Goal: Task Accomplishment & Management: Manage account settings

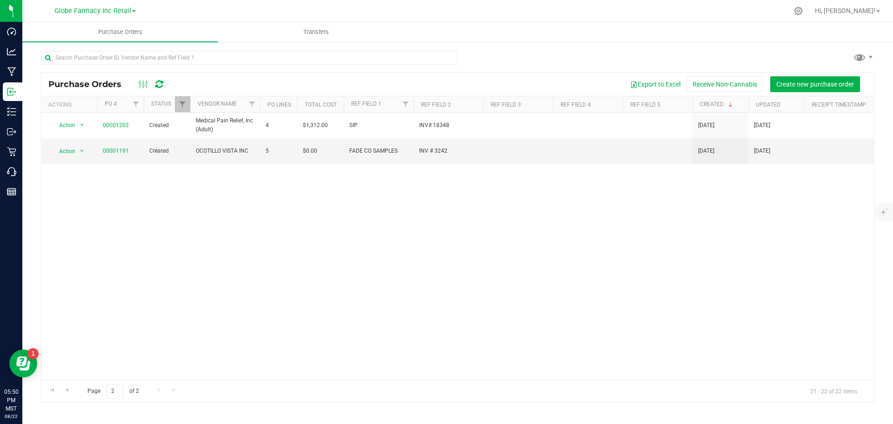
click at [704, 219] on div "Action Action Cancel purchase order Close purchase order Edit purchase order PO…" at bounding box center [457, 246] width 832 height 267
click at [69, 323] on span "Go to the previous page" at bounding box center [66, 389] width 7 height 7
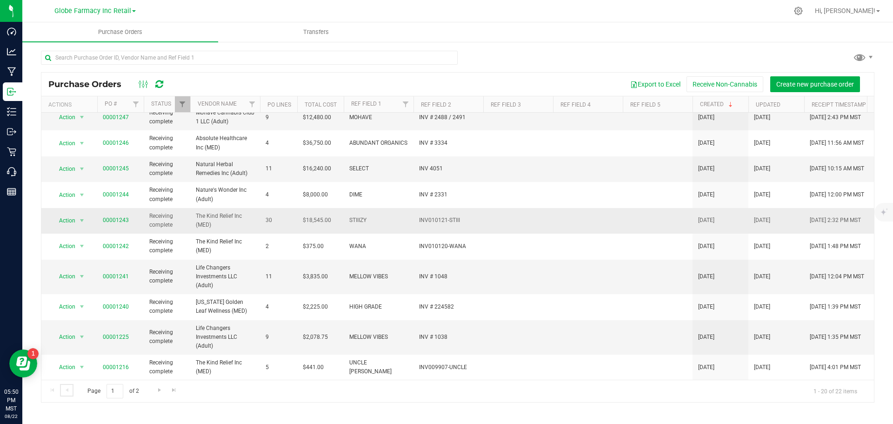
scroll to position [299, 0]
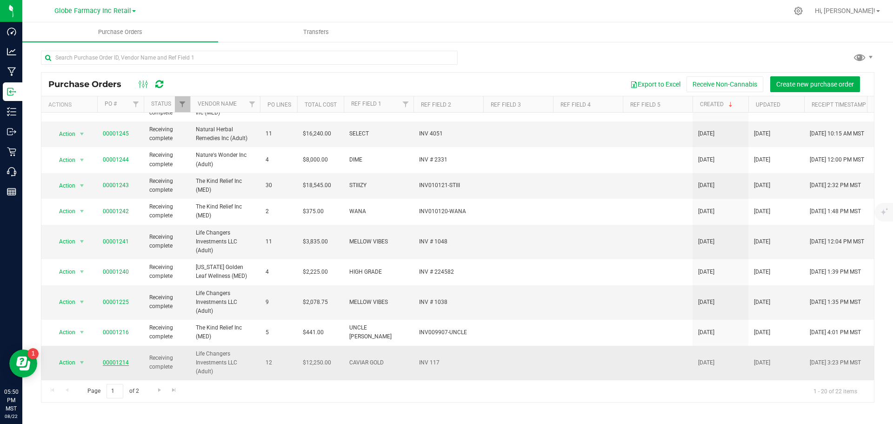
click at [116, 323] on link "00001214" at bounding box center [116, 362] width 26 height 7
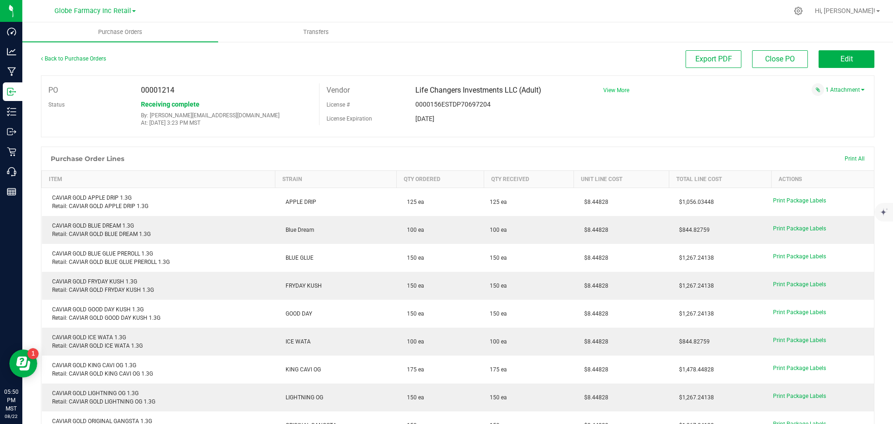
click at [622, 88] on span "View More" at bounding box center [616, 90] width 26 height 7
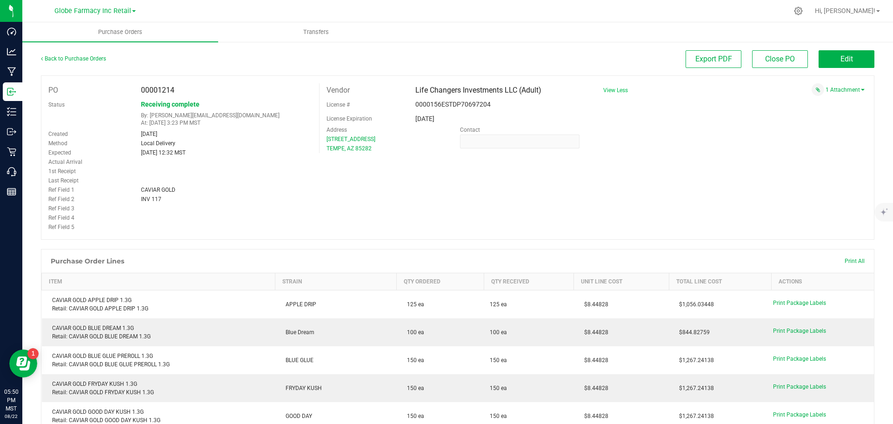
click at [622, 88] on span "View Less" at bounding box center [615, 90] width 25 height 7
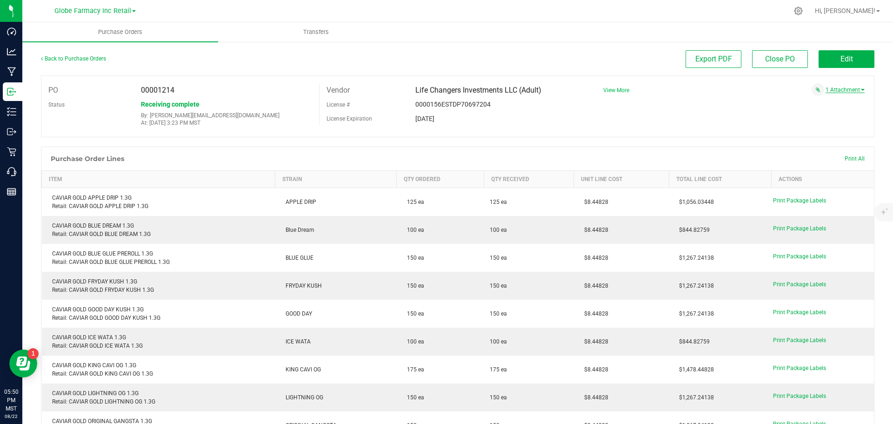
click at [714, 89] on link "1 Attachment" at bounding box center [844, 89] width 39 height 7
click at [714, 103] on span "CAVIAR # 117 08142025.pdf" at bounding box center [817, 102] width 65 height 6
click at [386, 57] on div "Export PDF Close PO Edit" at bounding box center [561, 59] width 625 height 18
click at [714, 61] on span "Edit" at bounding box center [846, 58] width 13 height 9
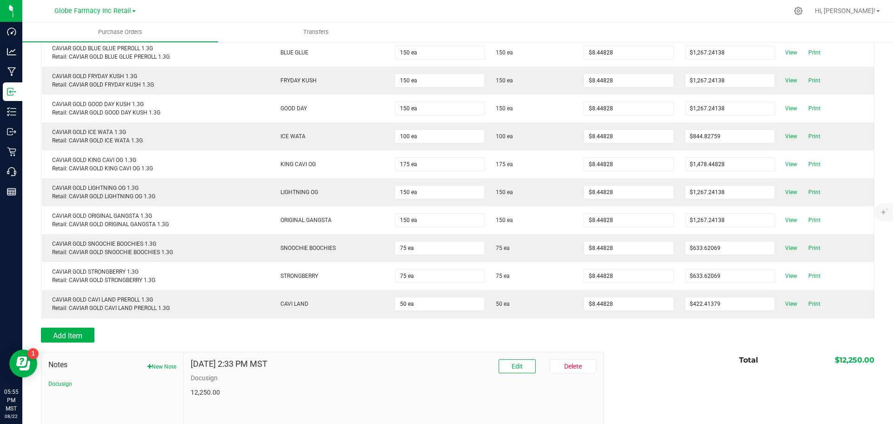
scroll to position [268, 0]
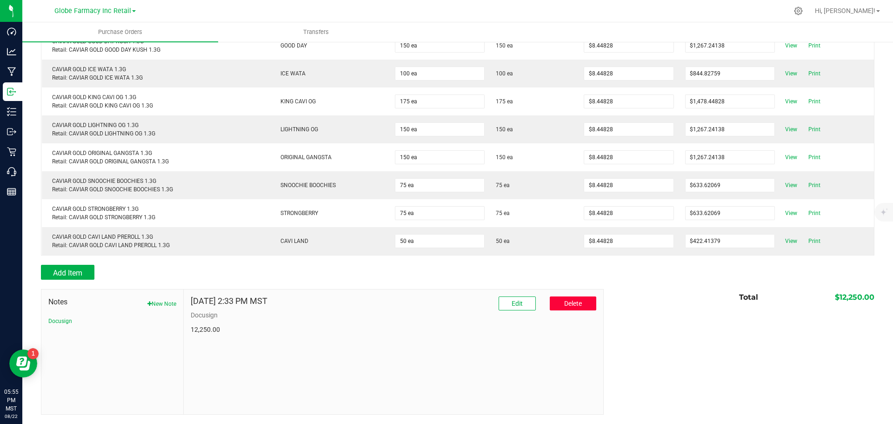
click at [564, 304] on span "Delete" at bounding box center [573, 302] width 18 height 7
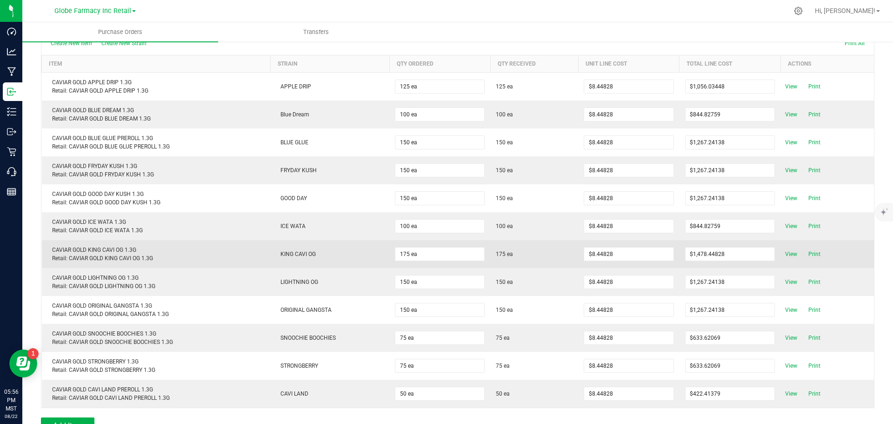
scroll to position [186, 0]
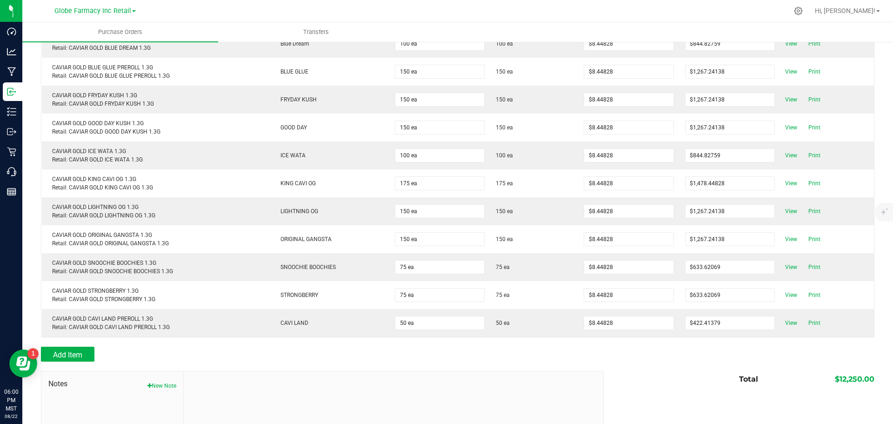
click at [437, 323] on div at bounding box center [457, 365] width 833 height 9
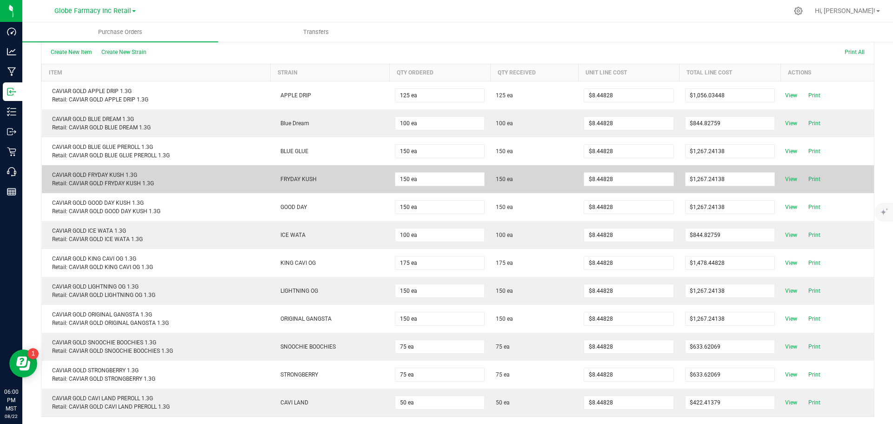
scroll to position [0, 0]
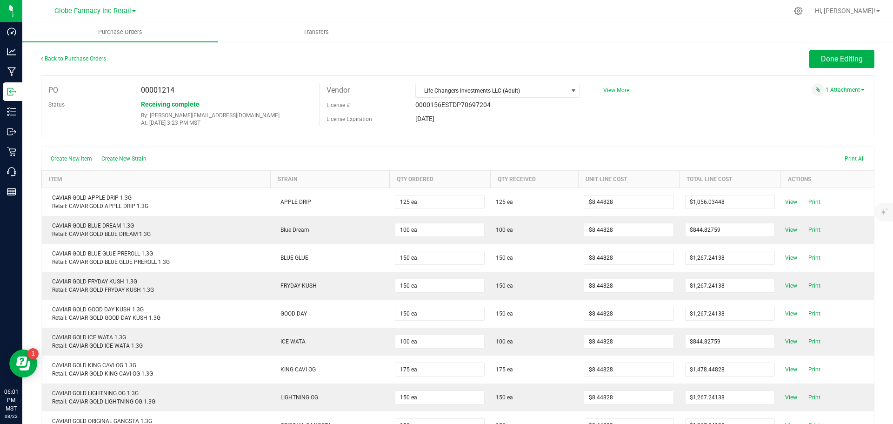
click at [610, 89] on span "View More" at bounding box center [616, 90] width 26 height 7
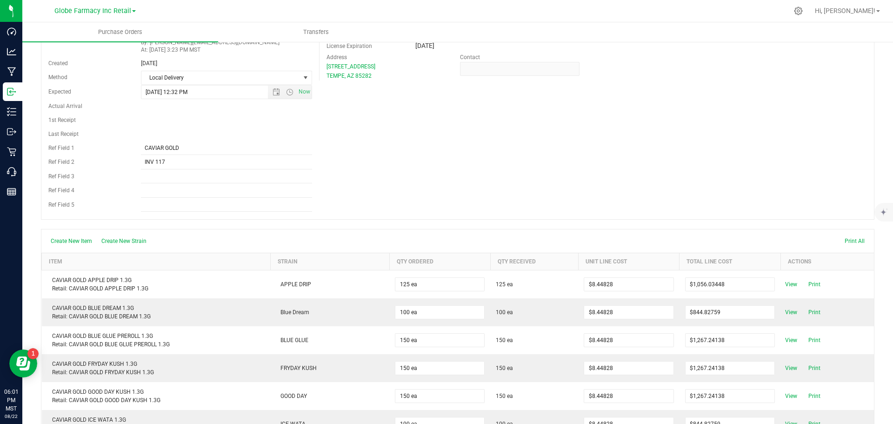
scroll to position [5, 0]
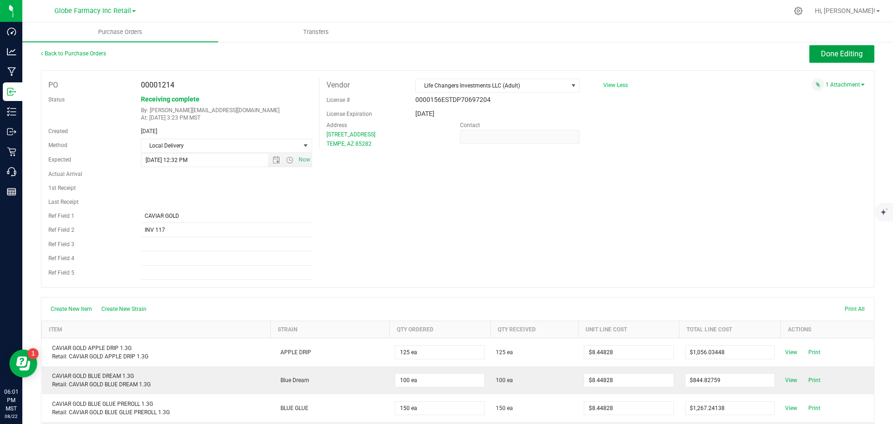
click at [714, 57] on span "Done Editing" at bounding box center [842, 53] width 42 height 9
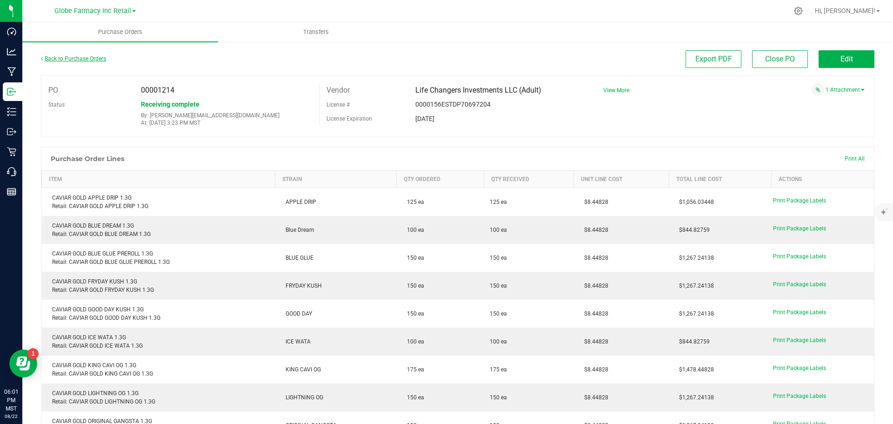
click at [92, 57] on link "Back to Purchase Orders" at bounding box center [73, 58] width 65 height 7
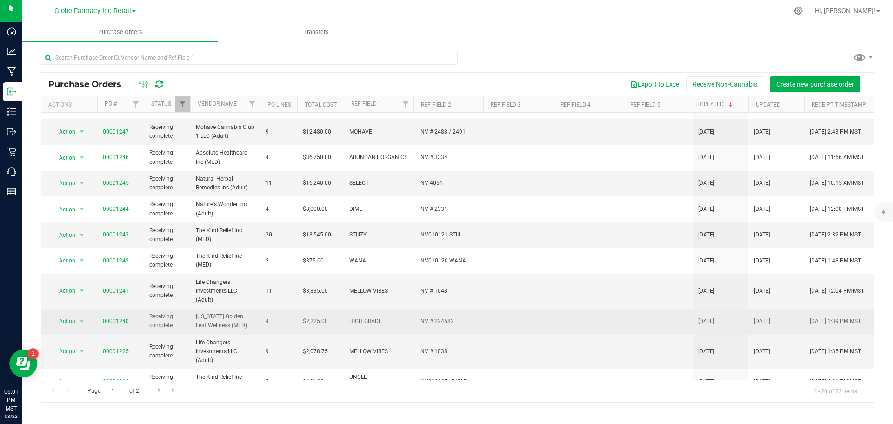
scroll to position [299, 0]
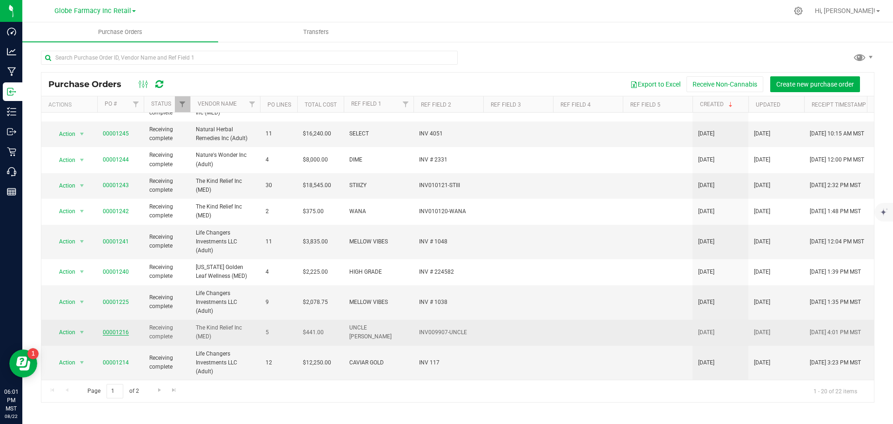
click at [115, 323] on link "00001216" at bounding box center [116, 332] width 26 height 7
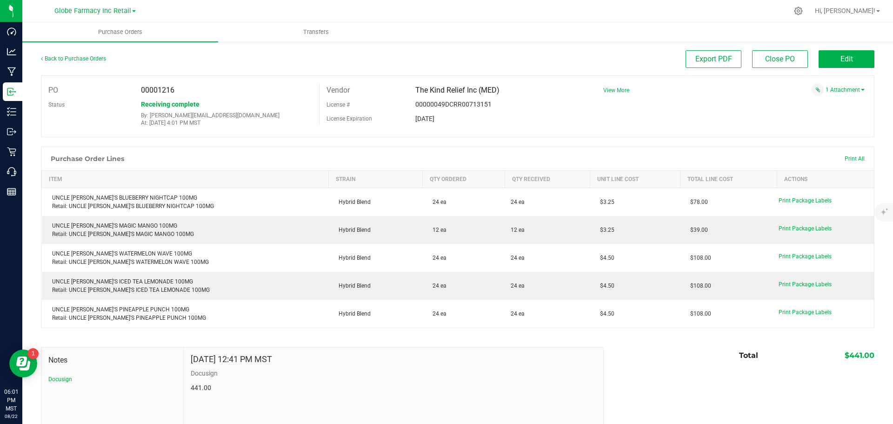
click at [603, 90] on span "View More" at bounding box center [616, 90] width 26 height 7
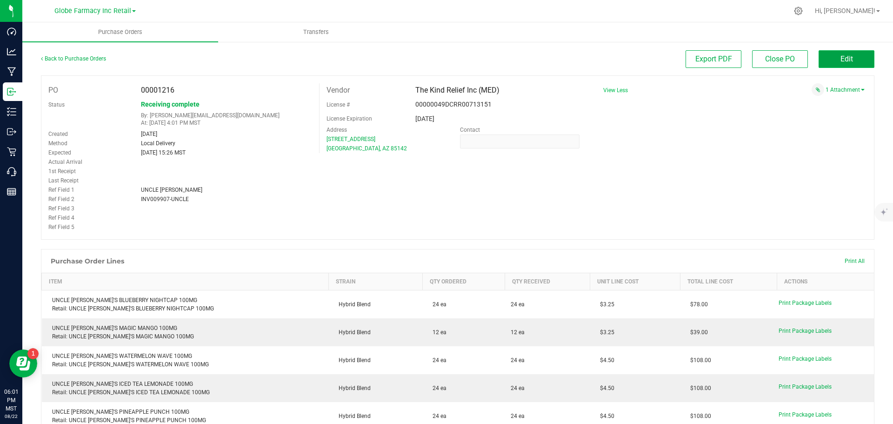
click at [714, 56] on button "Edit" at bounding box center [846, 59] width 56 height 18
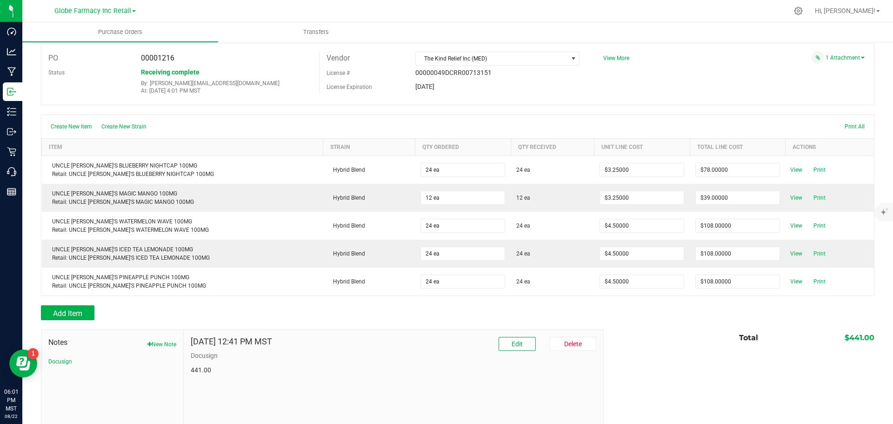
scroll to position [73, 0]
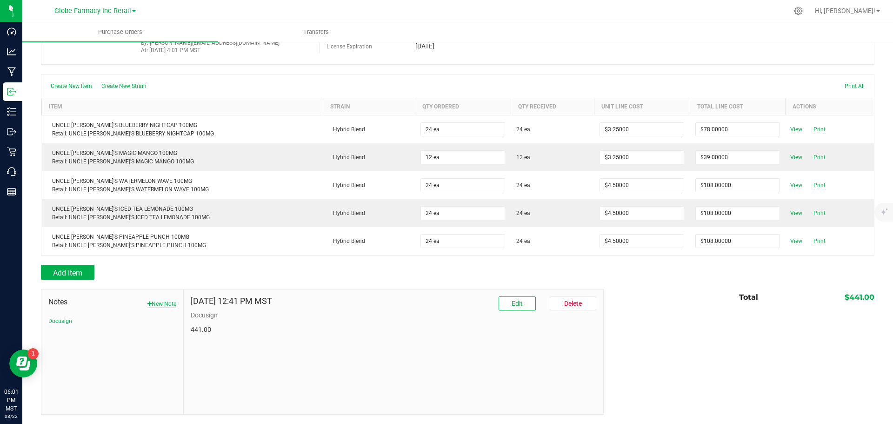
click at [167, 303] on button "New Note" at bounding box center [161, 303] width 29 height 8
click at [207, 321] on input "Note Title" at bounding box center [393, 326] width 405 height 14
type input "Docusign approved AP entered"
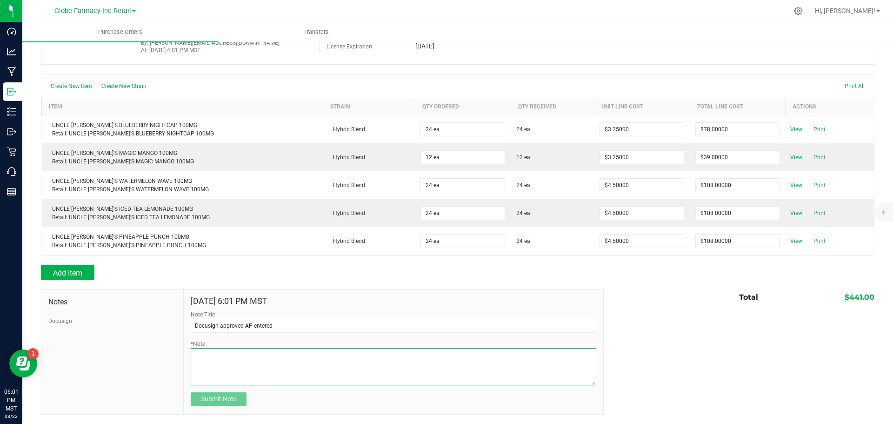
click at [239, 323] on textarea "* Note" at bounding box center [393, 366] width 405 height 37
type textarea "."
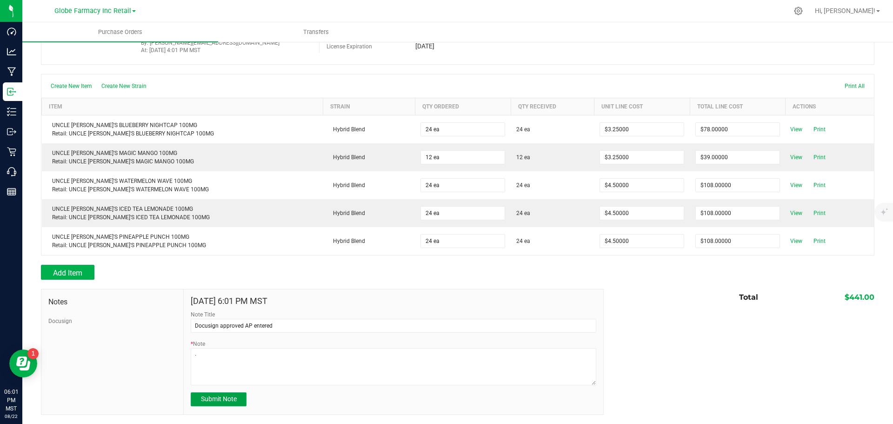
click at [229, 323] on span "Submit Note" at bounding box center [219, 398] width 36 height 7
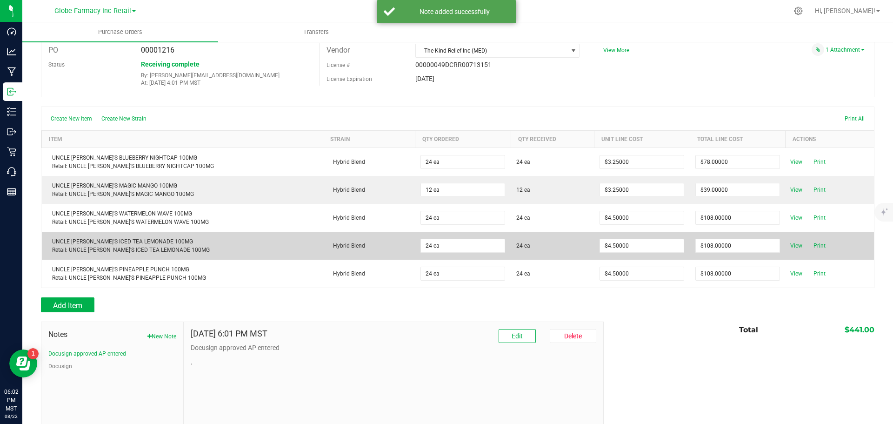
scroll to position [0, 0]
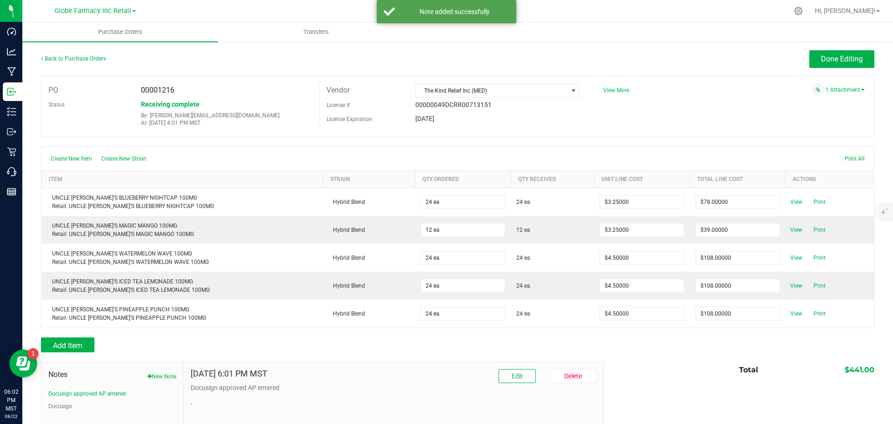
click at [621, 88] on span "View More" at bounding box center [616, 90] width 26 height 7
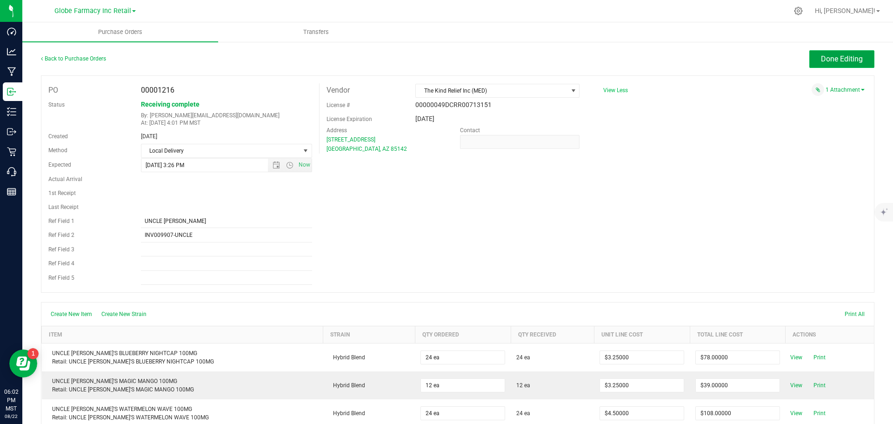
click at [714, 56] on span "Done Editing" at bounding box center [842, 58] width 42 height 9
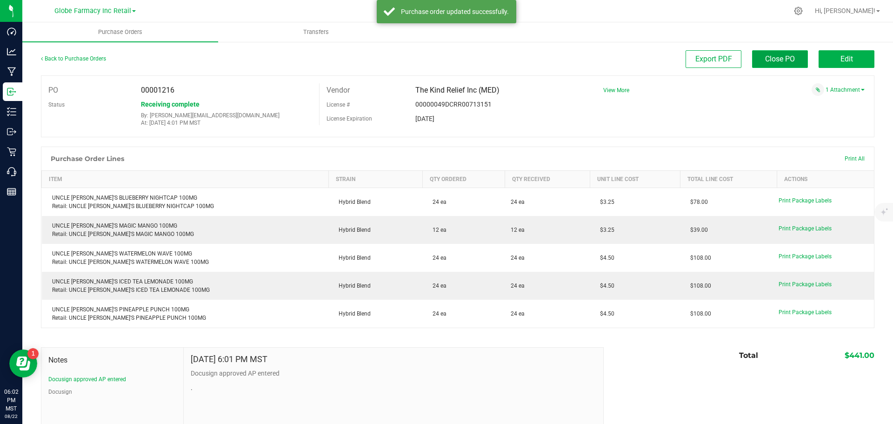
click at [714, 58] on span "Close PO" at bounding box center [780, 58] width 30 height 9
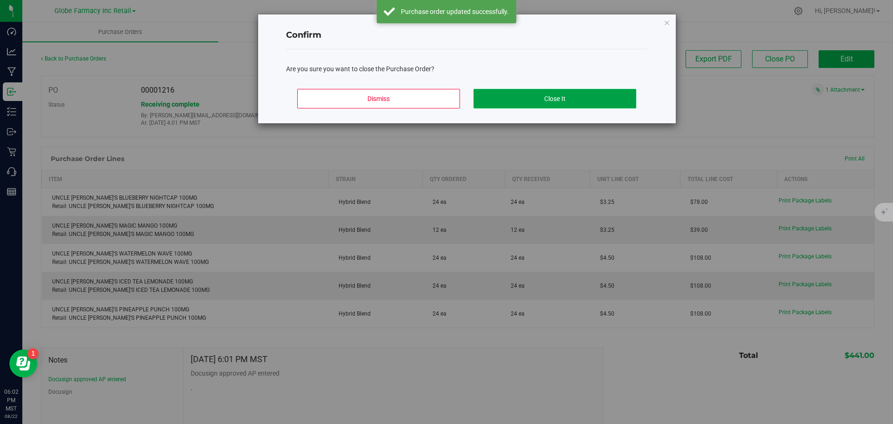
click at [564, 96] on button "Close It" at bounding box center [554, 99] width 163 height 20
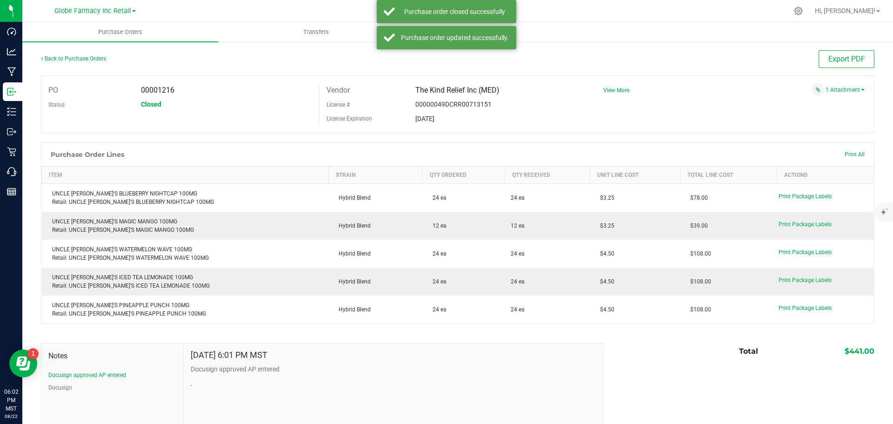
click at [97, 55] on div "Back to Purchase Orders" at bounding box center [145, 58] width 208 height 17
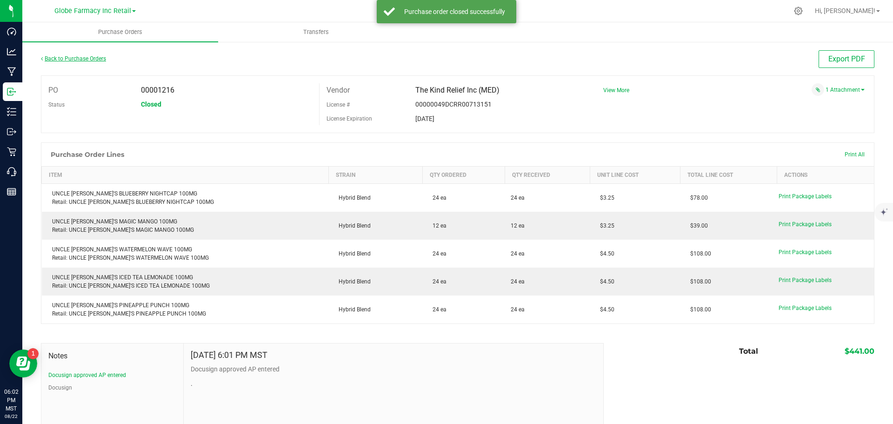
click at [94, 57] on link "Back to Purchase Orders" at bounding box center [73, 58] width 65 height 7
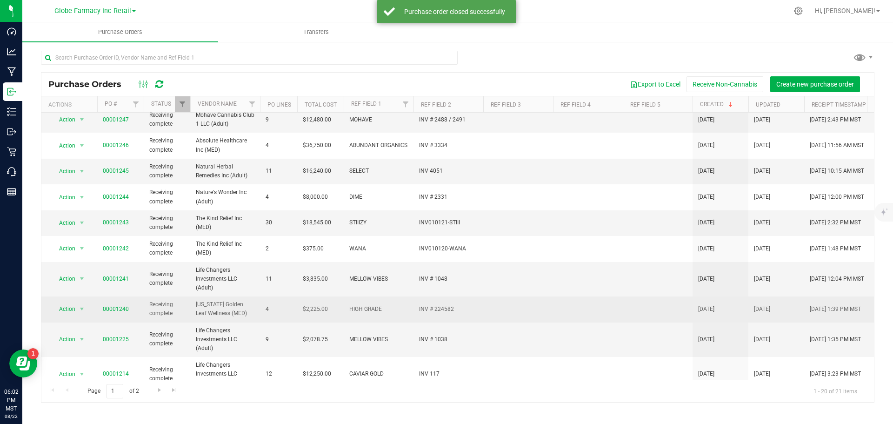
scroll to position [299, 0]
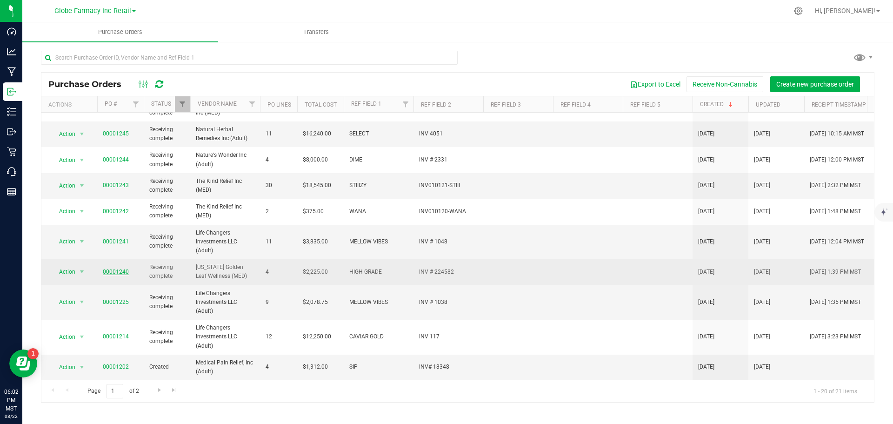
click at [125, 268] on link "00001240" at bounding box center [116, 271] width 26 height 7
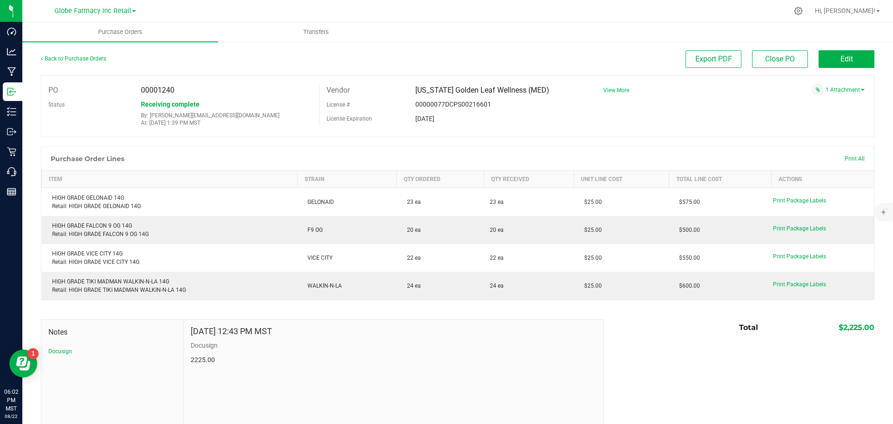
click at [612, 92] on span "View More" at bounding box center [616, 90] width 26 height 7
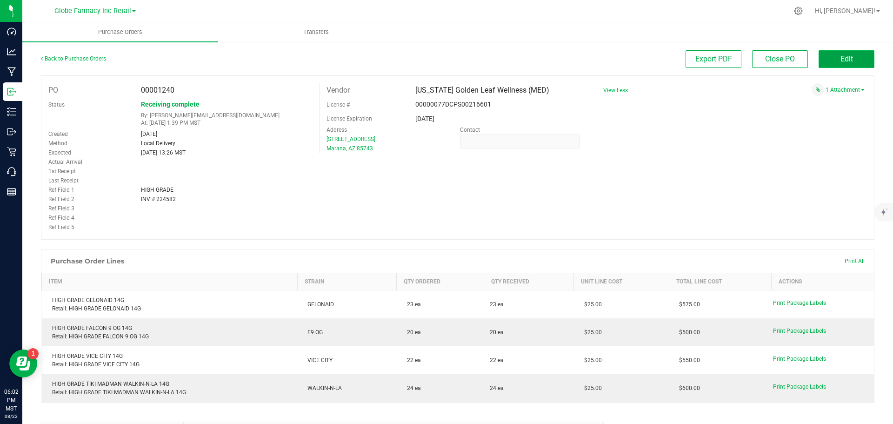
click at [714, 63] on button "Edit" at bounding box center [846, 59] width 56 height 18
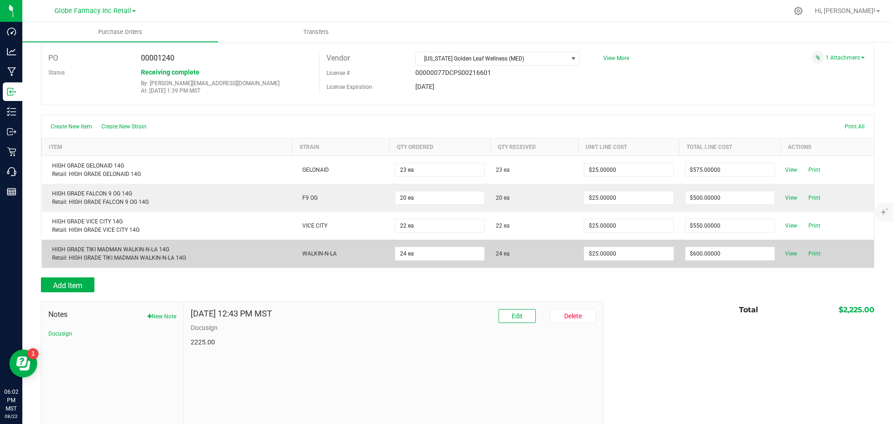
scroll to position [45, 0]
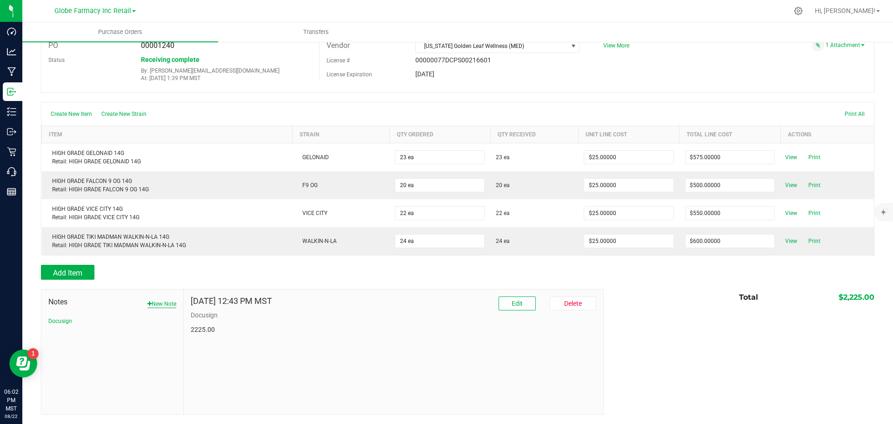
click at [164, 303] on button "New Note" at bounding box center [161, 303] width 29 height 8
click at [226, 323] on input "Note Title" at bounding box center [393, 326] width 405 height 14
type input "Docusign approved AP entered"
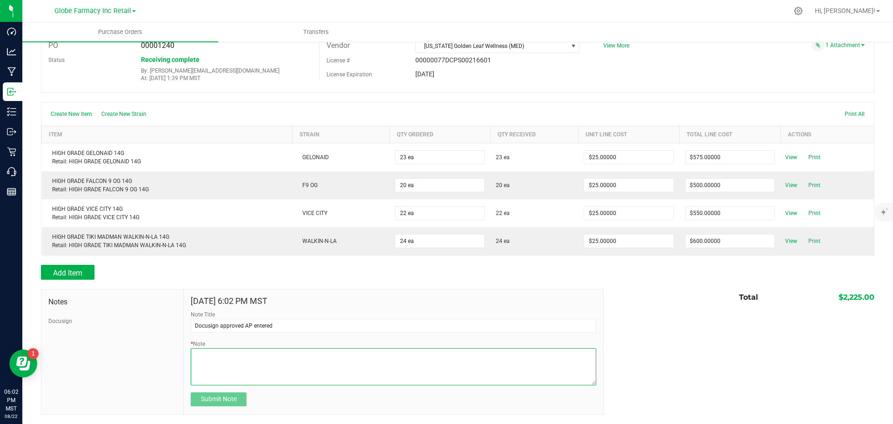
click at [222, 323] on textarea "* Note" at bounding box center [393, 366] width 405 height 37
type textarea "."
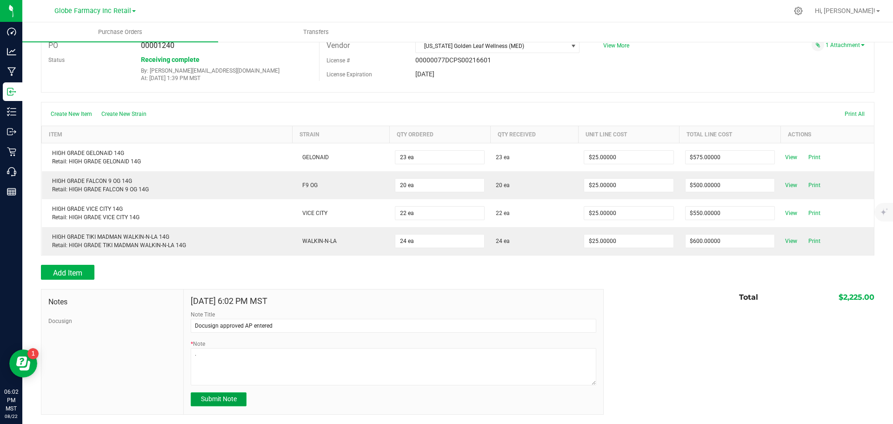
click at [214, 323] on span "Submit Note" at bounding box center [219, 398] width 36 height 7
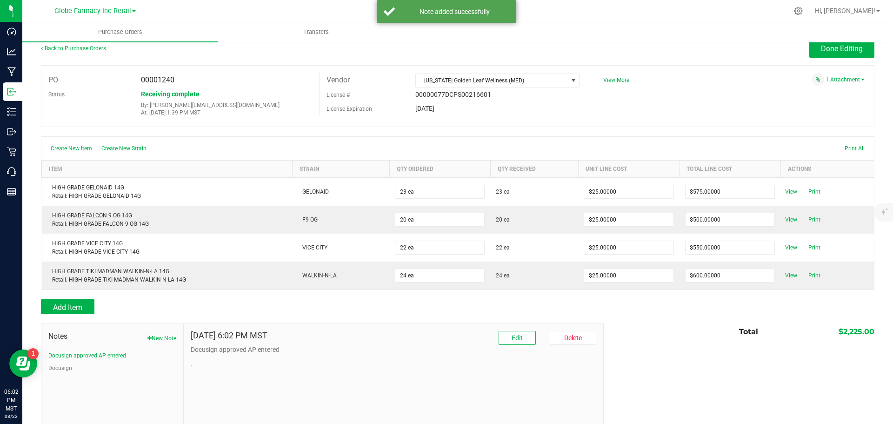
scroll to position [0, 0]
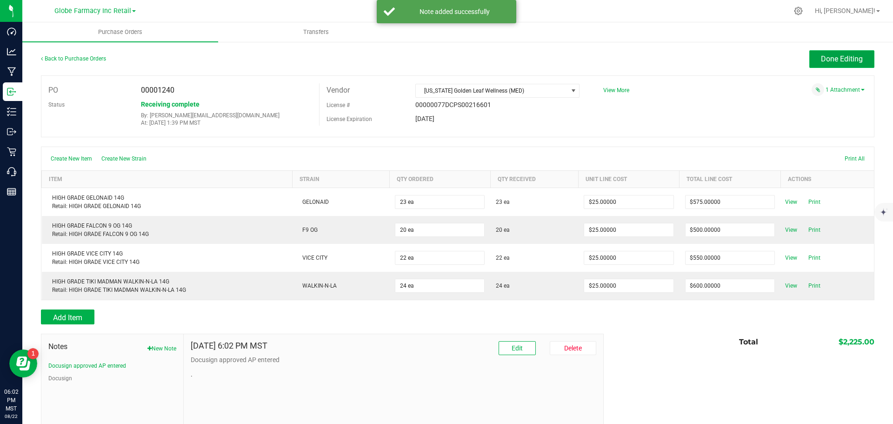
click at [714, 55] on span "Done Editing" at bounding box center [842, 58] width 42 height 9
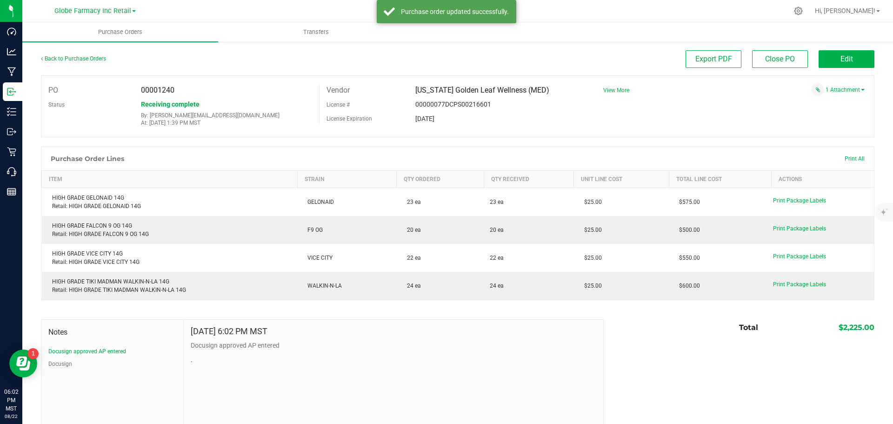
click at [603, 89] on span "View More" at bounding box center [616, 90] width 26 height 7
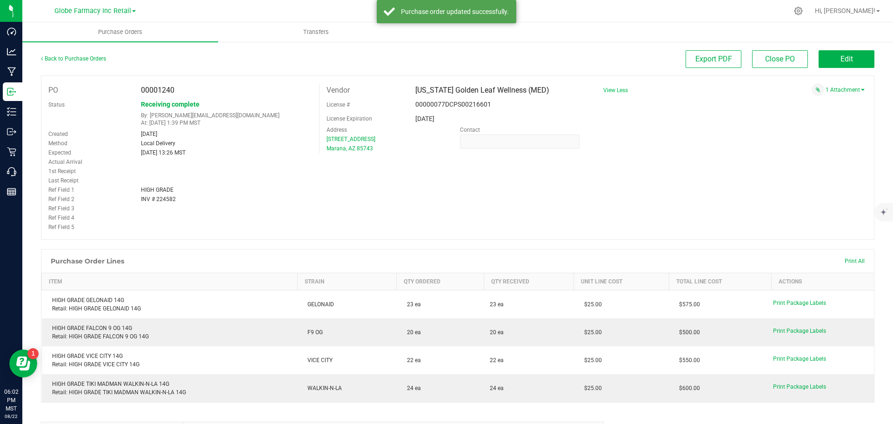
click at [603, 89] on span "View Less" at bounding box center [615, 90] width 25 height 7
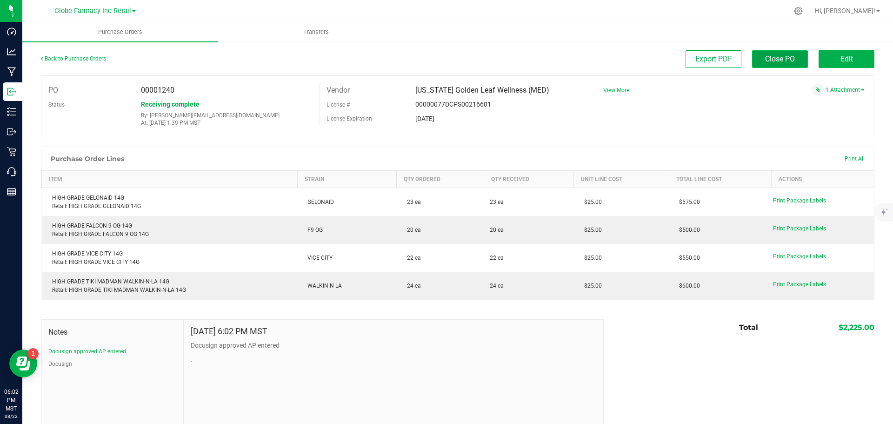
click at [714, 60] on span "Close PO" at bounding box center [780, 58] width 30 height 9
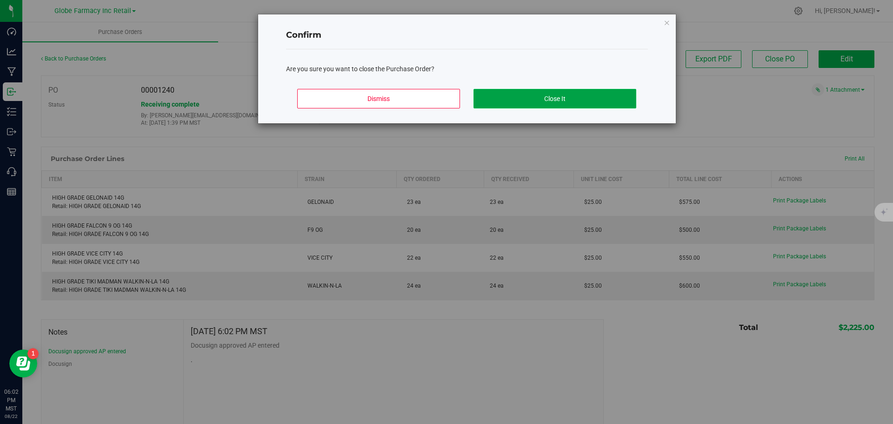
click at [562, 99] on button "Close It" at bounding box center [554, 99] width 163 height 20
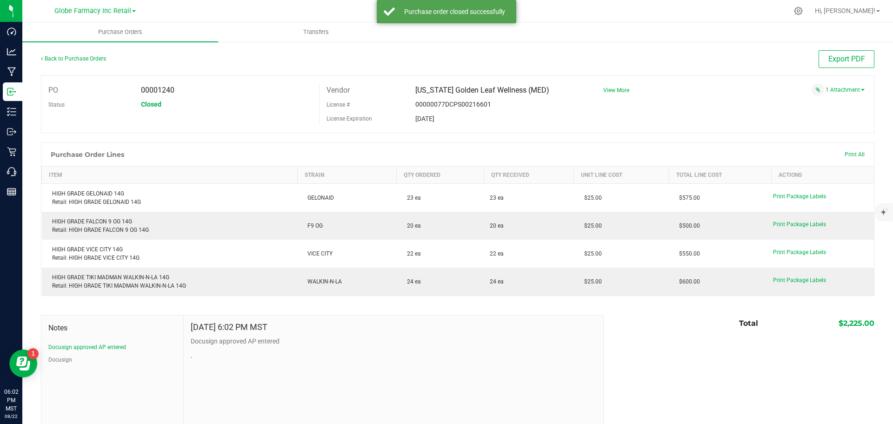
click at [89, 62] on div "Back to Purchase Orders" at bounding box center [145, 58] width 208 height 17
click at [89, 58] on link "Back to Purchase Orders" at bounding box center [73, 58] width 65 height 7
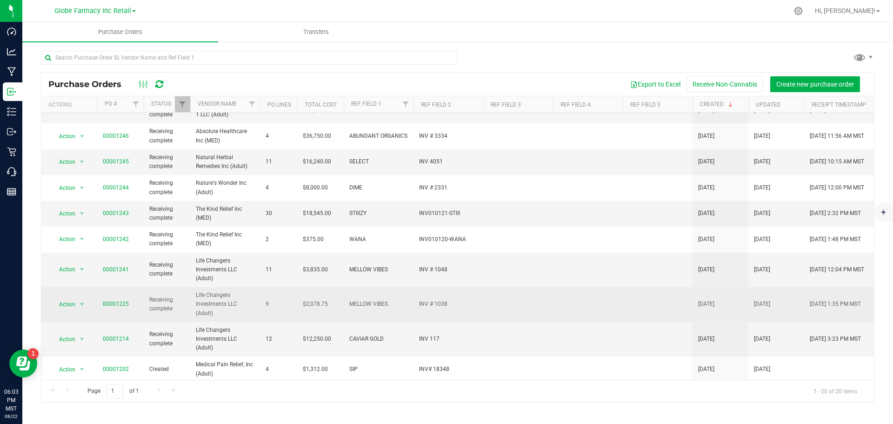
scroll to position [248, 0]
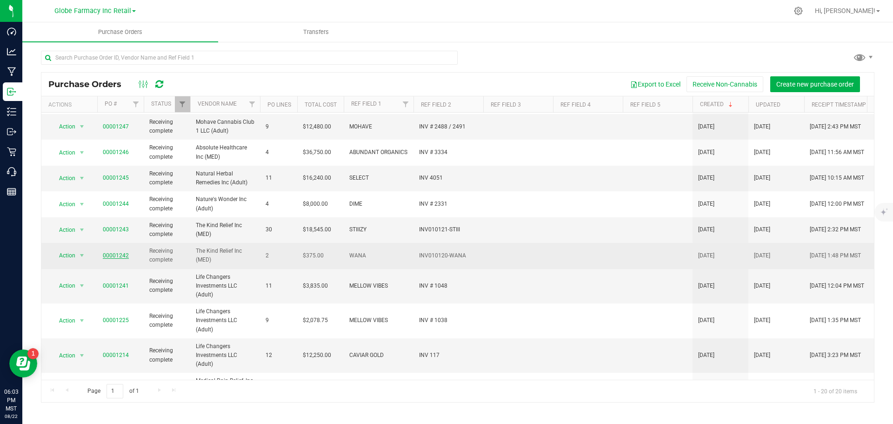
click at [123, 254] on link "00001242" at bounding box center [116, 255] width 26 height 7
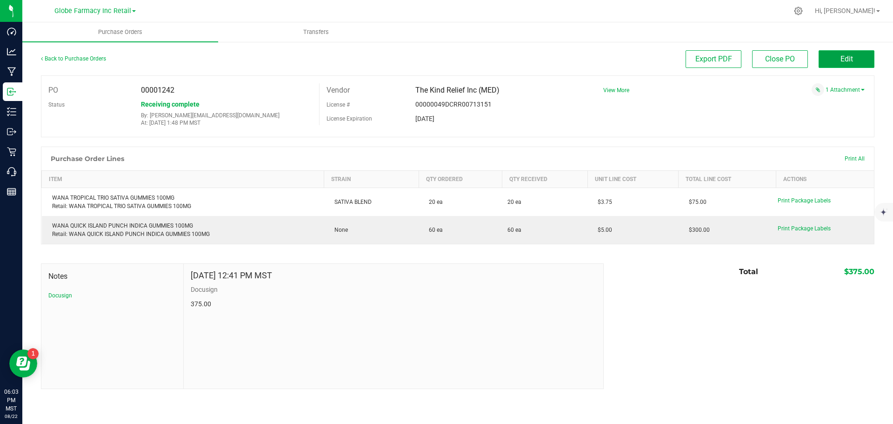
click at [714, 62] on span "Edit" at bounding box center [846, 58] width 13 height 9
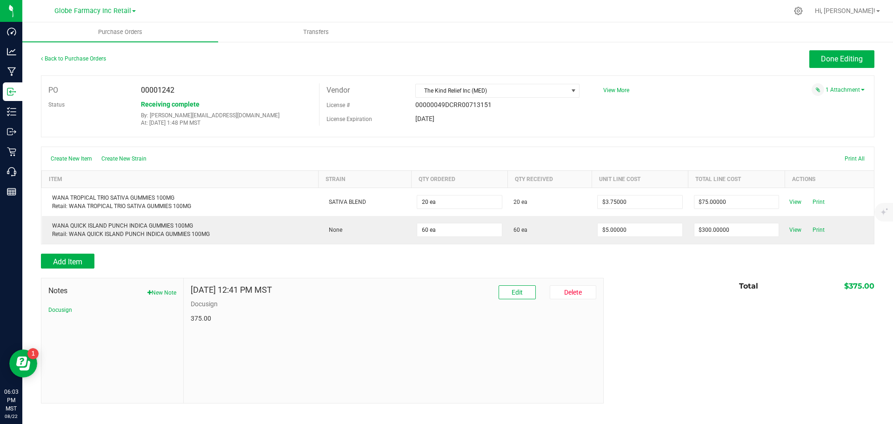
click at [159, 288] on span "Notes" at bounding box center [112, 290] width 128 height 11
click at [158, 292] on button "New Note" at bounding box center [161, 292] width 29 height 8
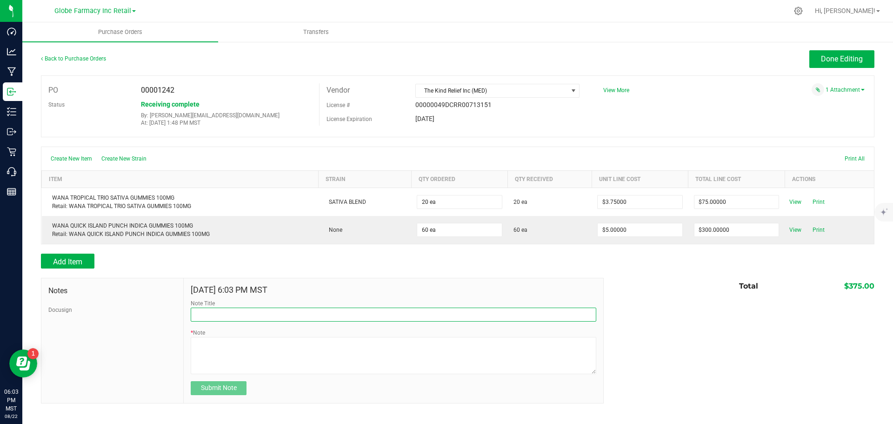
click at [259, 317] on input "Note Title" at bounding box center [393, 314] width 405 height 14
type input "Docusign approved AP entered"
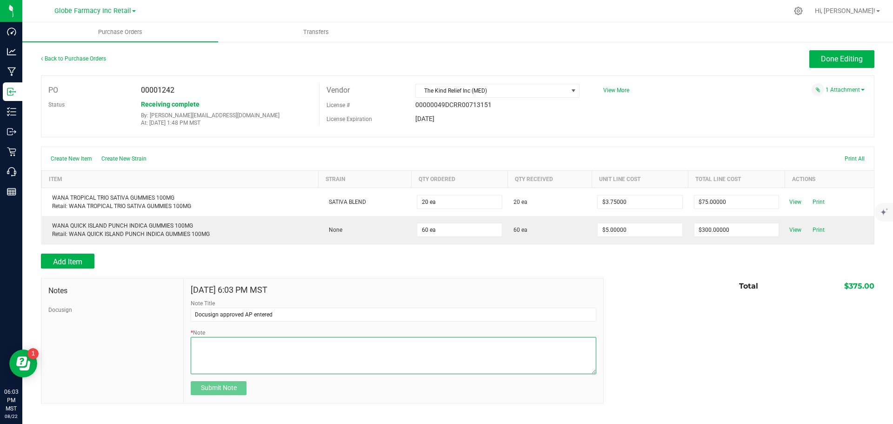
click at [251, 323] on textarea "* Note" at bounding box center [393, 355] width 405 height 37
type textarea "."
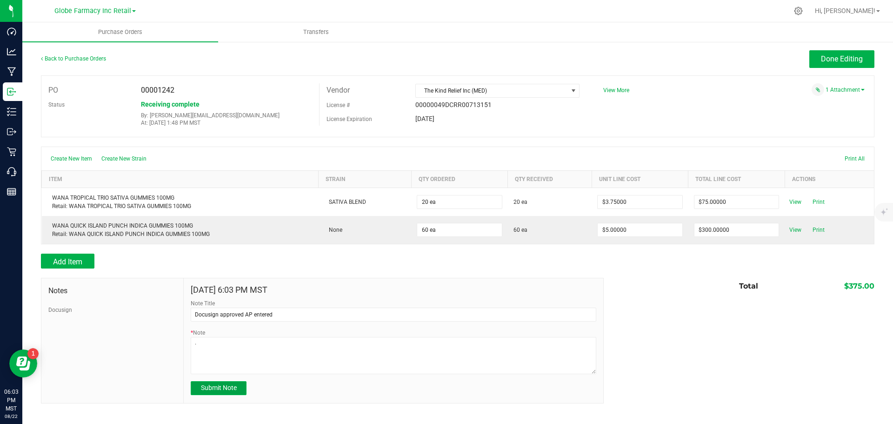
click at [223, 323] on span "Submit Note" at bounding box center [219, 387] width 36 height 7
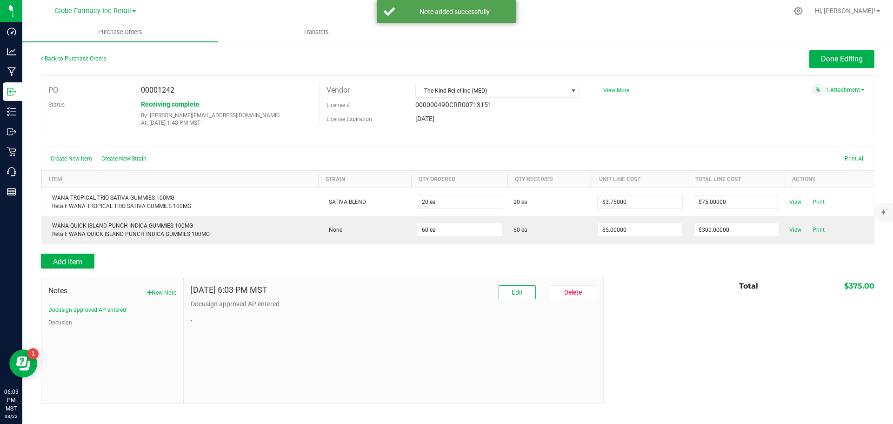
click at [618, 91] on span "View More" at bounding box center [616, 90] width 26 height 7
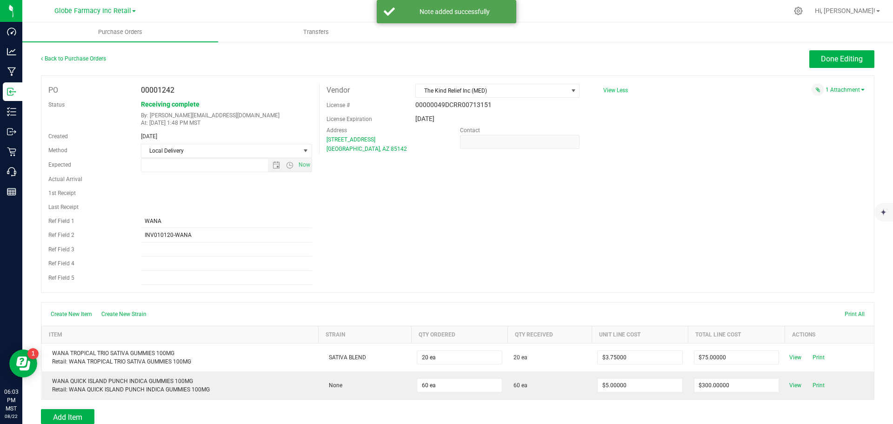
type input "[DATE] 2:22 PM"
click at [714, 57] on span "Done Editing" at bounding box center [842, 58] width 42 height 9
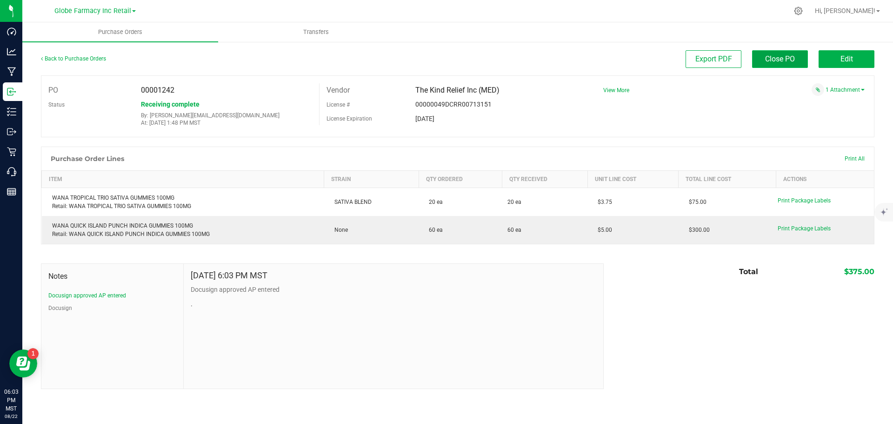
click at [714, 62] on span "Close PO" at bounding box center [780, 58] width 30 height 9
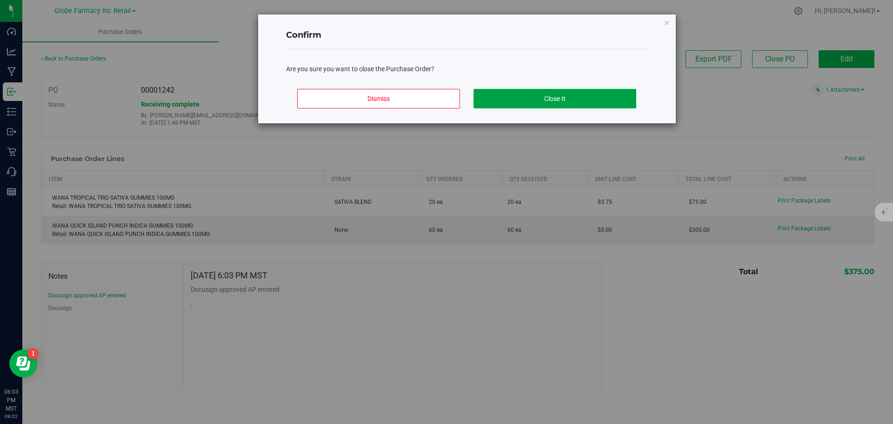
click at [511, 98] on button "Close It" at bounding box center [554, 99] width 163 height 20
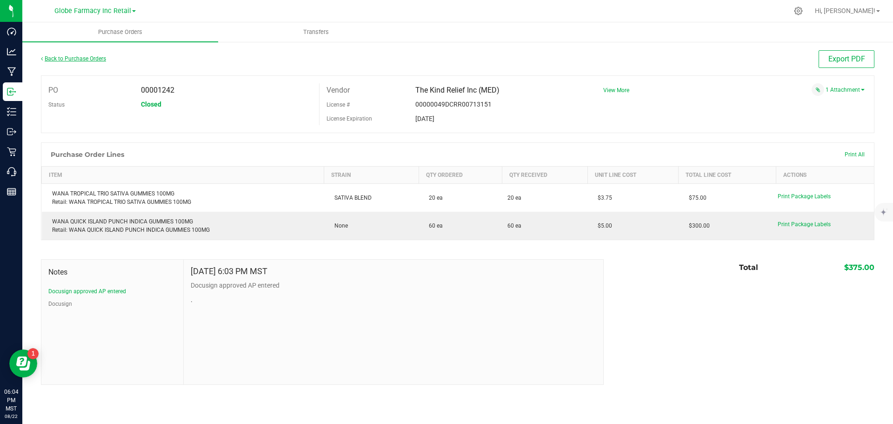
click at [67, 55] on link "Back to Purchase Orders" at bounding box center [73, 58] width 65 height 7
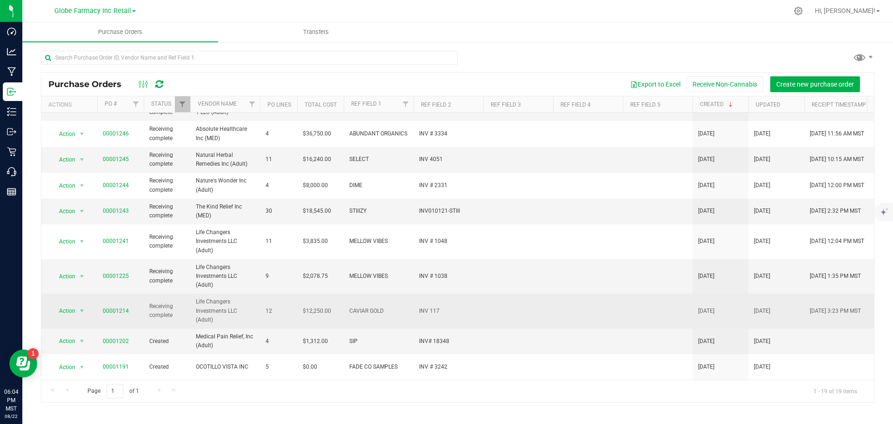
scroll to position [269, 0]
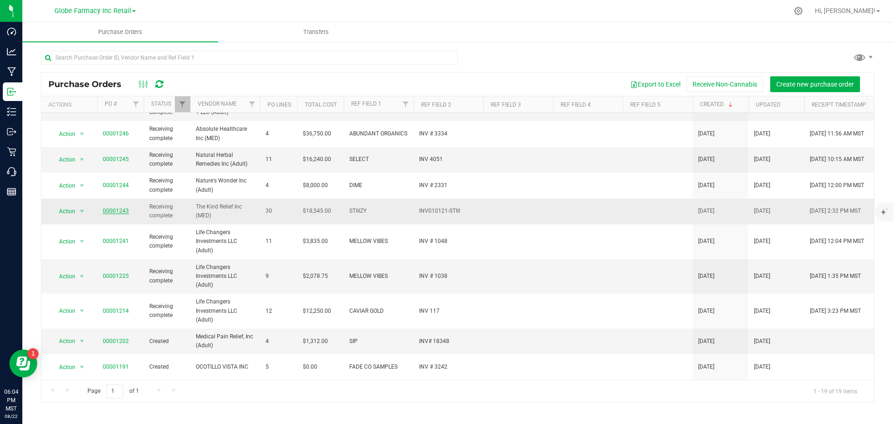
click at [106, 212] on link "00001243" at bounding box center [116, 210] width 26 height 7
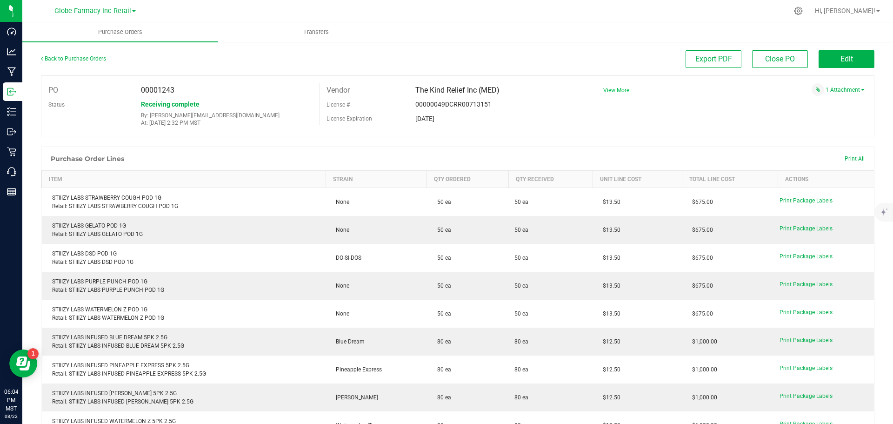
click at [610, 90] on span "View More" at bounding box center [616, 90] width 26 height 7
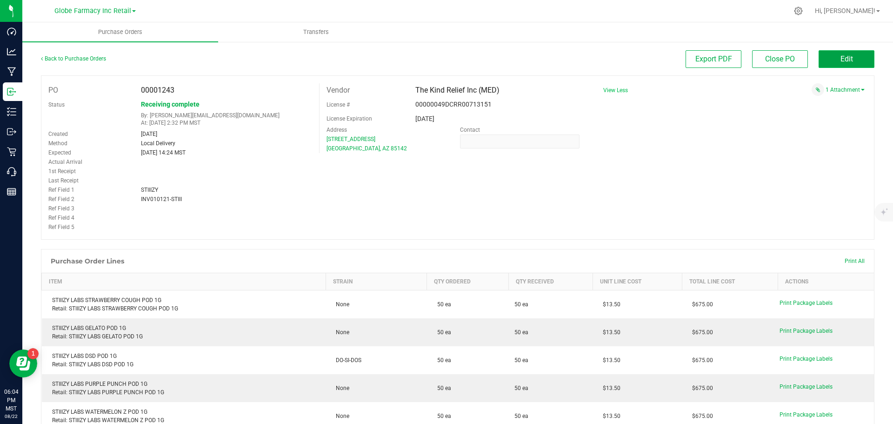
click at [714, 54] on button "Edit" at bounding box center [846, 59] width 56 height 18
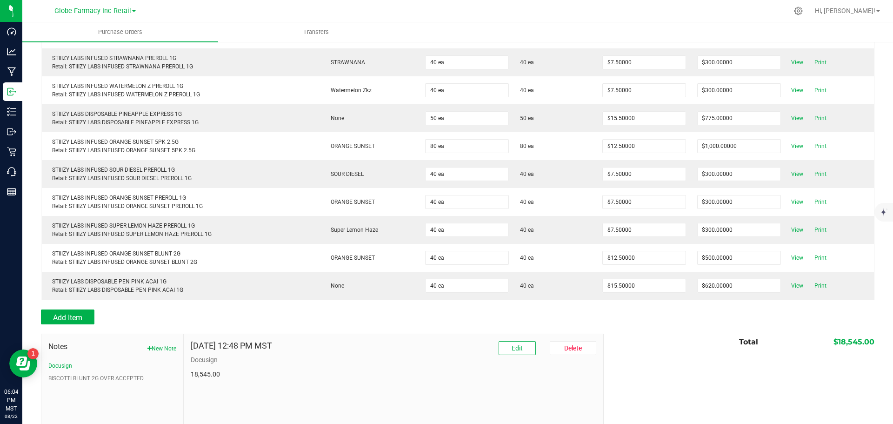
scroll to position [770, 0]
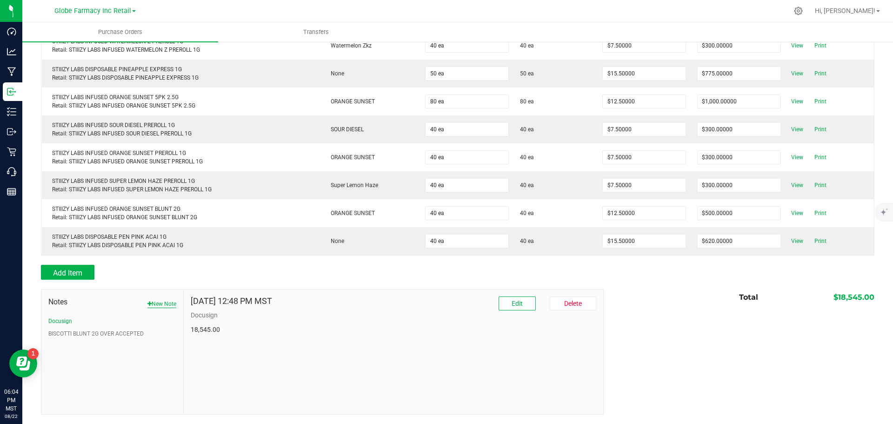
click at [164, 302] on button "New Note" at bounding box center [161, 303] width 29 height 8
click at [236, 323] on input "Note Title" at bounding box center [393, 326] width 405 height 14
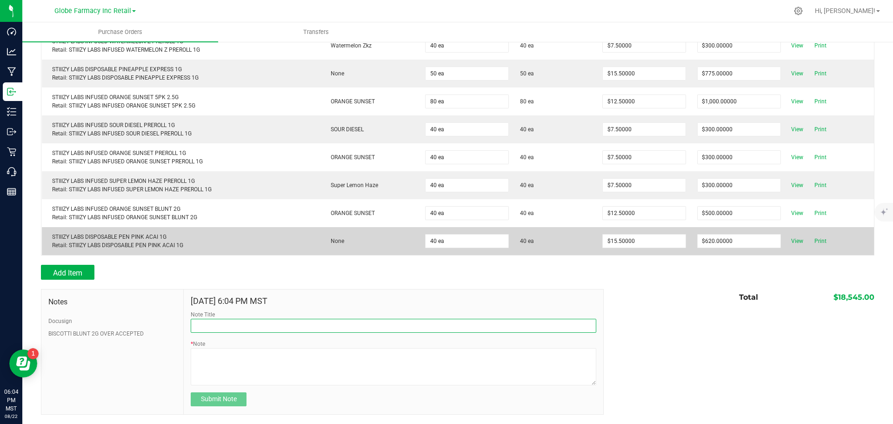
type input "Docusign approved AP entered"
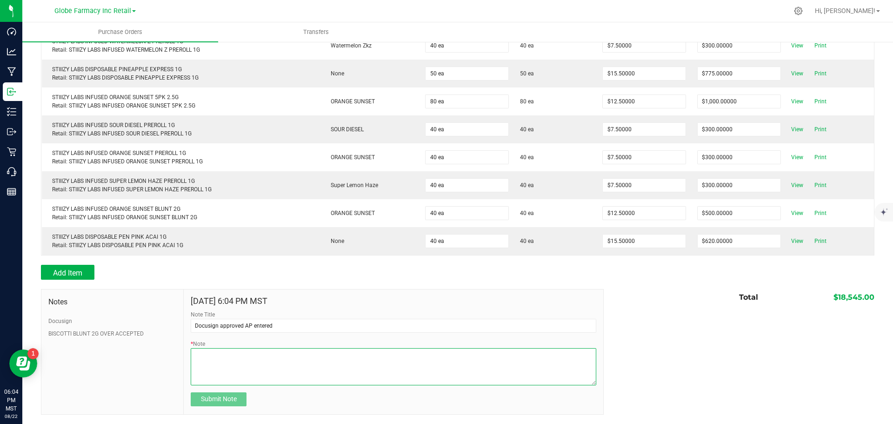
click at [222, 323] on textarea "* Note" at bounding box center [393, 366] width 405 height 37
type textarea "."
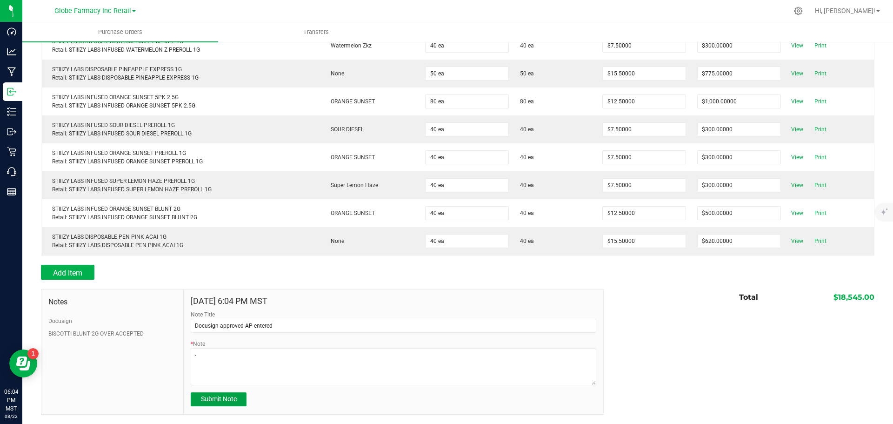
click at [221, 323] on span "Submit Note" at bounding box center [219, 398] width 36 height 7
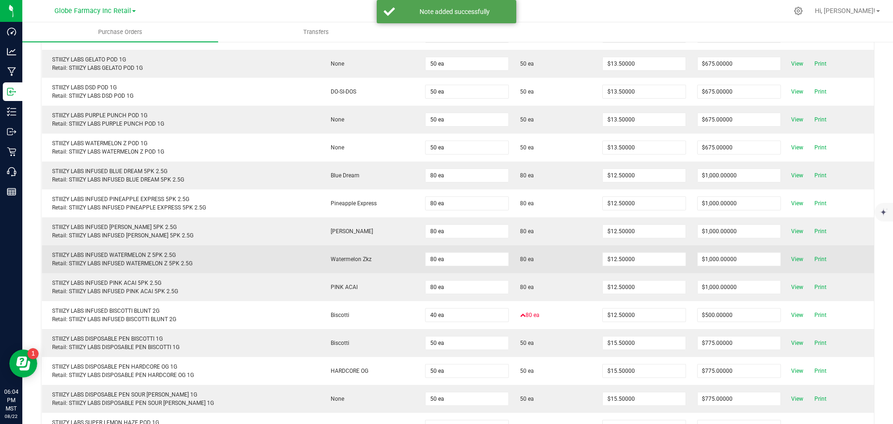
scroll to position [0, 0]
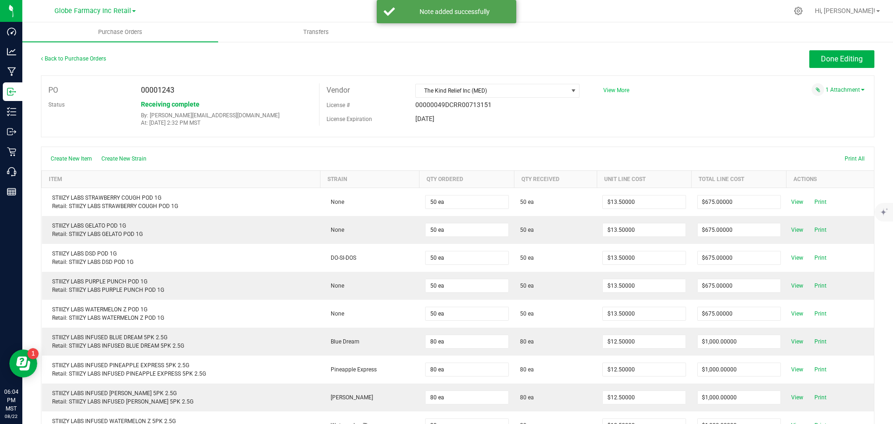
click at [607, 92] on span "View More" at bounding box center [616, 90] width 26 height 7
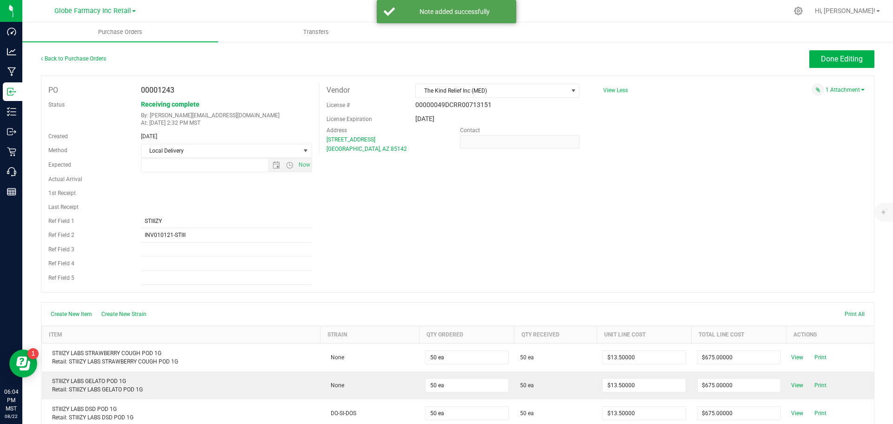
type input "[DATE] 2:24 PM"
click at [714, 56] on span "Done Editing" at bounding box center [842, 58] width 42 height 9
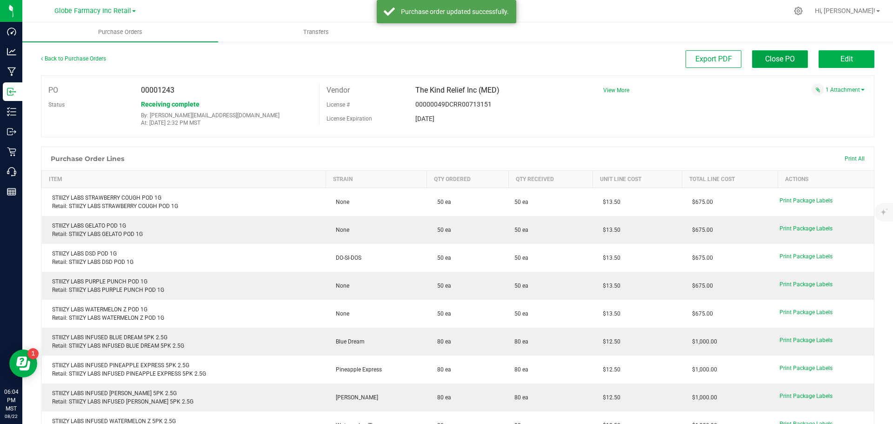
click at [714, 58] on span "Close PO" at bounding box center [780, 58] width 30 height 9
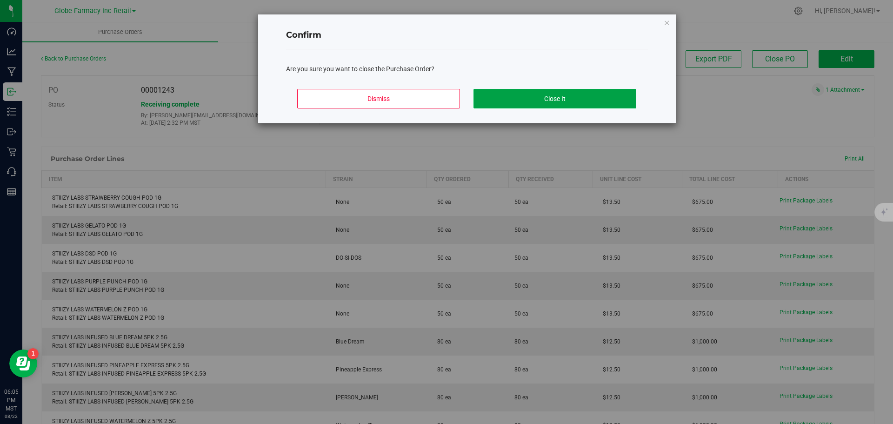
click at [520, 99] on button "Close It" at bounding box center [554, 99] width 163 height 20
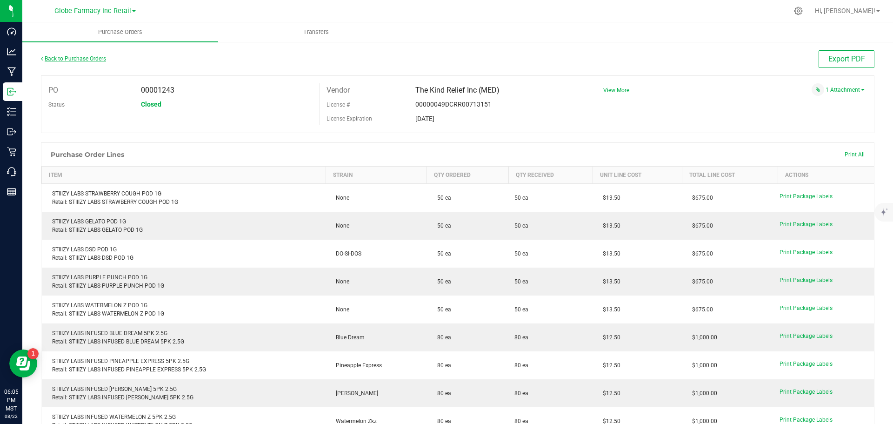
click at [87, 58] on link "Back to Purchase Orders" at bounding box center [73, 58] width 65 height 7
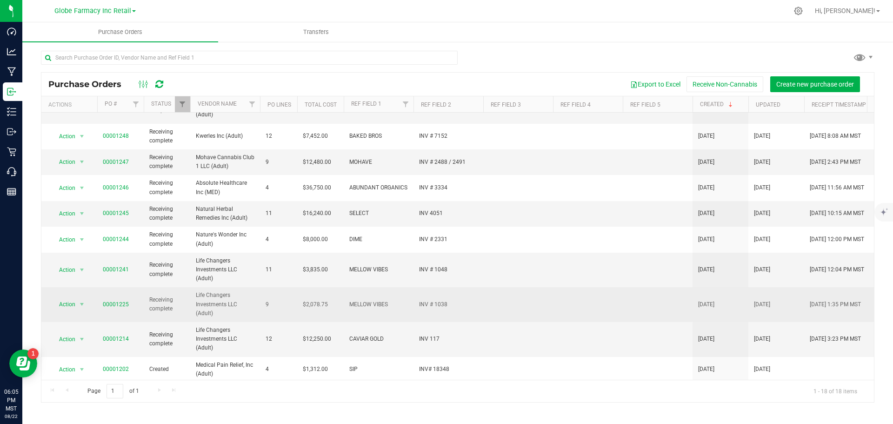
scroll to position [197, 0]
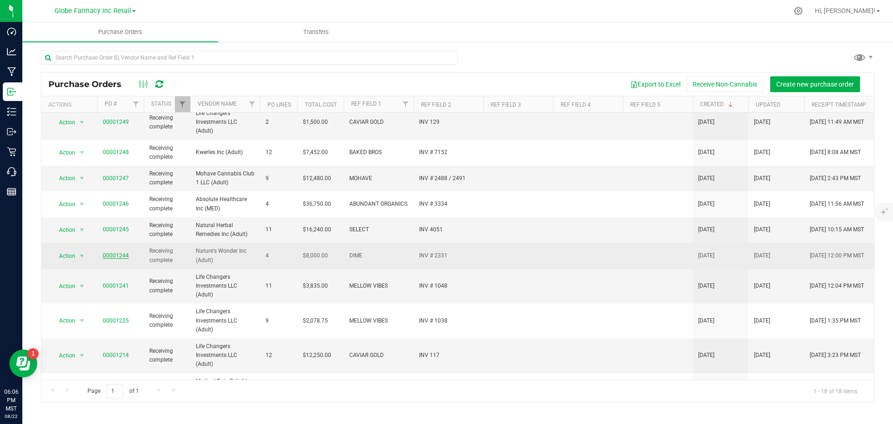
click at [110, 256] on link "00001244" at bounding box center [116, 255] width 26 height 7
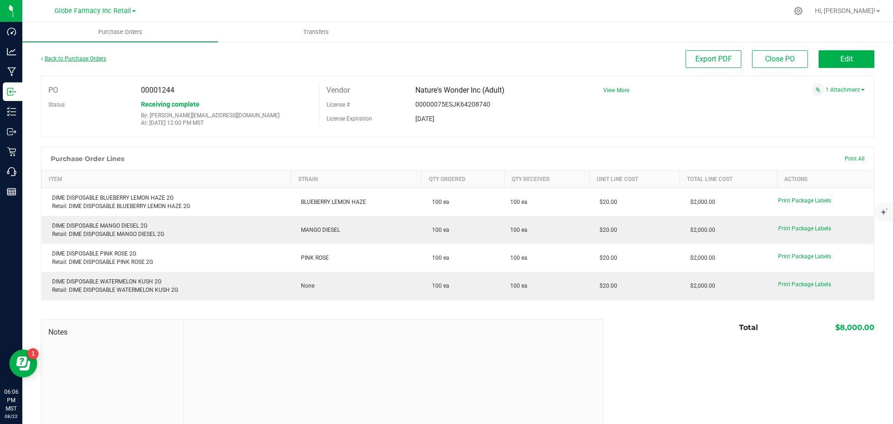
click at [72, 57] on link "Back to Purchase Orders" at bounding box center [73, 58] width 65 height 7
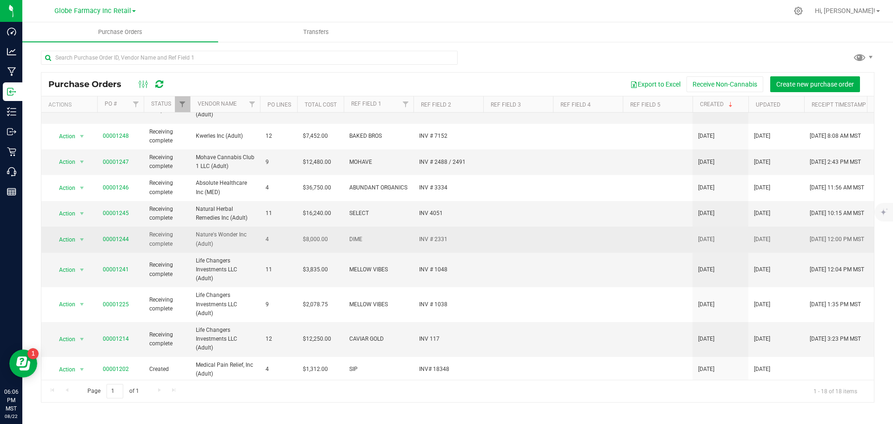
scroll to position [197, 0]
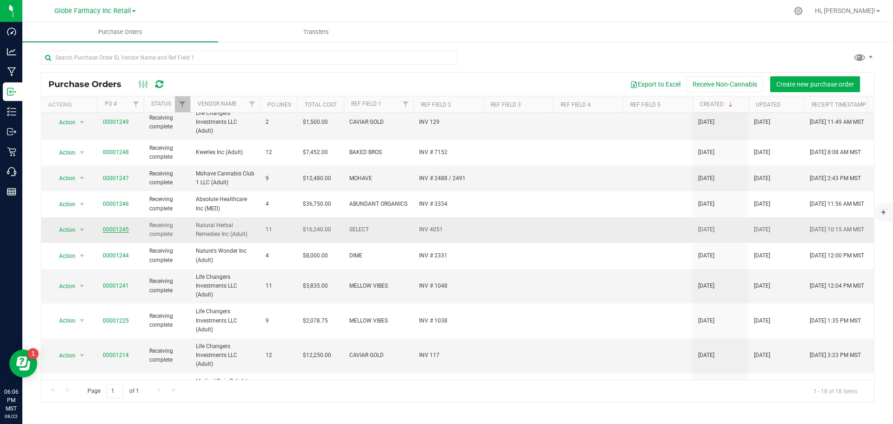
click at [117, 229] on link "00001245" at bounding box center [116, 229] width 26 height 7
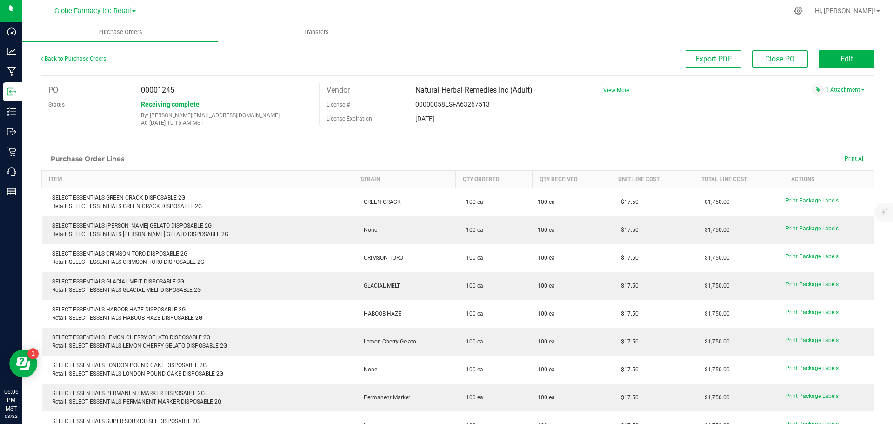
click at [611, 91] on span "View More" at bounding box center [616, 90] width 26 height 7
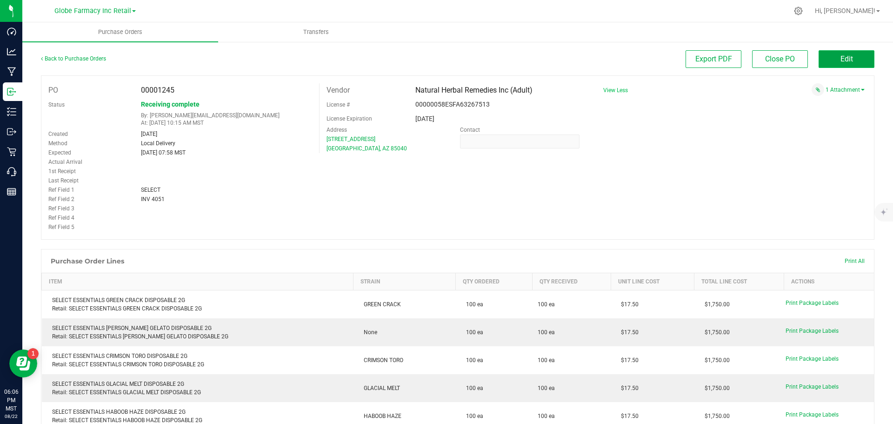
click at [714, 56] on span "Edit" at bounding box center [846, 58] width 13 height 9
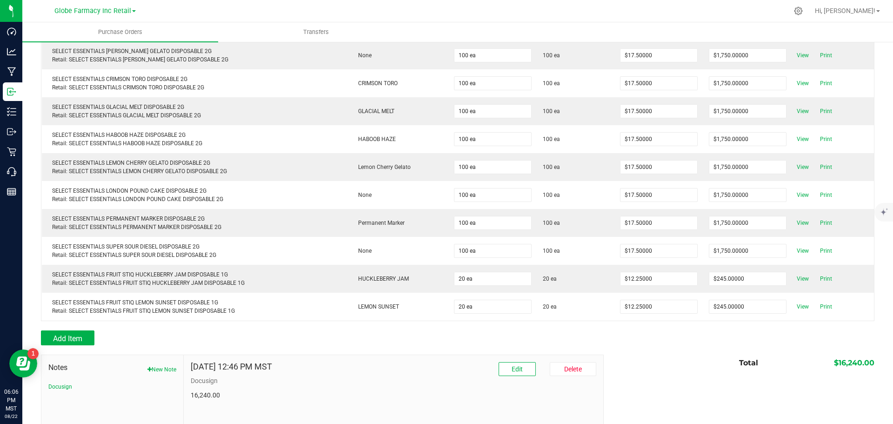
scroll to position [240, 0]
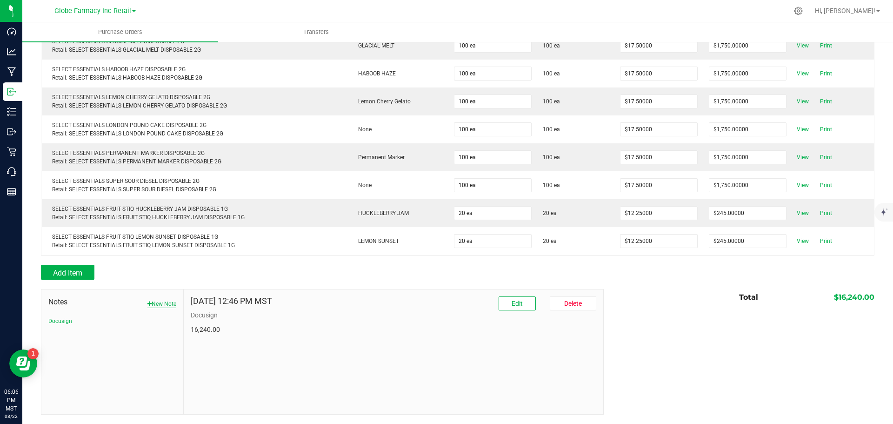
drag, startPoint x: 152, startPoint y: 304, endPoint x: 179, endPoint y: 305, distance: 27.5
click at [152, 304] on button "New Note" at bounding box center [161, 303] width 29 height 8
drag, startPoint x: 255, startPoint y: 326, endPoint x: 256, endPoint y: 318, distance: 8.4
click at [255, 323] on input "Note Title" at bounding box center [393, 326] width 405 height 14
type input "Docusign approved AP entered"
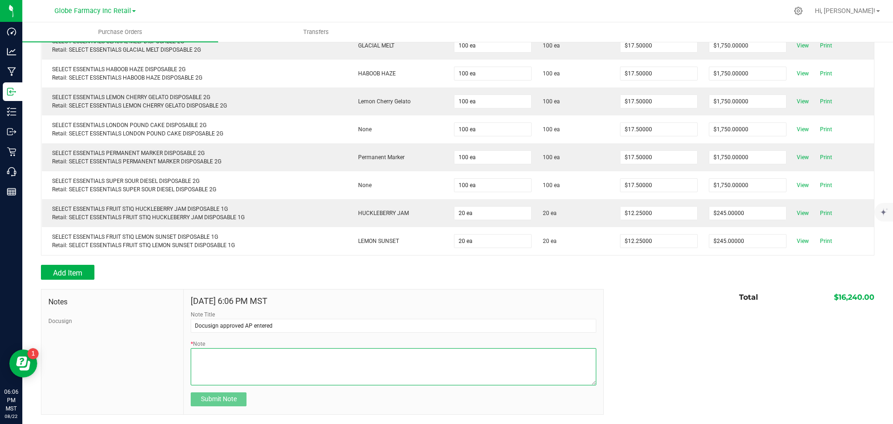
click at [217, 323] on textarea "* Note" at bounding box center [393, 366] width 405 height 37
type textarea "."
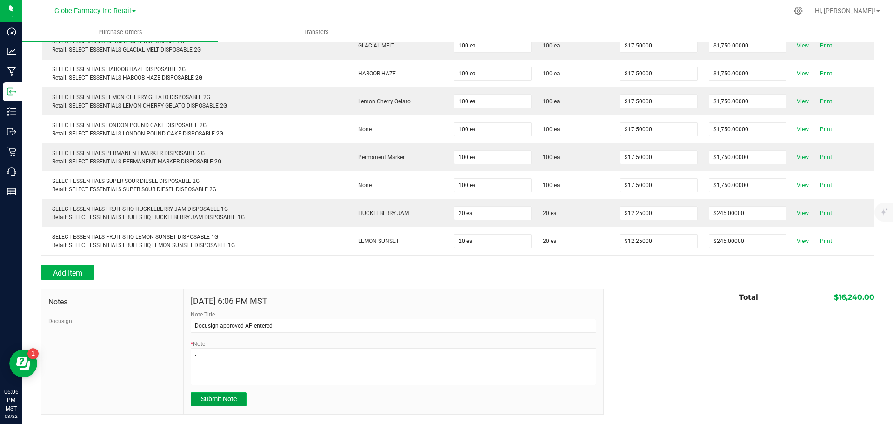
click at [211, 323] on span "Submit Note" at bounding box center [219, 398] width 36 height 7
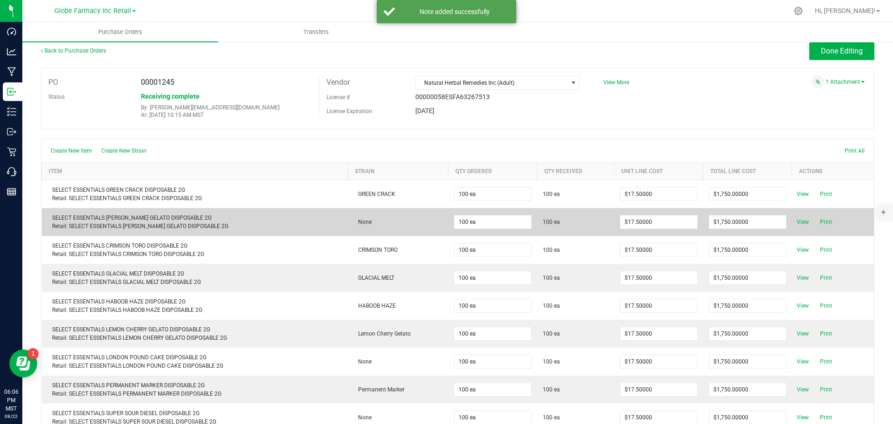
scroll to position [0, 0]
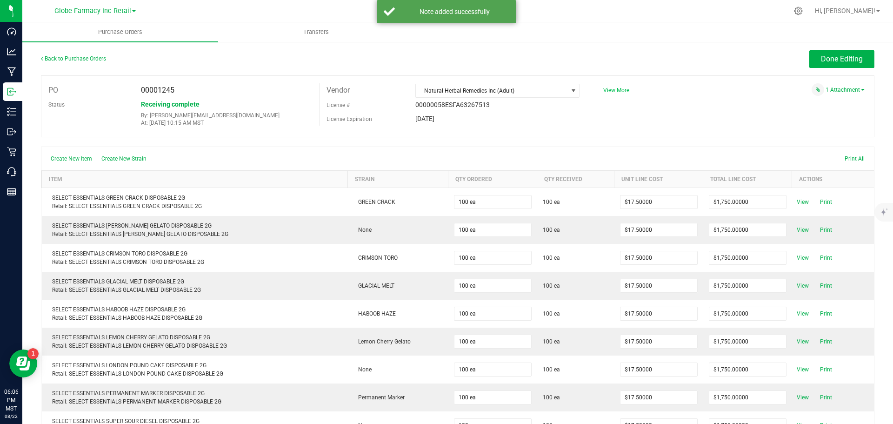
click at [612, 91] on span "View More" at bounding box center [616, 90] width 26 height 7
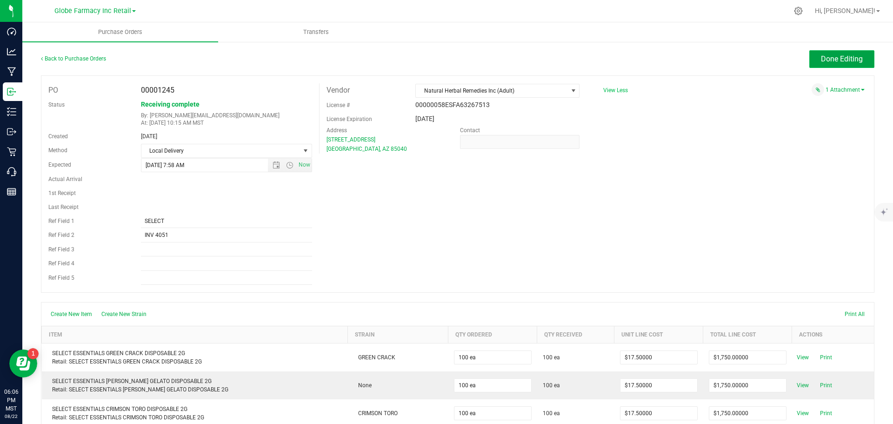
click at [714, 56] on span "Done Editing" at bounding box center [842, 58] width 42 height 9
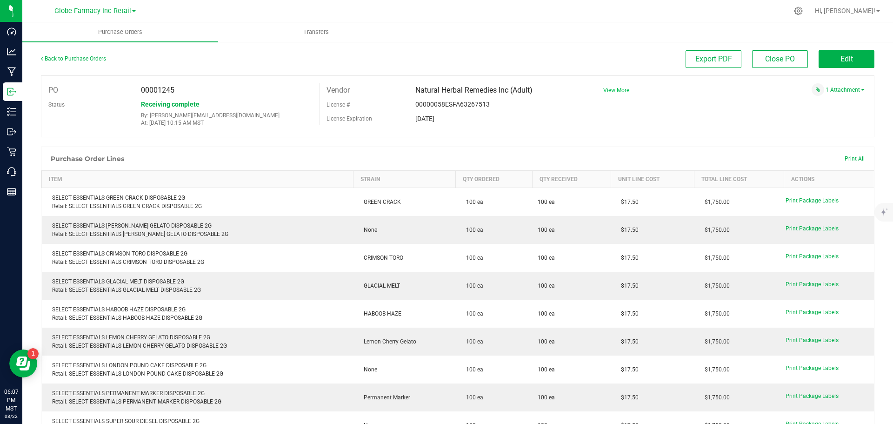
click at [611, 87] on span "View More" at bounding box center [616, 90] width 26 height 7
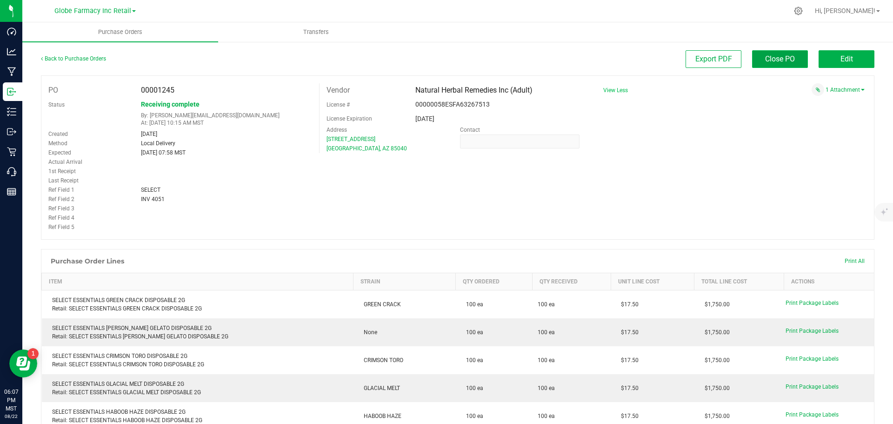
click at [714, 58] on span "Close PO" at bounding box center [780, 58] width 30 height 9
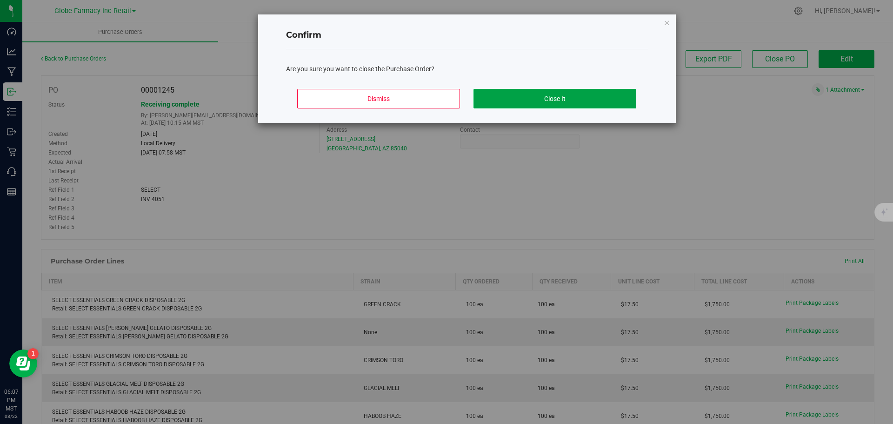
click at [546, 104] on button "Close It" at bounding box center [554, 99] width 163 height 20
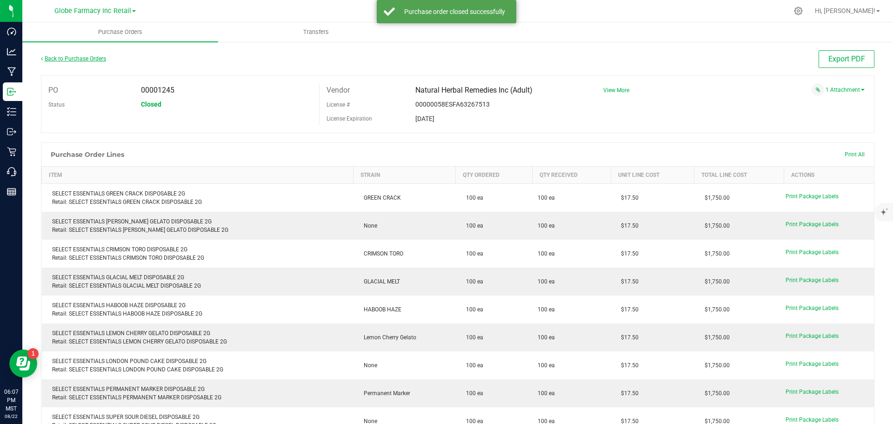
click at [71, 57] on link "Back to Purchase Orders" at bounding box center [73, 58] width 65 height 7
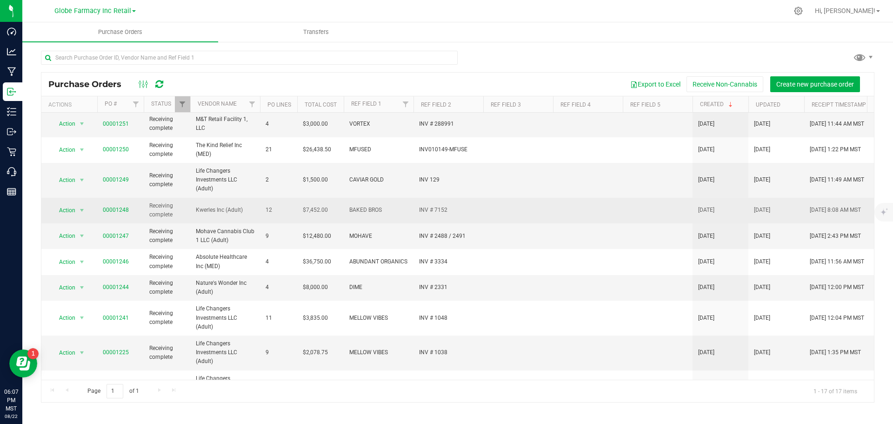
scroll to position [139, 0]
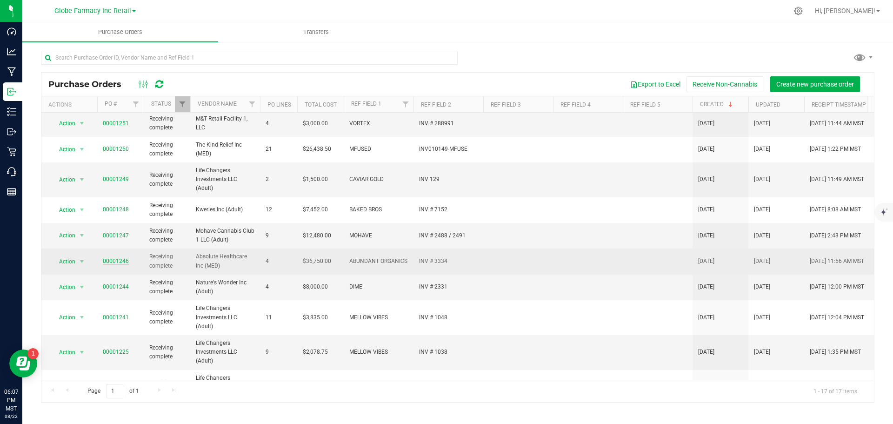
click at [109, 261] on link "00001246" at bounding box center [116, 261] width 26 height 7
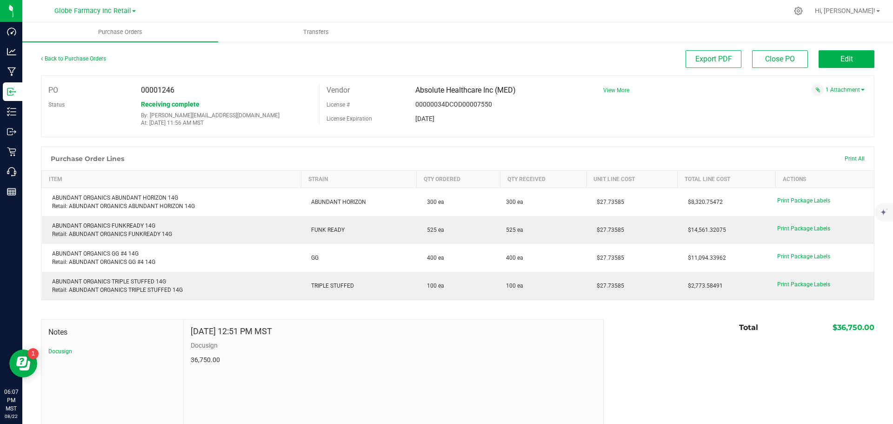
click at [616, 91] on span "View More" at bounding box center [616, 90] width 26 height 7
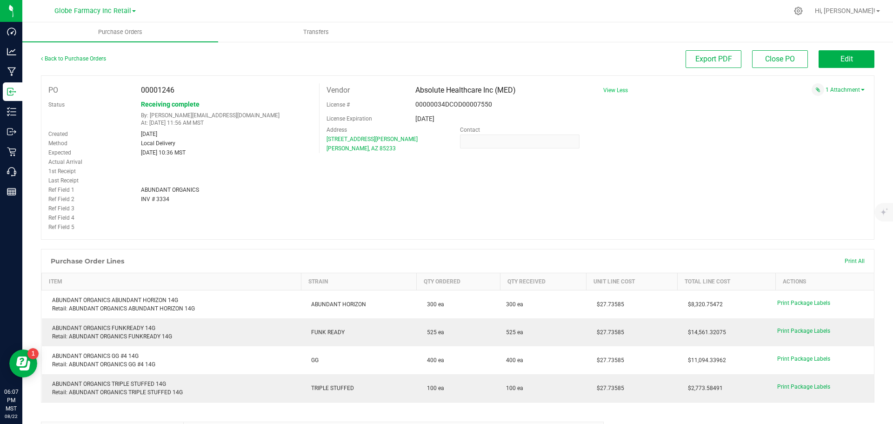
click at [616, 91] on span "View Less" at bounding box center [615, 90] width 25 height 7
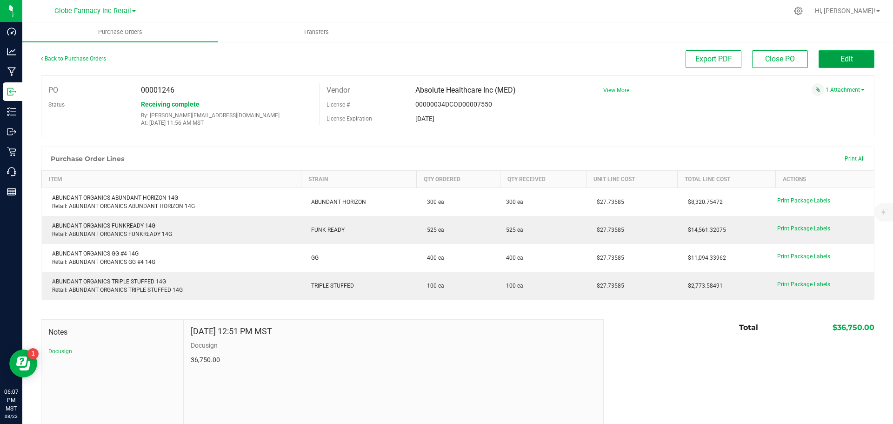
click at [714, 60] on span "Edit" at bounding box center [846, 58] width 13 height 9
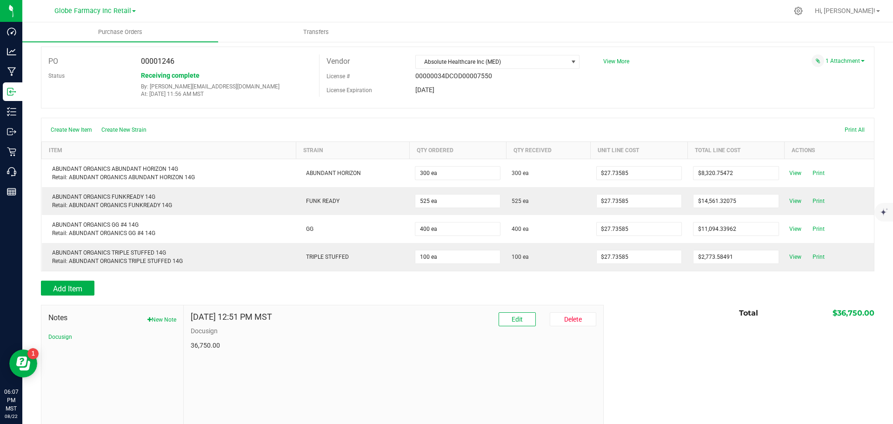
scroll to position [45, 0]
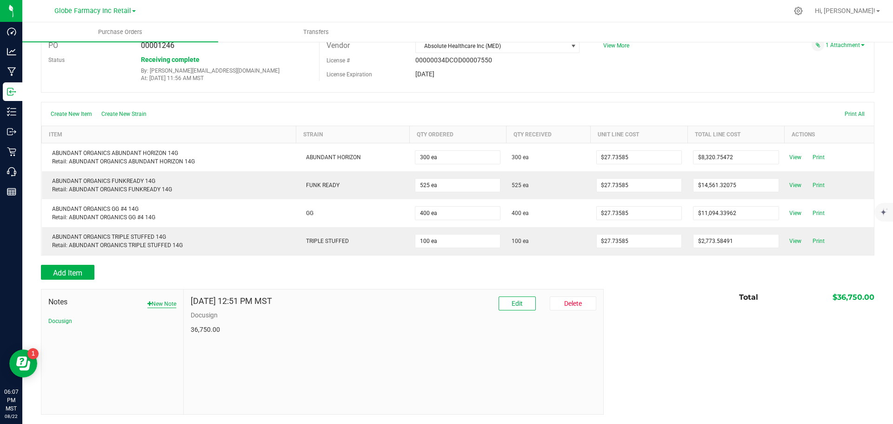
click at [161, 301] on button "New Note" at bounding box center [161, 303] width 29 height 8
click at [259, 323] on input "Note Title" at bounding box center [393, 326] width 405 height 14
type input "Docusign approved AP entered"
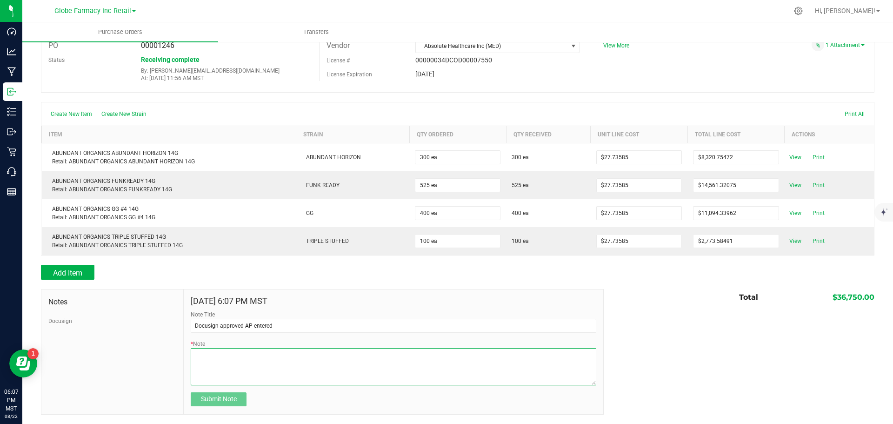
click at [248, 323] on textarea "* Note" at bounding box center [393, 366] width 405 height 37
type textarea "."
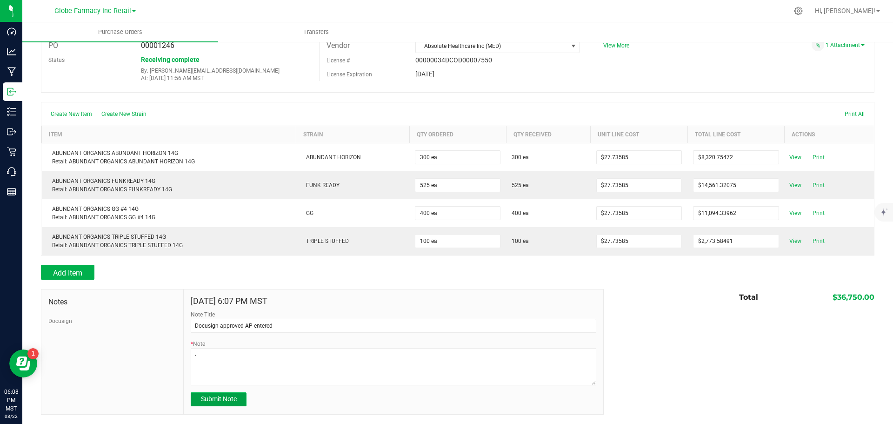
click at [205, 323] on button "Submit Note" at bounding box center [219, 399] width 56 height 14
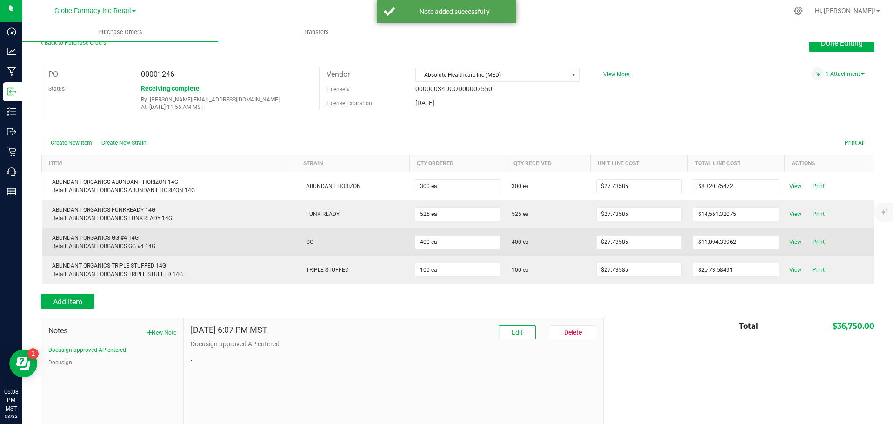
scroll to position [0, 0]
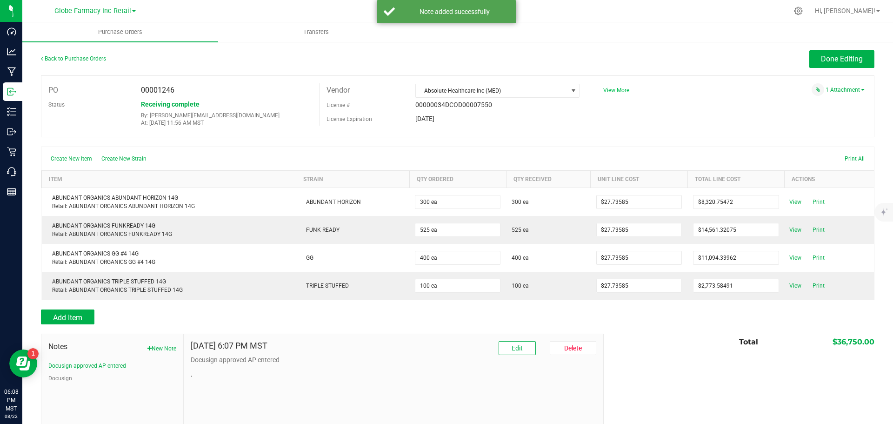
click at [616, 91] on span "View More" at bounding box center [616, 90] width 26 height 7
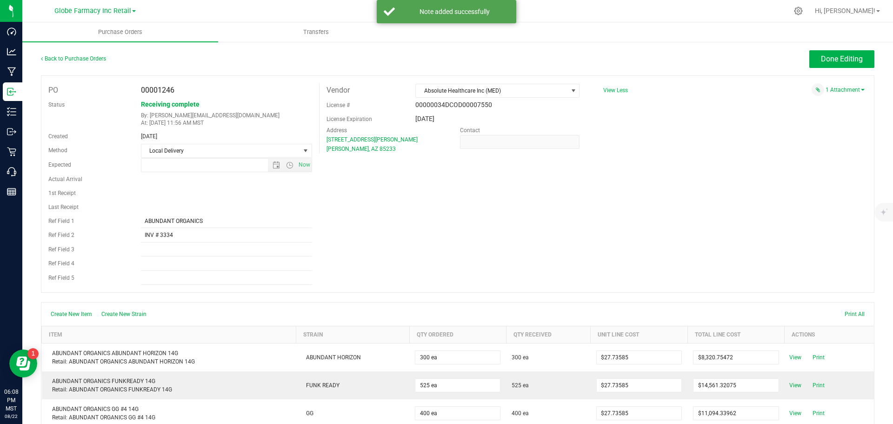
type input "[DATE] 10:36 AM"
click at [714, 62] on span "Done Editing" at bounding box center [842, 58] width 42 height 9
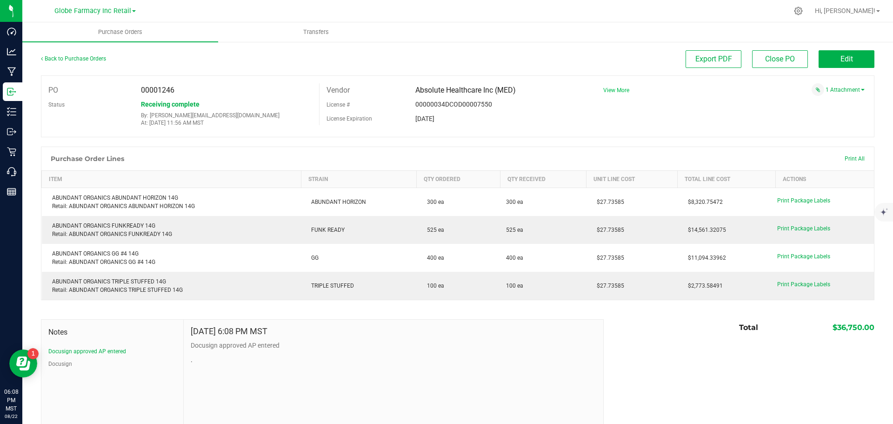
click at [611, 88] on span "View More" at bounding box center [616, 90] width 26 height 7
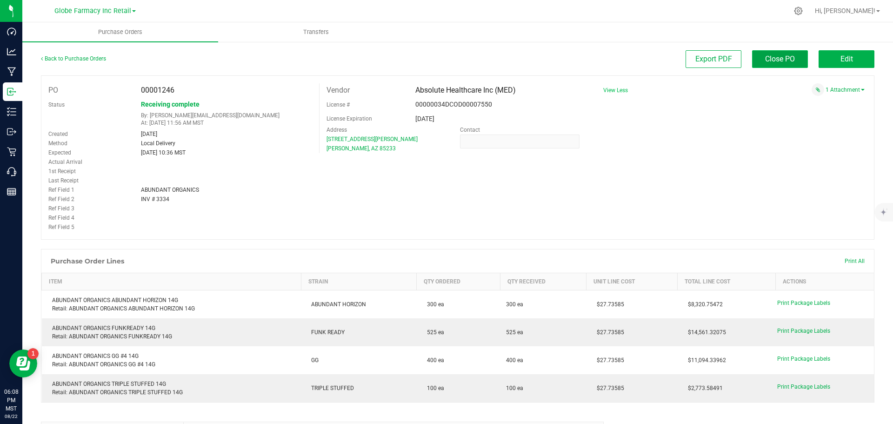
click at [714, 59] on span "Close PO" at bounding box center [780, 58] width 30 height 9
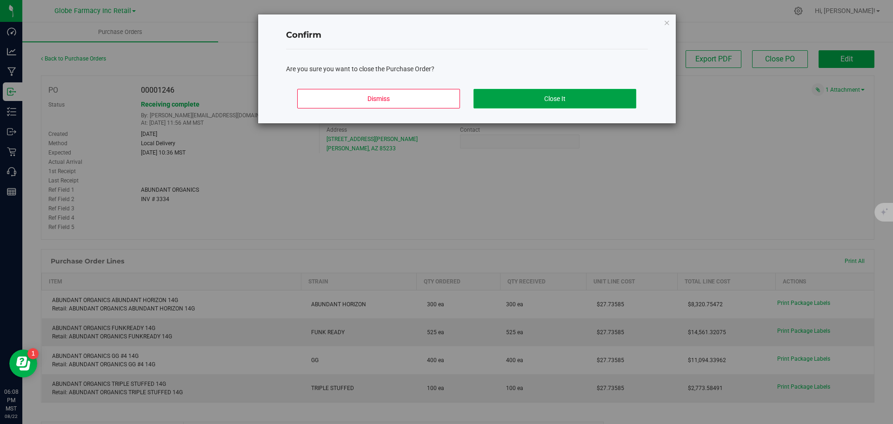
click at [527, 101] on button "Close It" at bounding box center [554, 99] width 163 height 20
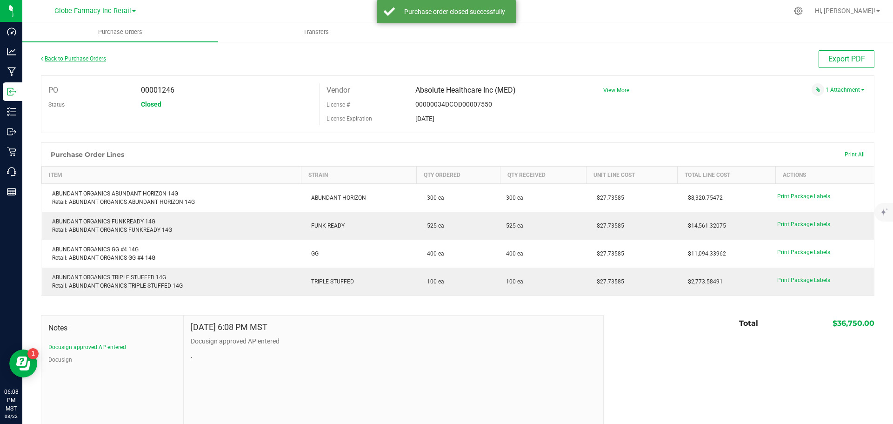
click at [65, 57] on link "Back to Purchase Orders" at bounding box center [73, 58] width 65 height 7
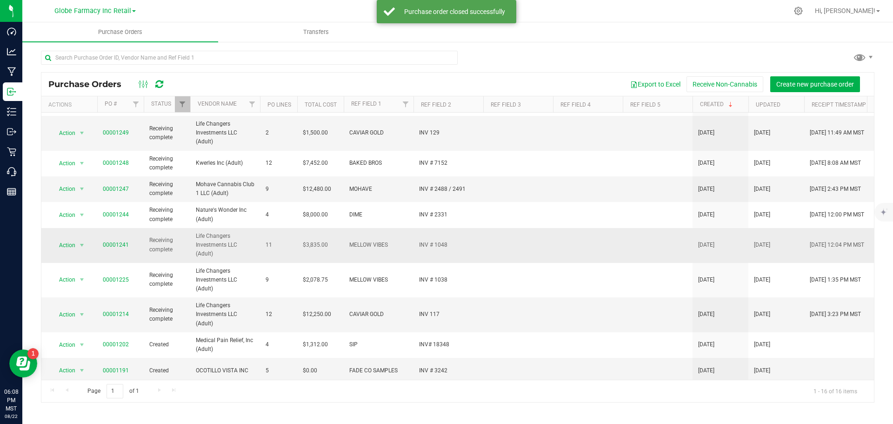
scroll to position [139, 0]
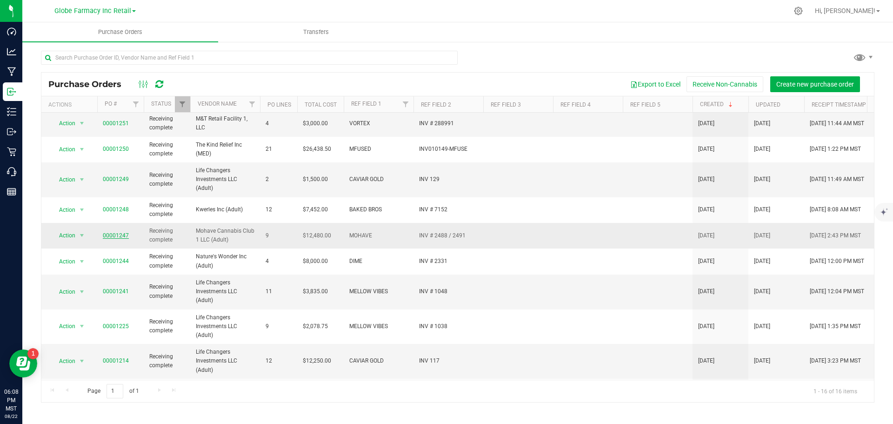
click at [109, 235] on link "00001247" at bounding box center [116, 235] width 26 height 7
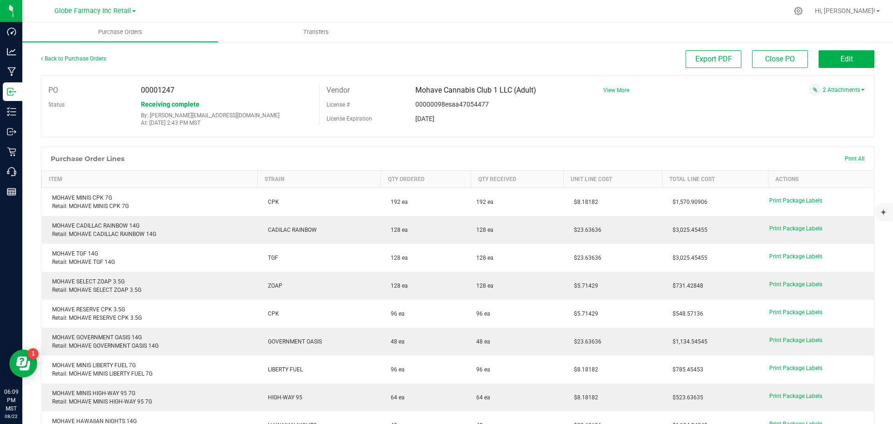
click at [605, 90] on span "View More" at bounding box center [616, 90] width 26 height 7
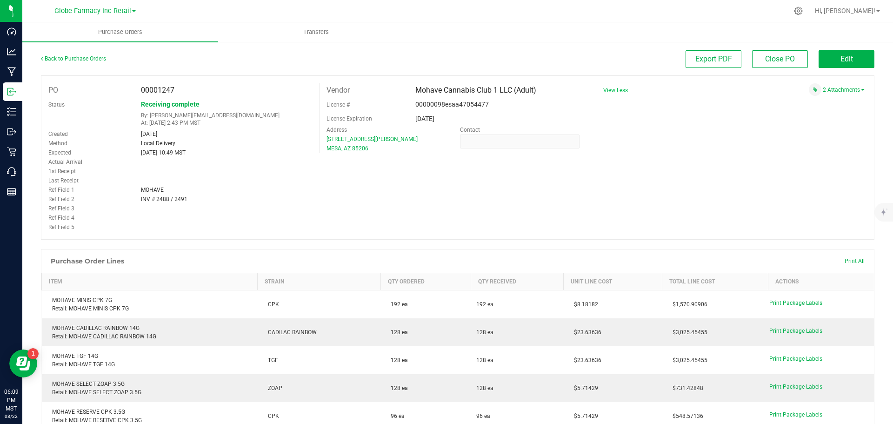
click at [605, 90] on span "View Less" at bounding box center [615, 90] width 25 height 7
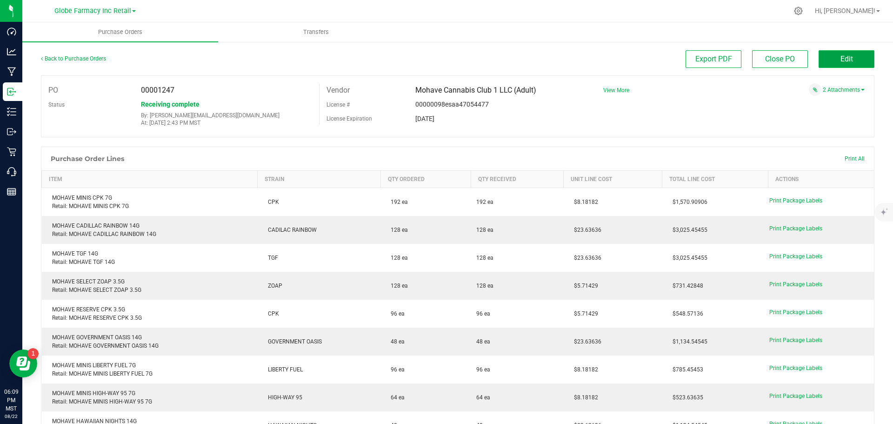
click at [714, 58] on button "Edit" at bounding box center [846, 59] width 56 height 18
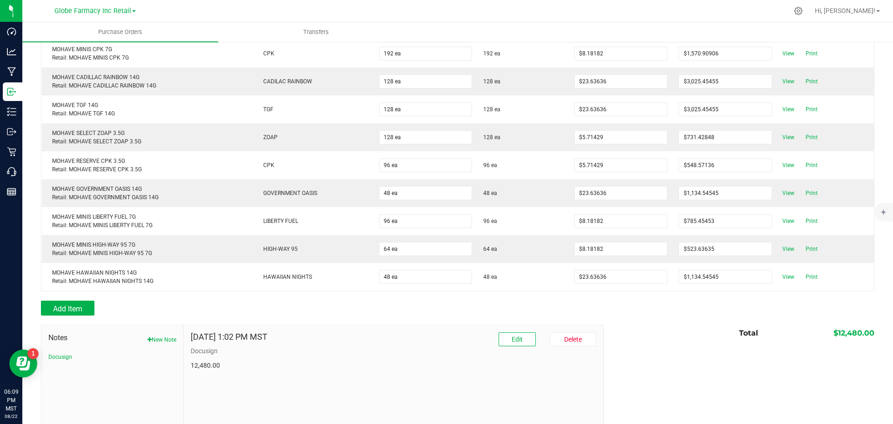
scroll to position [185, 0]
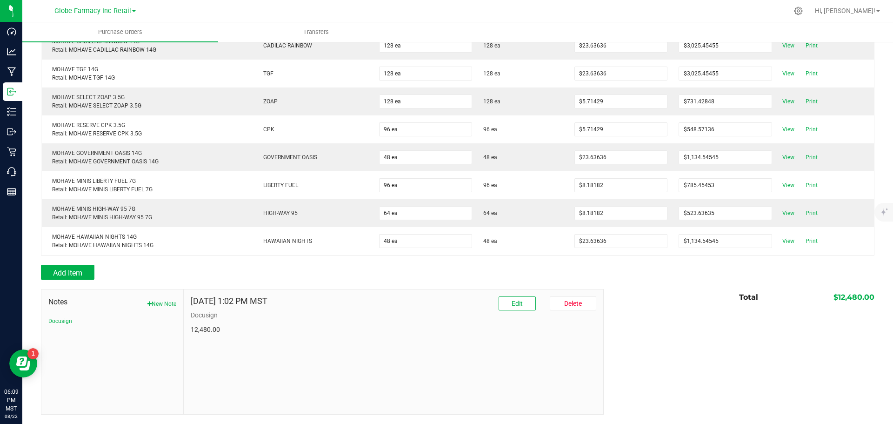
click at [170, 301] on button "New Note" at bounding box center [161, 303] width 29 height 8
click at [257, 323] on input "Note Title" at bounding box center [393, 326] width 405 height 14
type input "Docusign approved AP entered"
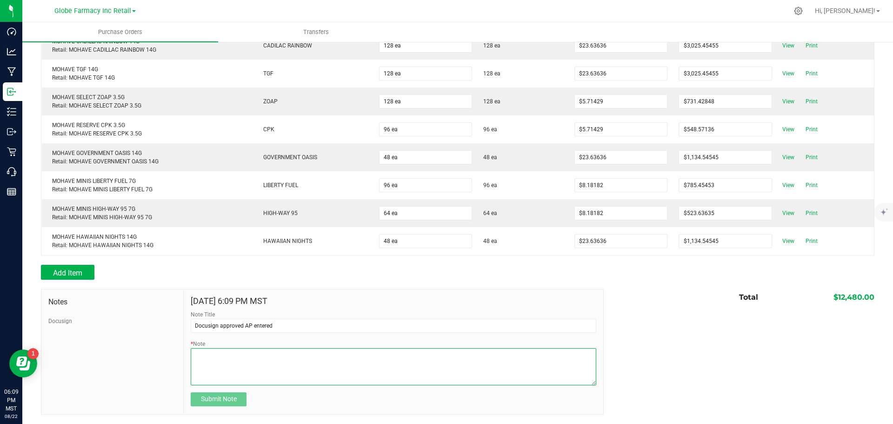
click at [234, 323] on textarea "* Note" at bounding box center [393, 366] width 405 height 37
type textarea "."
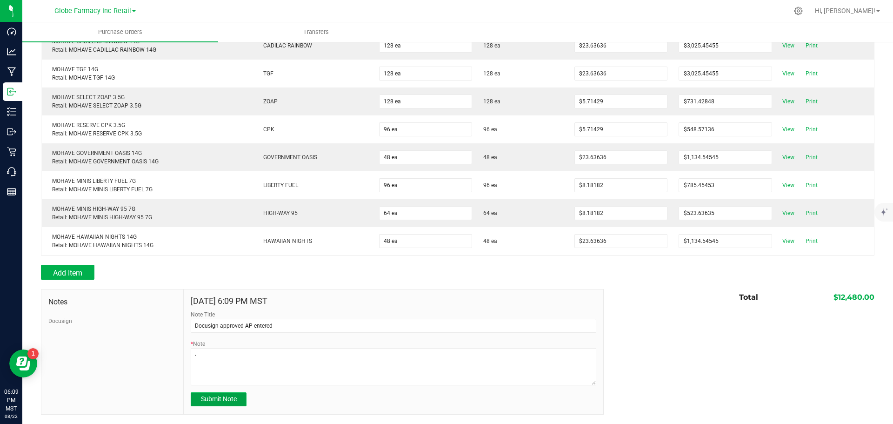
click at [208, 323] on span "Submit Note" at bounding box center [219, 398] width 36 height 7
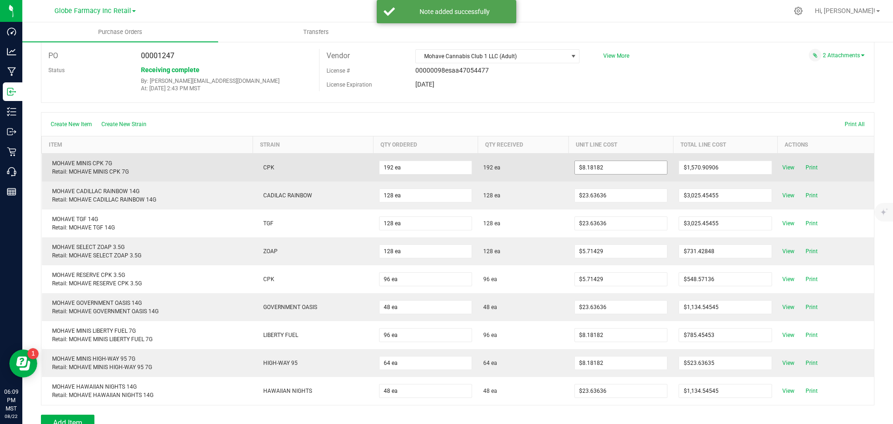
scroll to position [0, 0]
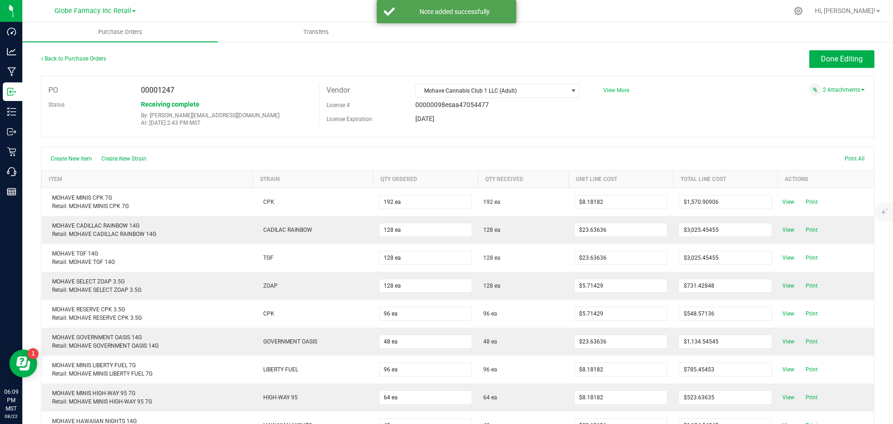
click at [610, 90] on span "View More" at bounding box center [616, 90] width 26 height 7
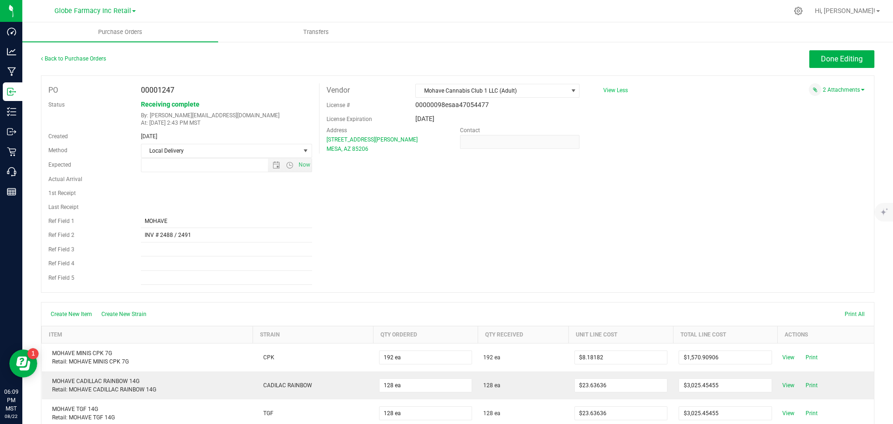
type input "[DATE] 10:49 AM"
click at [714, 55] on span "Done Editing" at bounding box center [842, 58] width 42 height 9
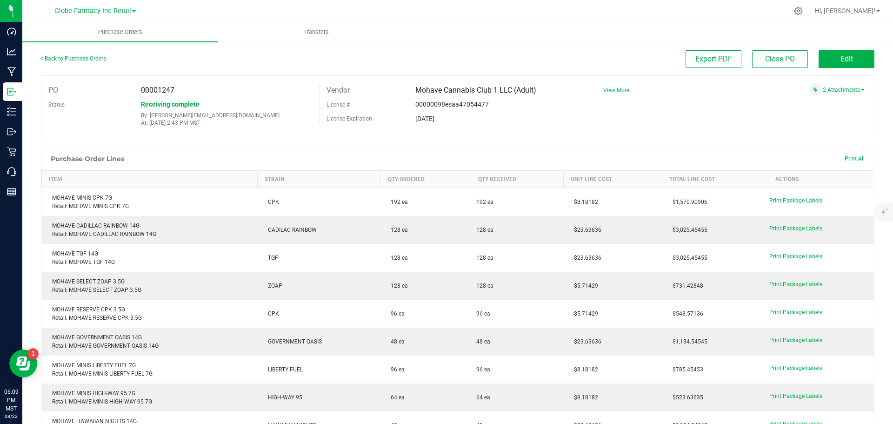
click at [603, 89] on span "View More" at bounding box center [616, 90] width 26 height 7
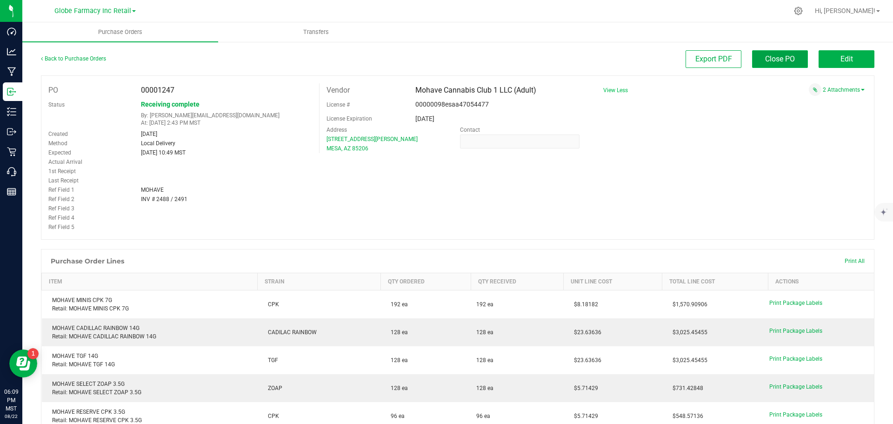
click at [714, 62] on span "Close PO" at bounding box center [780, 58] width 30 height 9
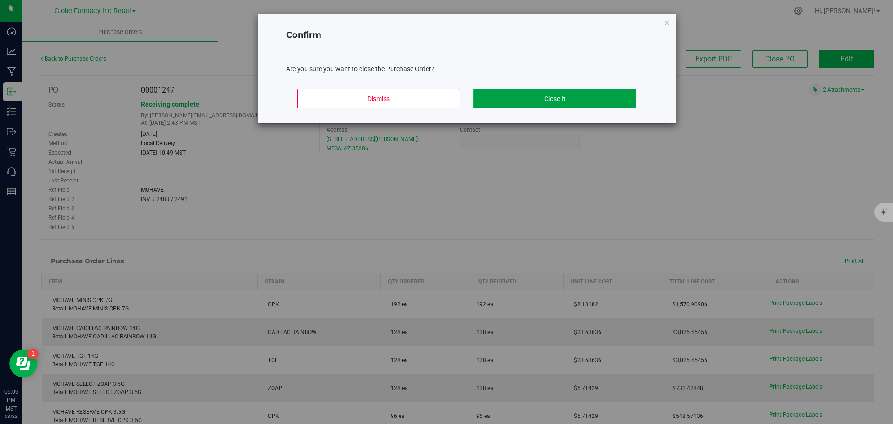
click at [611, 100] on button "Close It" at bounding box center [554, 99] width 163 height 20
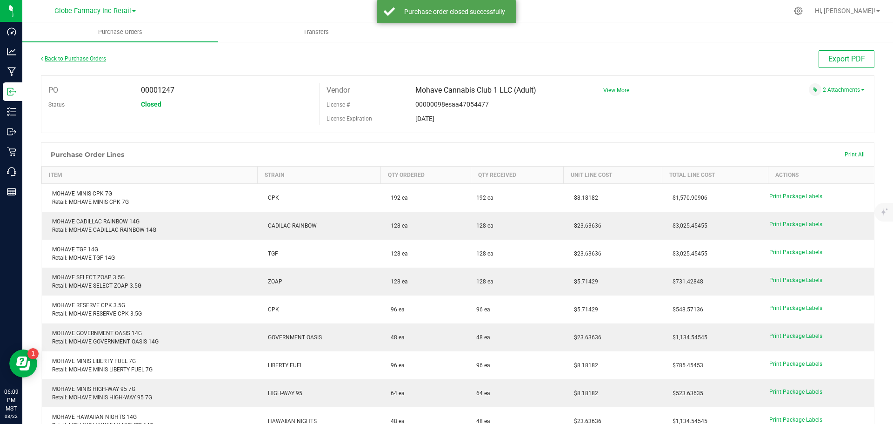
click at [64, 61] on link "Back to Purchase Orders" at bounding box center [73, 58] width 65 height 7
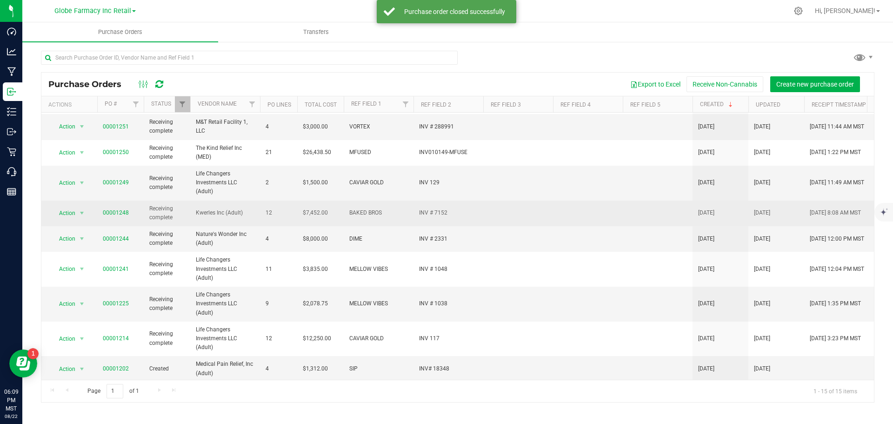
scroll to position [120, 0]
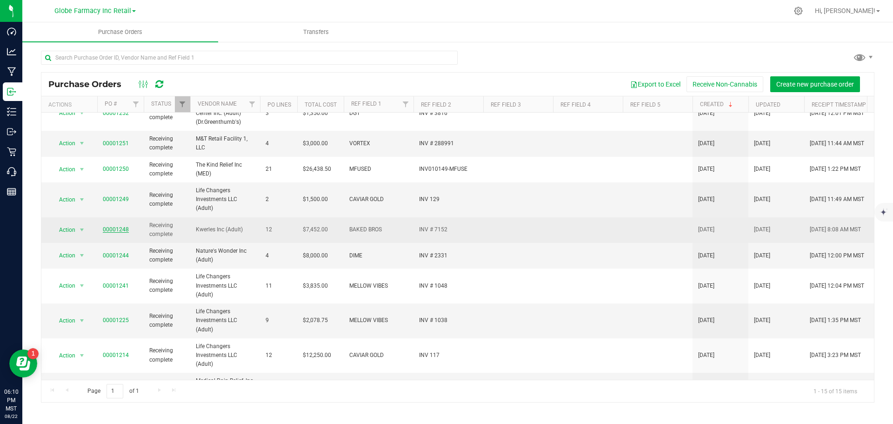
click at [122, 229] on link "00001248" at bounding box center [116, 229] width 26 height 7
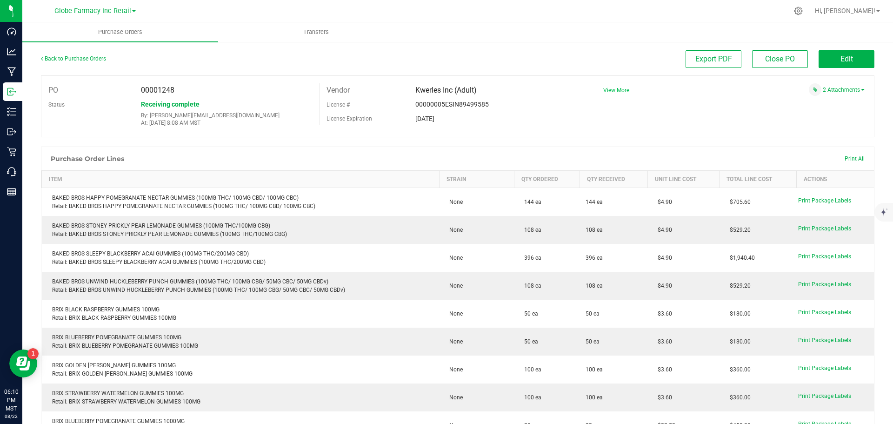
click at [604, 92] on span "View More" at bounding box center [616, 90] width 26 height 7
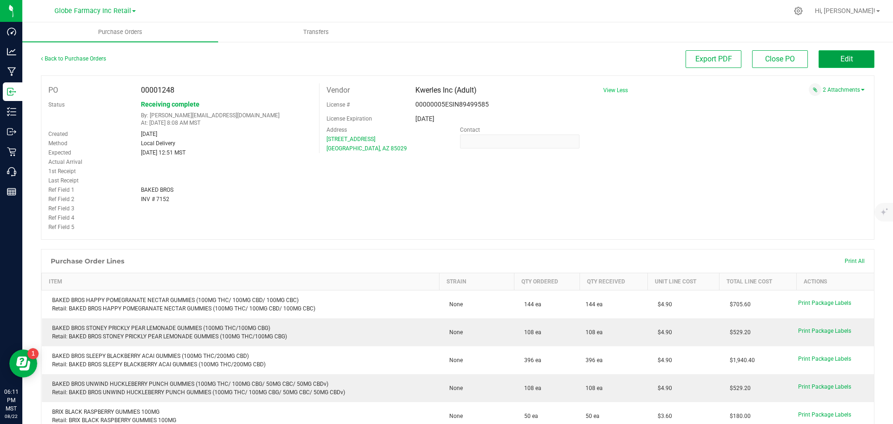
click at [714, 59] on button "Edit" at bounding box center [846, 59] width 56 height 18
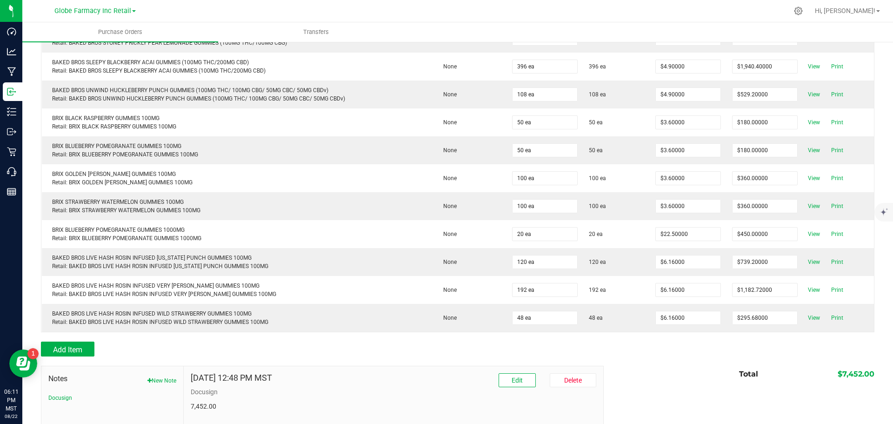
scroll to position [268, 0]
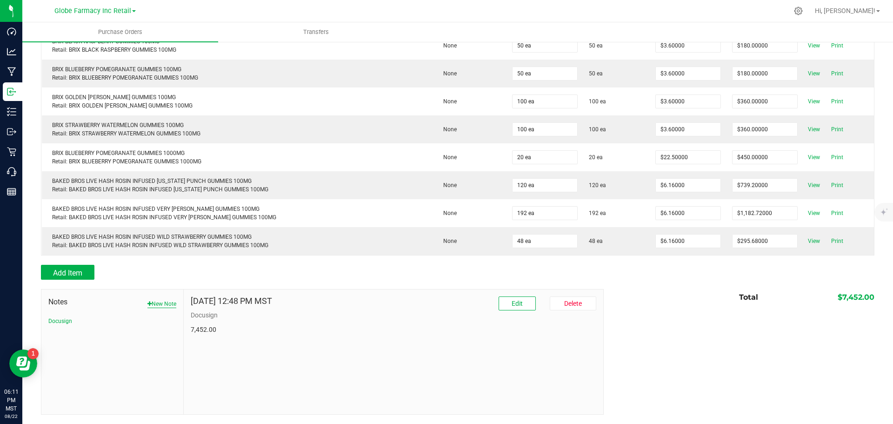
click at [158, 301] on button "New Note" at bounding box center [161, 303] width 29 height 8
click at [250, 323] on input "Note Title" at bounding box center [393, 326] width 405 height 14
type input "Docusign approved AP entered"
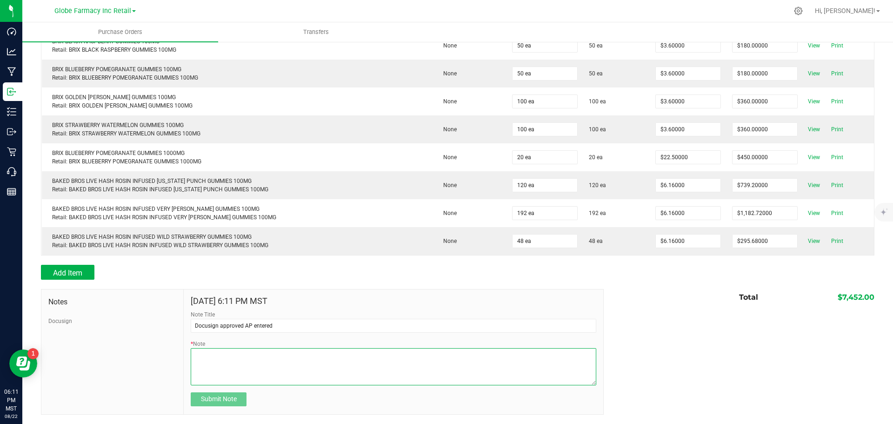
click at [254, 323] on textarea "* Note" at bounding box center [393, 366] width 405 height 37
type textarea "."
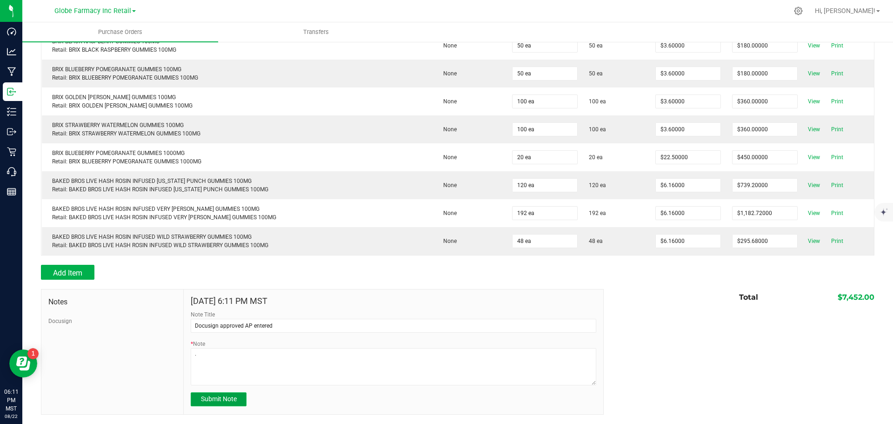
click at [224, 323] on span "Submit Note" at bounding box center [219, 398] width 36 height 7
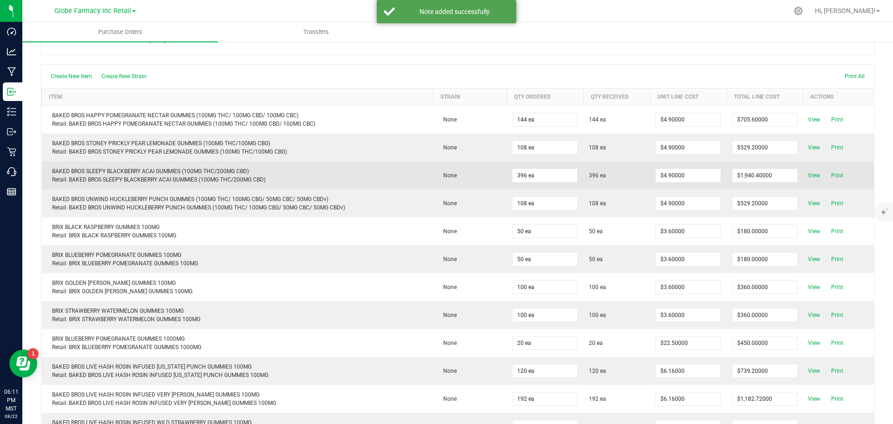
scroll to position [0, 0]
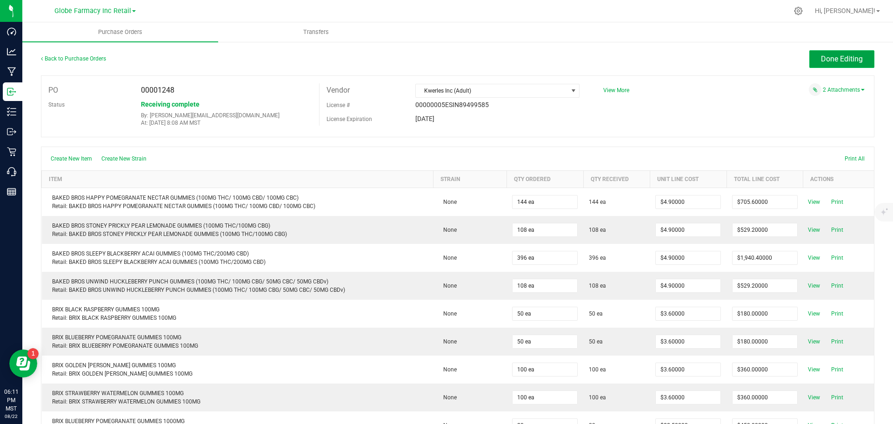
click at [714, 55] on span "Done Editing" at bounding box center [842, 58] width 42 height 9
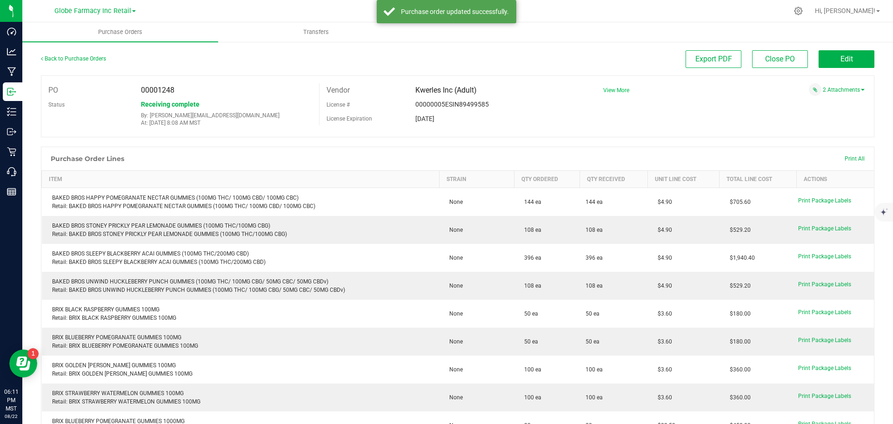
click at [622, 90] on span "View More" at bounding box center [616, 90] width 26 height 7
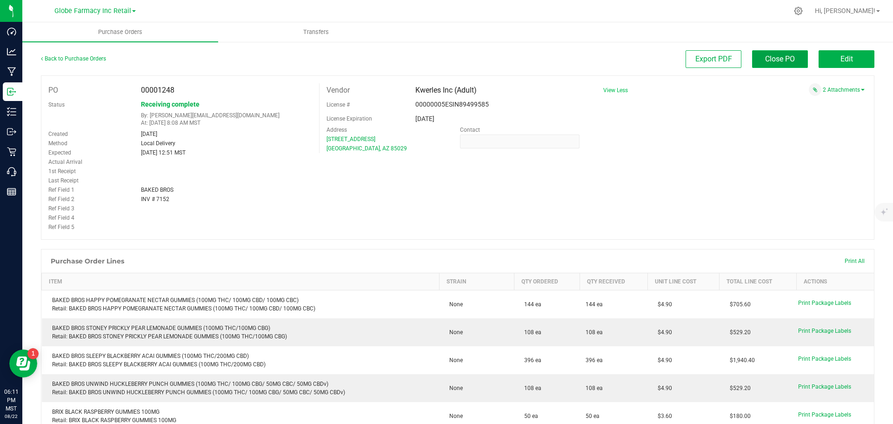
click at [714, 59] on span "Close PO" at bounding box center [780, 58] width 30 height 9
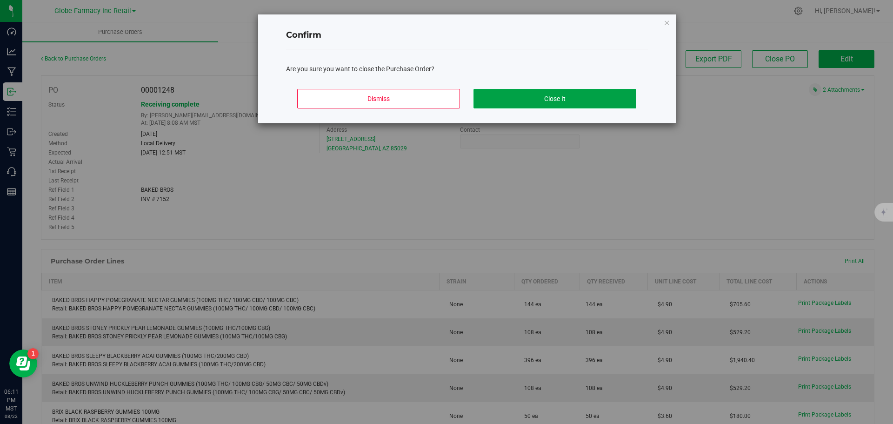
click at [575, 96] on button "Close It" at bounding box center [554, 99] width 163 height 20
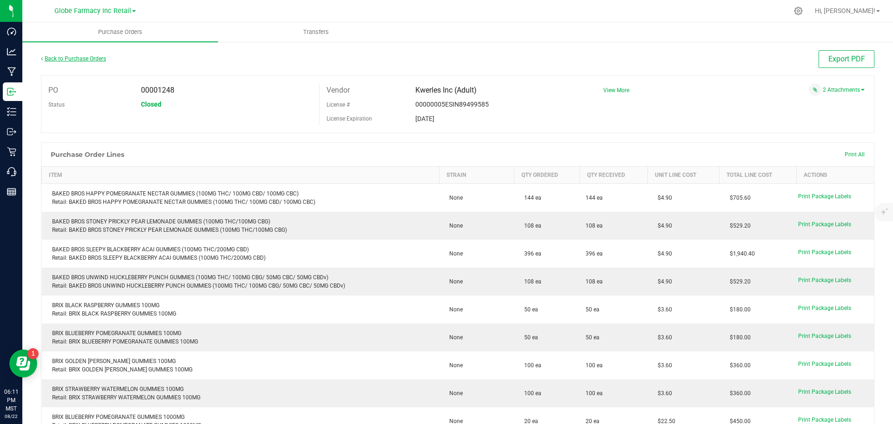
click at [84, 59] on link "Back to Purchase Orders" at bounding box center [73, 58] width 65 height 7
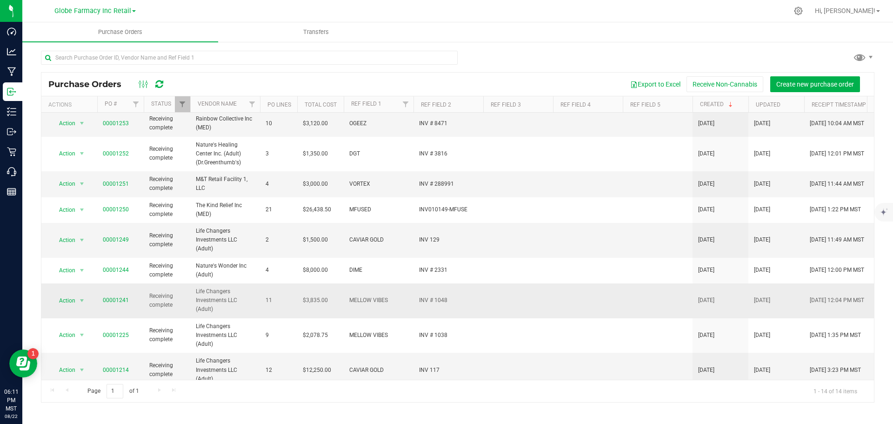
scroll to position [93, 0]
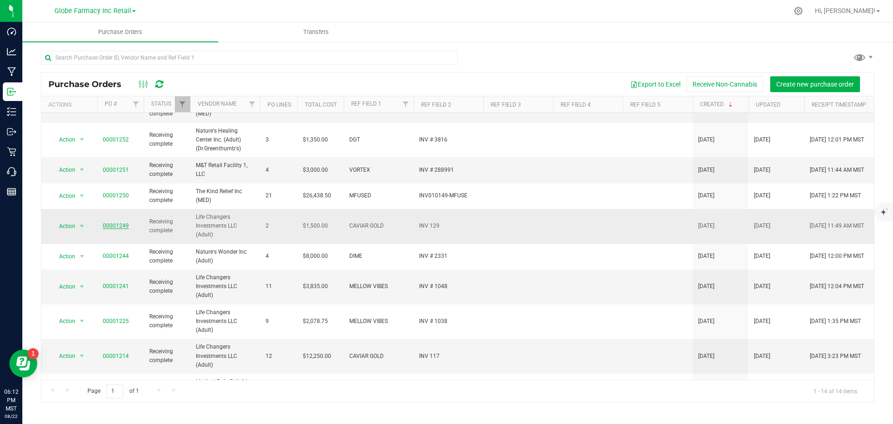
click at [120, 226] on link "00001249" at bounding box center [116, 225] width 26 height 7
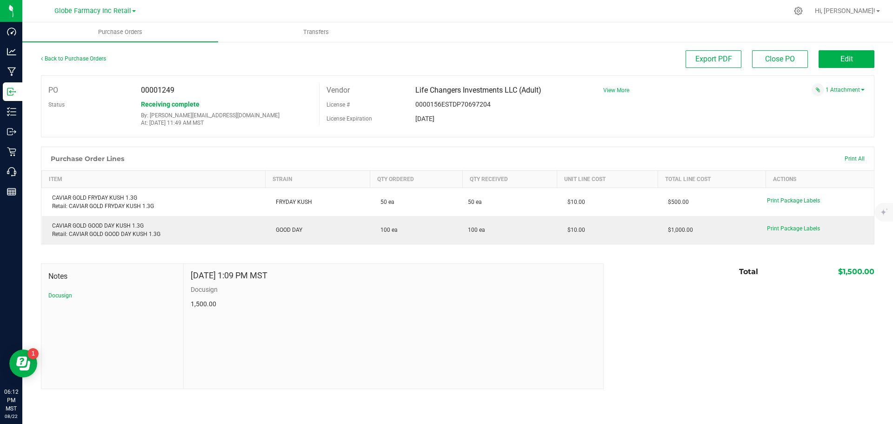
click at [624, 93] on span "View More" at bounding box center [616, 90] width 26 height 7
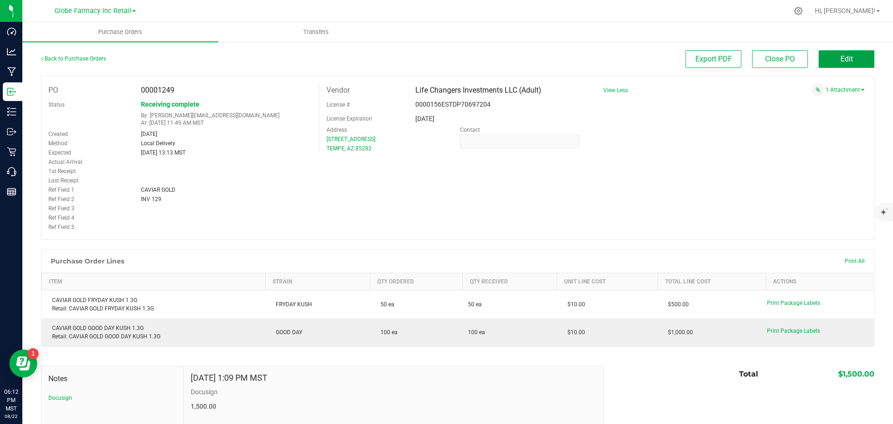
click at [714, 56] on span "Edit" at bounding box center [846, 58] width 13 height 9
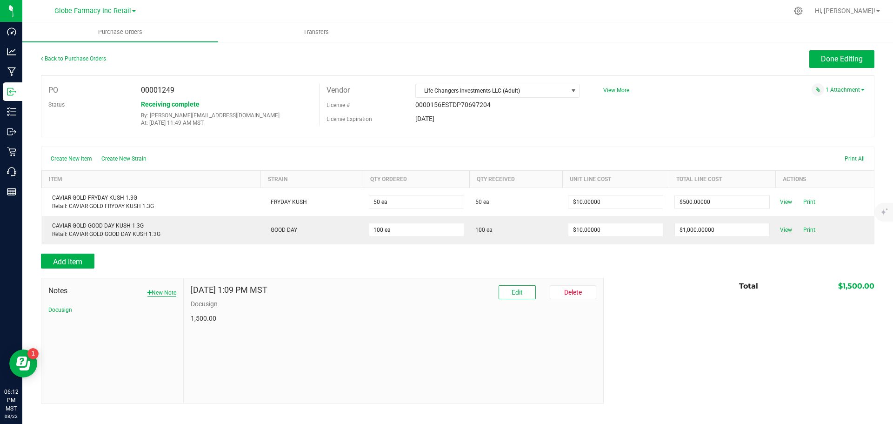
click at [148, 292] on icon "button" at bounding box center [149, 293] width 4 height 6
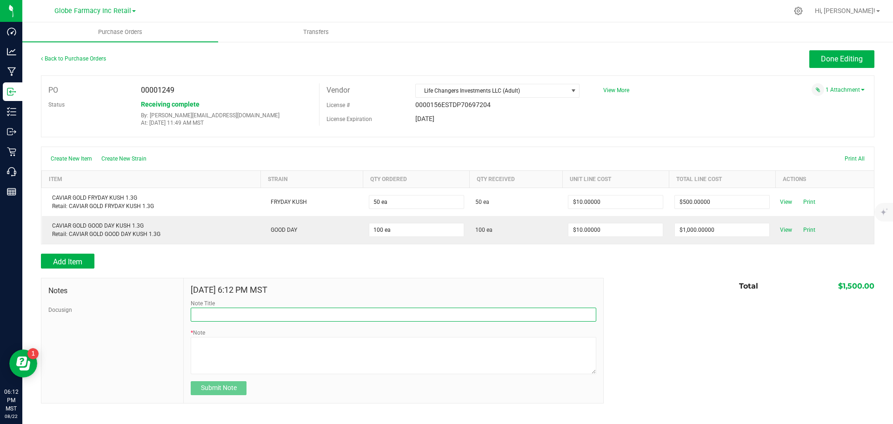
click at [271, 314] on input "Note Title" at bounding box center [393, 314] width 405 height 14
type input "Docusign approved AP entered"
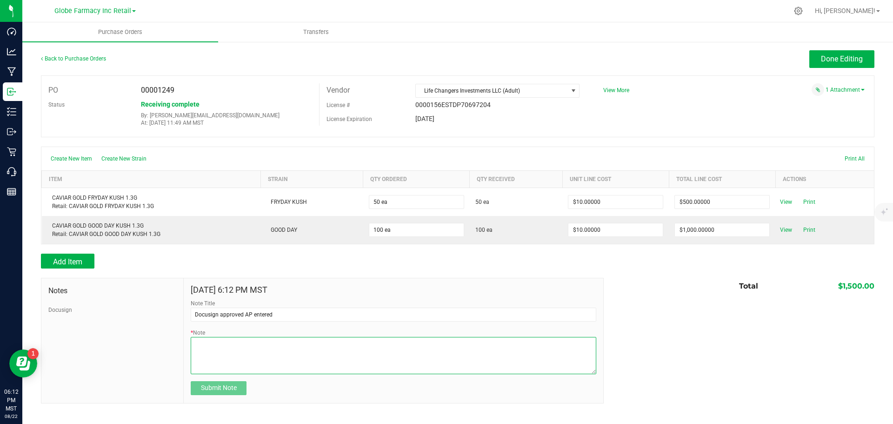
click at [218, 323] on textarea "* Note" at bounding box center [393, 355] width 405 height 37
type textarea "."
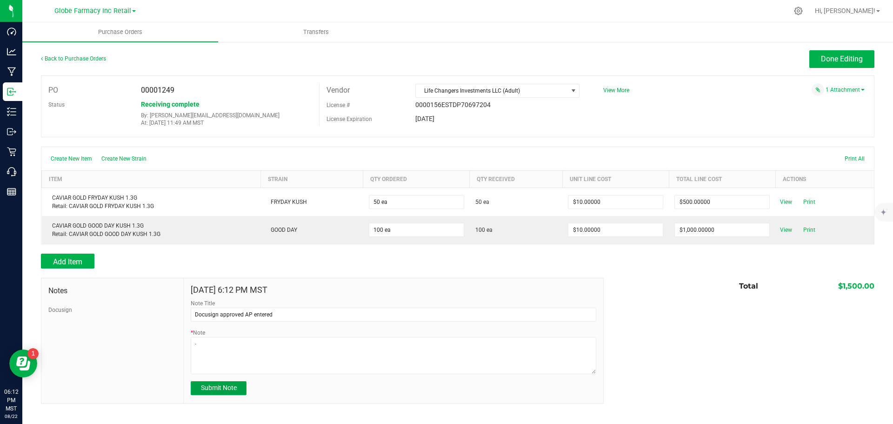
click at [234, 323] on span "Submit Note" at bounding box center [219, 387] width 36 height 7
click at [627, 89] on span "View More" at bounding box center [616, 90] width 26 height 7
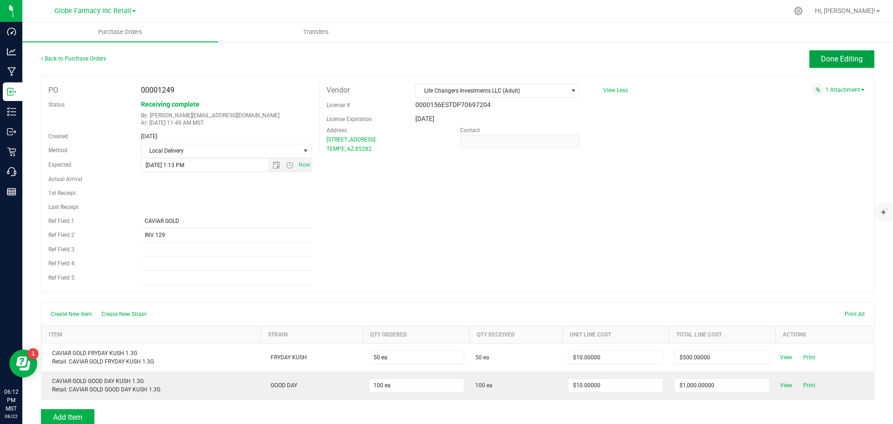
click at [714, 60] on span "Done Editing" at bounding box center [842, 58] width 42 height 9
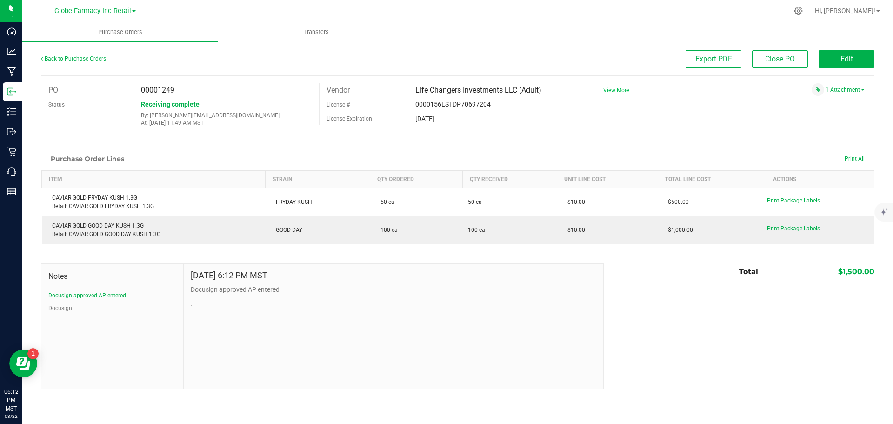
click at [621, 88] on span "View More" at bounding box center [616, 90] width 26 height 7
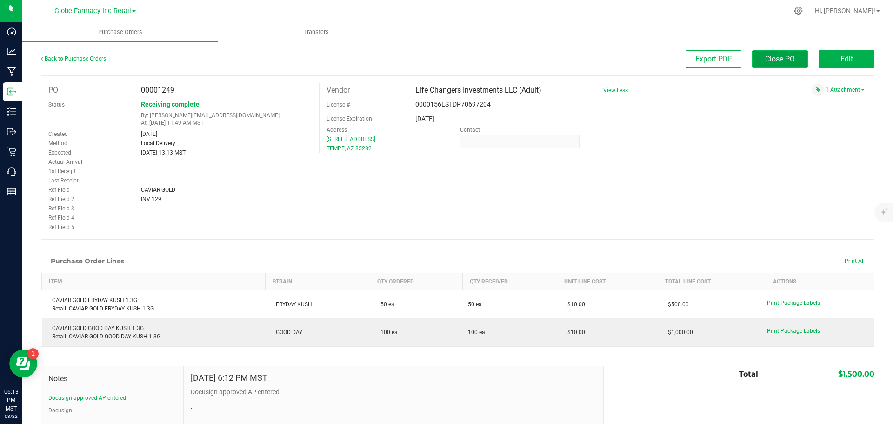
click at [714, 62] on span "Close PO" at bounding box center [780, 58] width 30 height 9
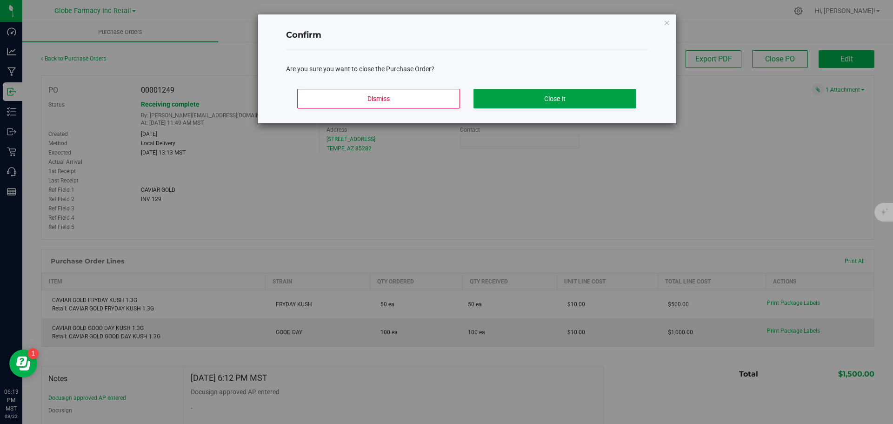
click at [562, 100] on button "Close It" at bounding box center [554, 99] width 163 height 20
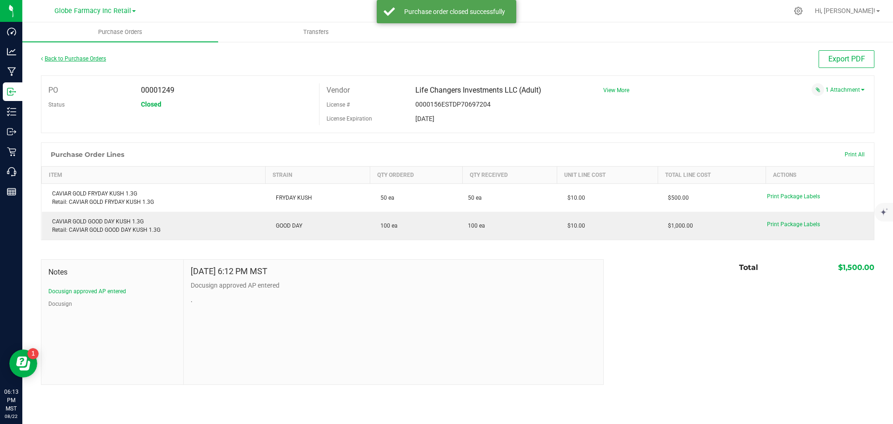
click at [77, 58] on link "Back to Purchase Orders" at bounding box center [73, 58] width 65 height 7
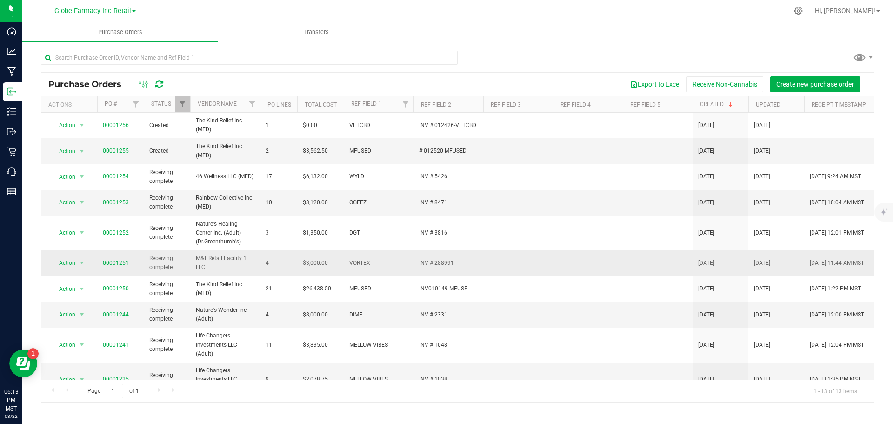
click at [111, 262] on link "00001251" at bounding box center [116, 262] width 26 height 7
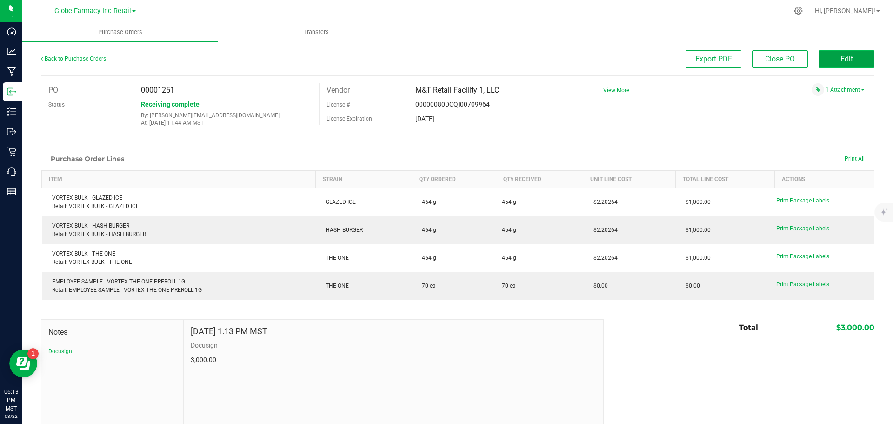
click at [714, 58] on span "Edit" at bounding box center [846, 58] width 13 height 9
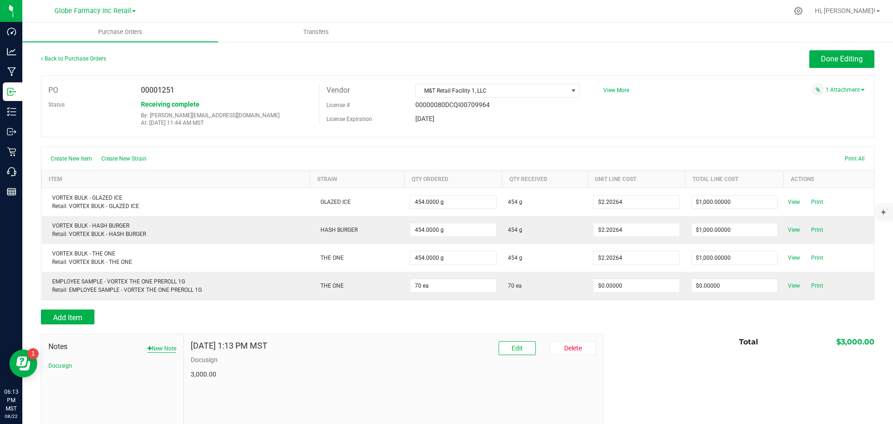
click at [159, 323] on button "New Note" at bounding box center [161, 348] width 29 height 8
click at [226, 323] on input "Note Title" at bounding box center [393, 370] width 405 height 14
type input "Docusign approved AP entered"
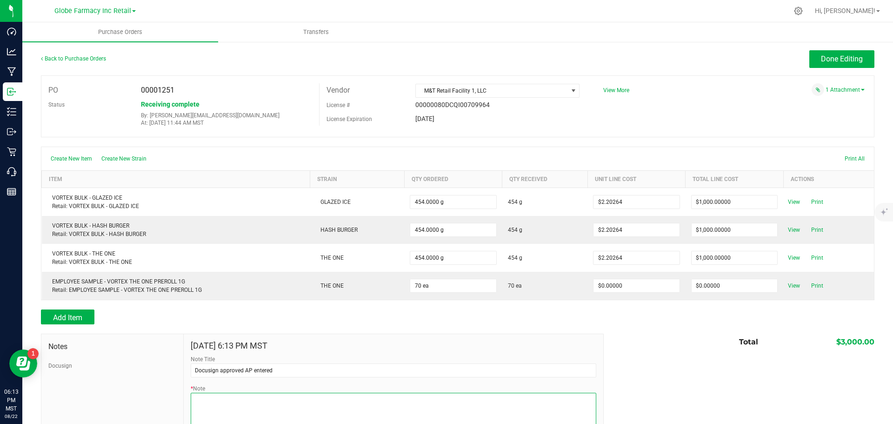
click at [221, 323] on textarea "* Note" at bounding box center [393, 410] width 405 height 37
type textarea "."
click at [611, 93] on span "View More" at bounding box center [616, 90] width 26 height 7
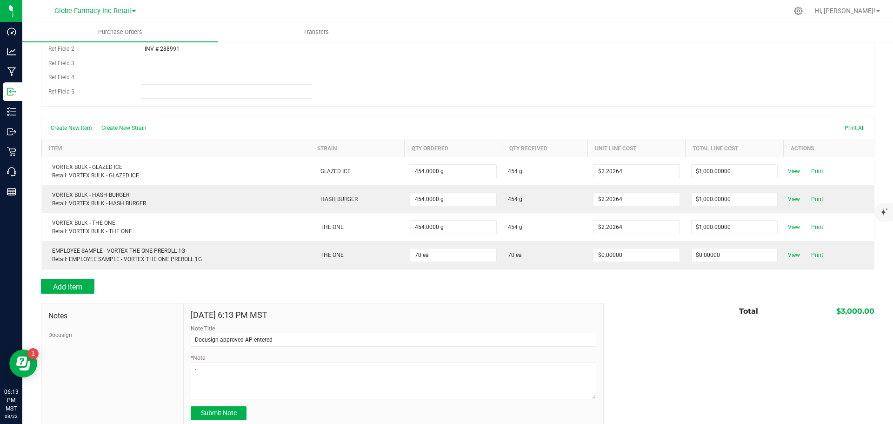
scroll to position [200, 0]
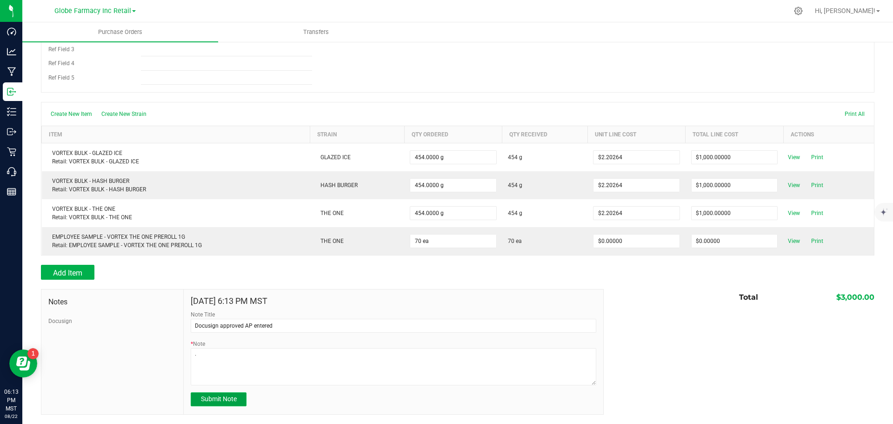
click at [220, 323] on button "Submit Note" at bounding box center [219, 399] width 56 height 14
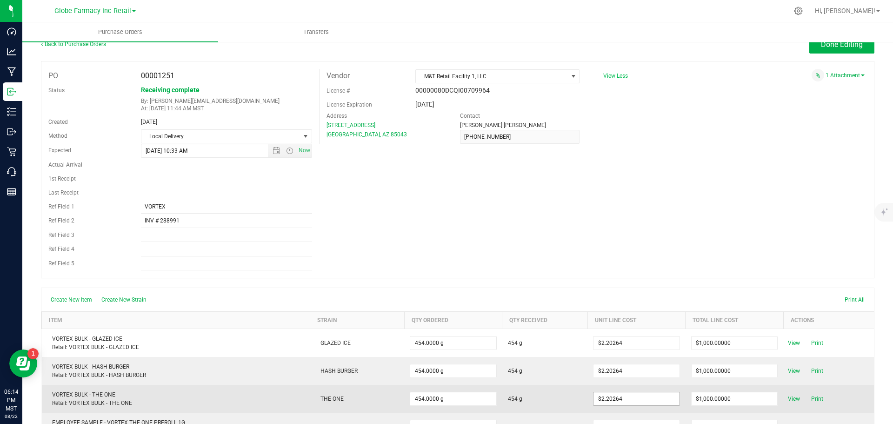
scroll to position [0, 0]
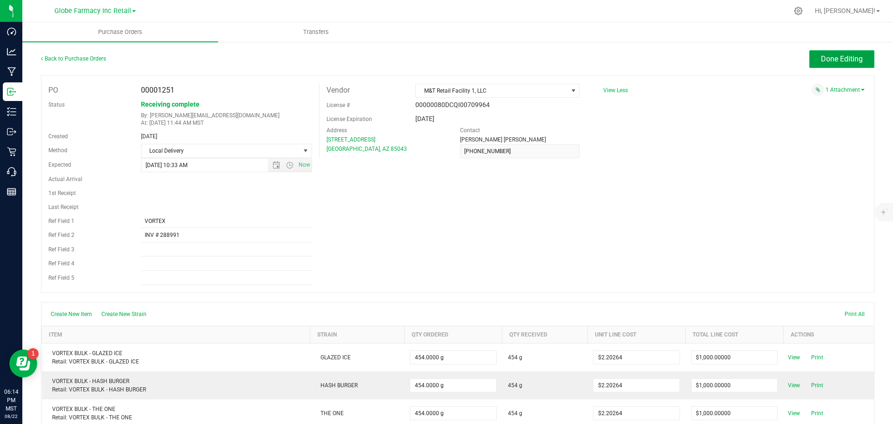
click at [714, 56] on span "Done Editing" at bounding box center [842, 58] width 42 height 9
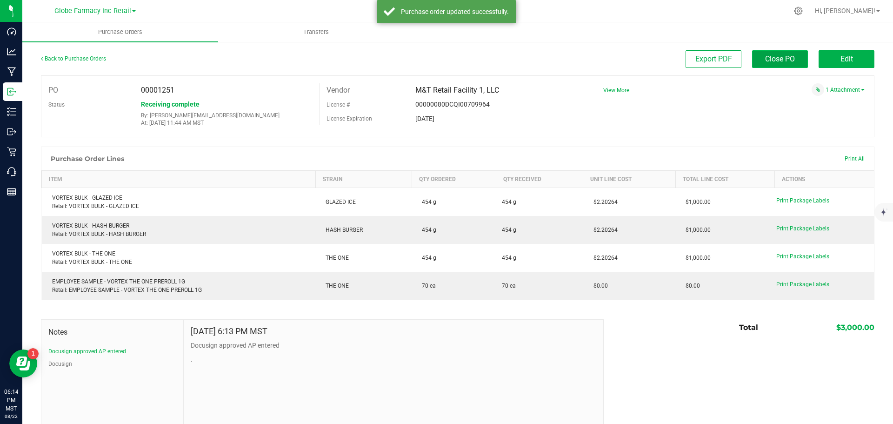
click at [714, 57] on span "Close PO" at bounding box center [780, 58] width 30 height 9
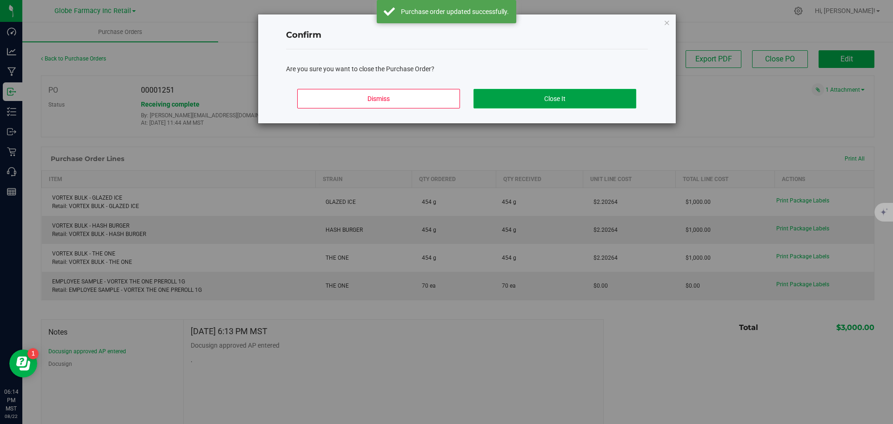
click at [529, 97] on button "Close It" at bounding box center [554, 99] width 163 height 20
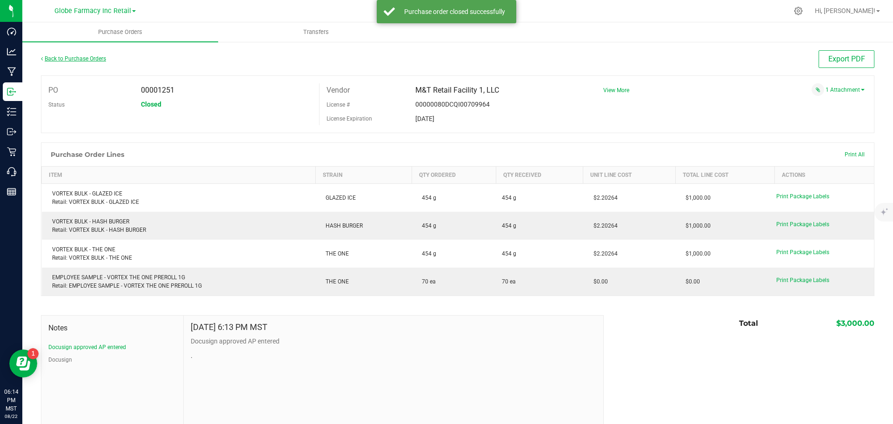
click at [70, 58] on link "Back to Purchase Orders" at bounding box center [73, 58] width 65 height 7
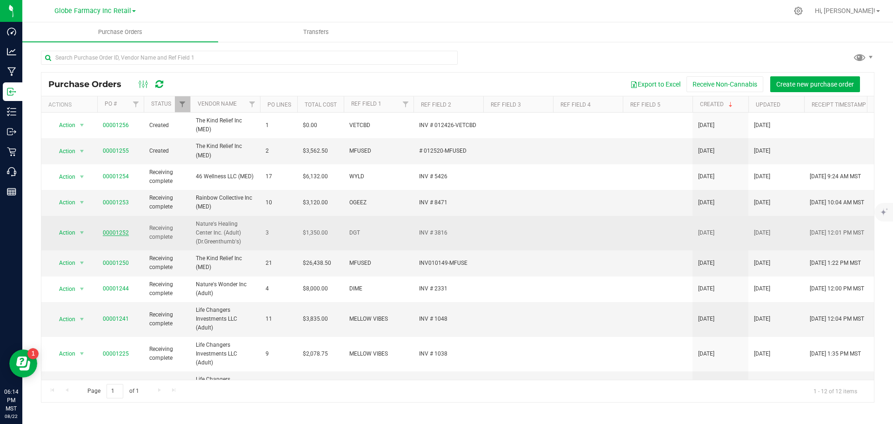
click at [115, 230] on link "00001252" at bounding box center [116, 232] width 26 height 7
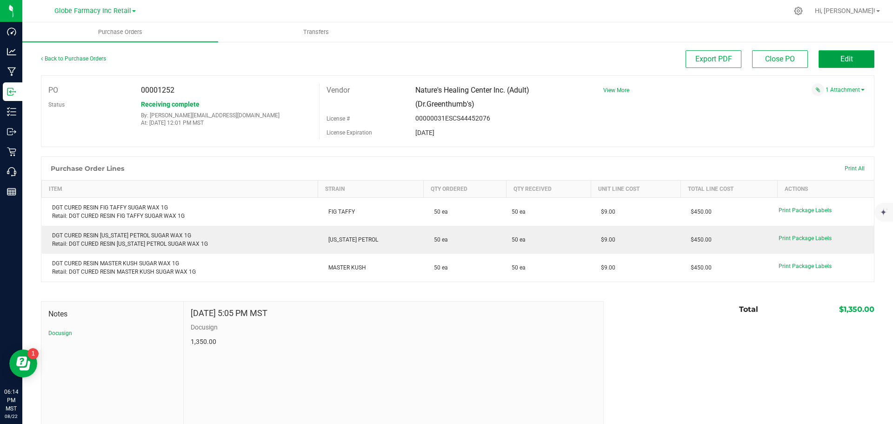
click at [714, 61] on span "Edit" at bounding box center [846, 58] width 13 height 9
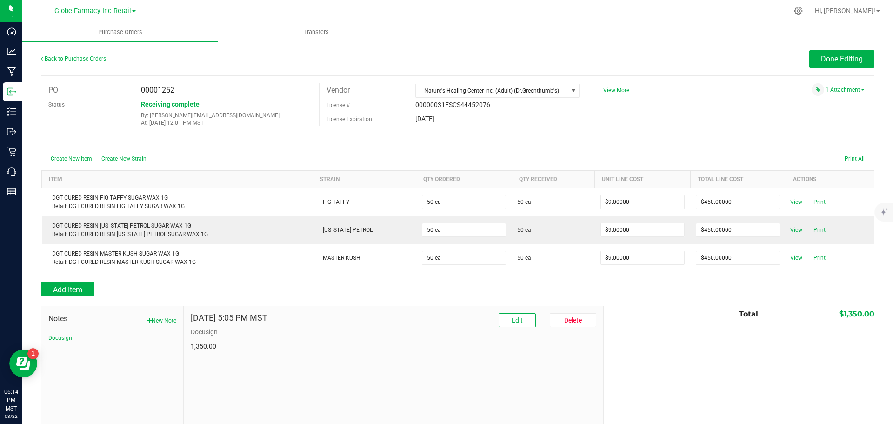
click at [157, 323] on button "New Note" at bounding box center [161, 320] width 29 height 8
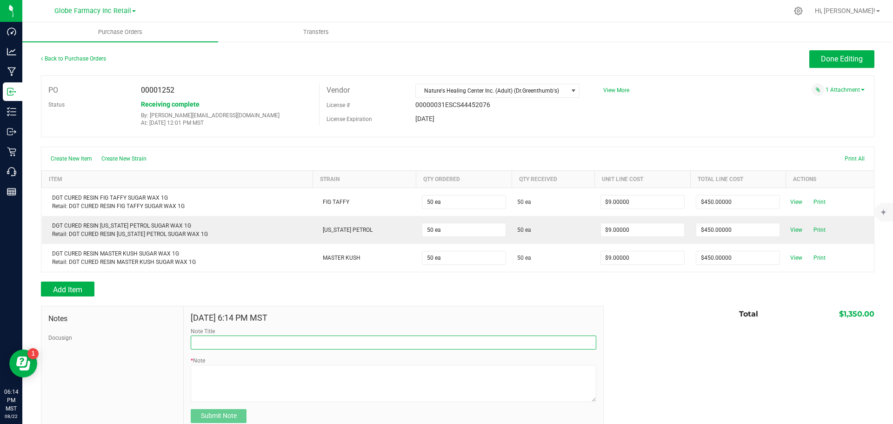
click at [206, 323] on input "Note Title" at bounding box center [393, 342] width 405 height 14
type input "Docusign approved AP entered"
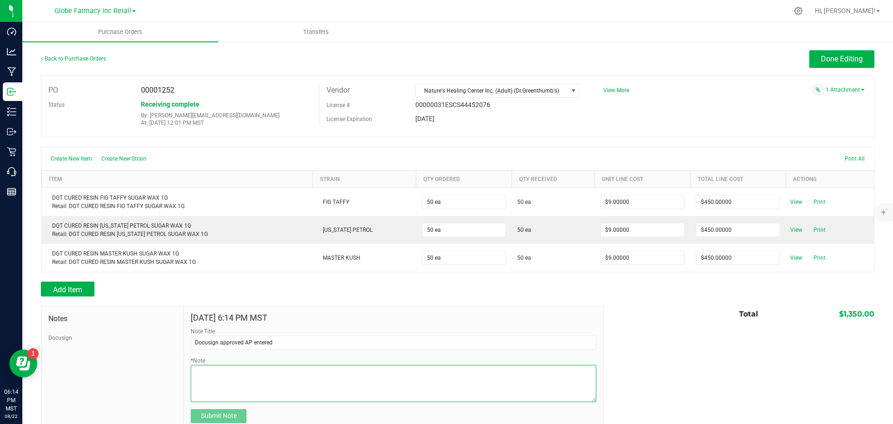
click at [230, 323] on textarea "* Note" at bounding box center [393, 383] width 405 height 37
type textarea "."
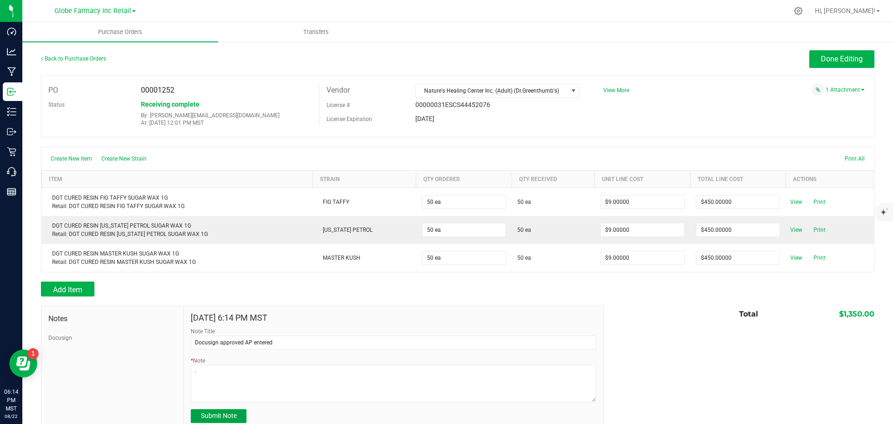
click at [224, 323] on span "Submit Note" at bounding box center [219, 415] width 36 height 7
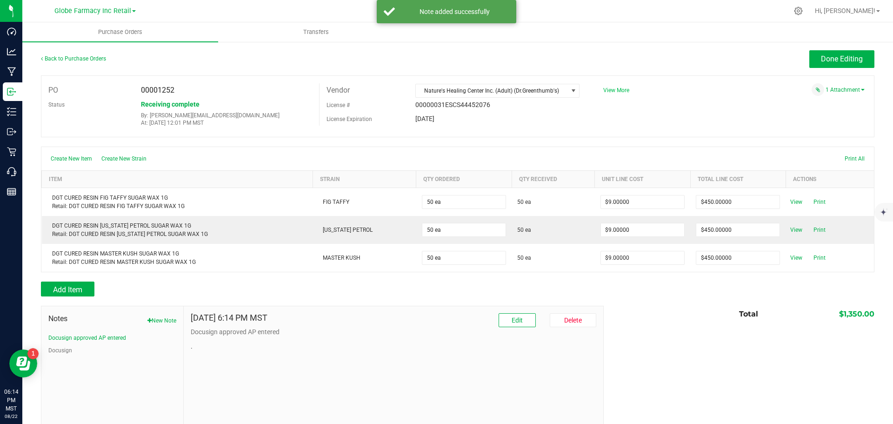
click at [610, 91] on span "View More" at bounding box center [616, 90] width 26 height 7
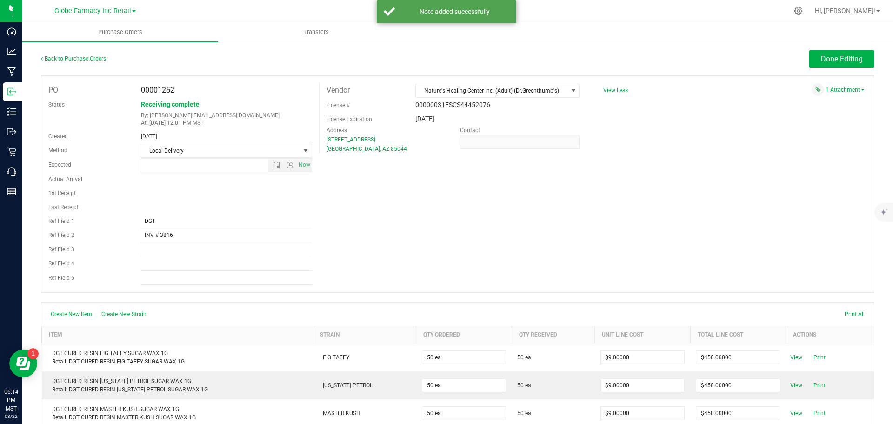
type input "[DATE] 2:41 PM"
click at [714, 56] on span "Done Editing" at bounding box center [842, 58] width 42 height 9
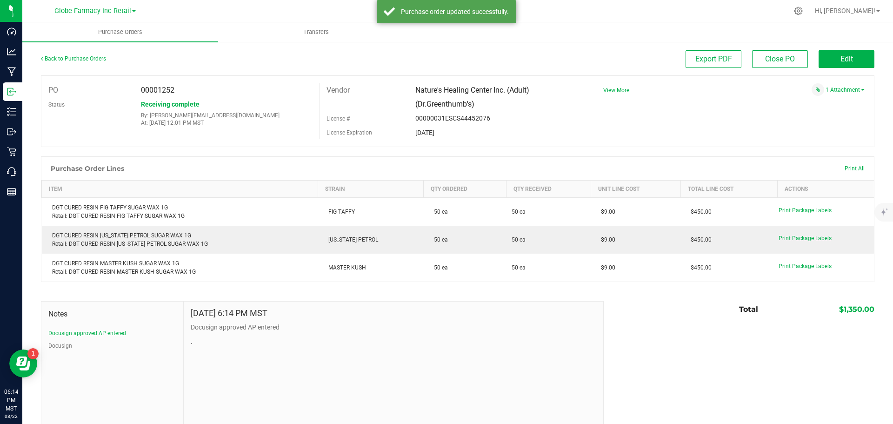
click at [608, 86] on span "View More" at bounding box center [616, 90] width 26 height 14
click at [606, 89] on span "View More" at bounding box center [616, 90] width 26 height 7
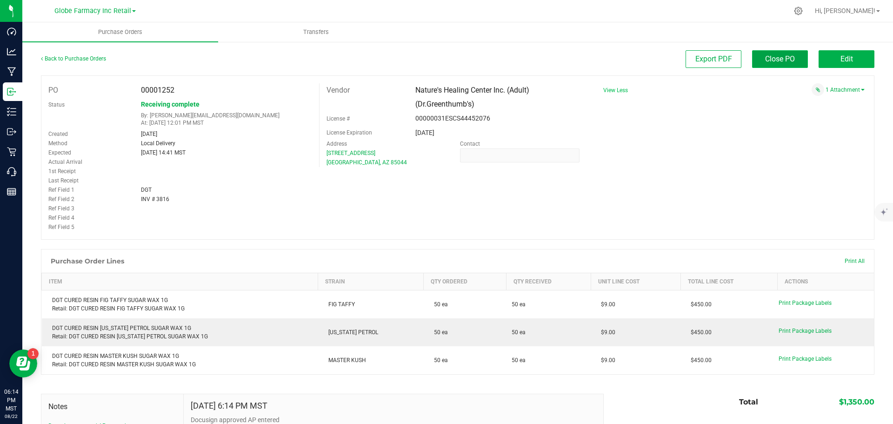
click at [714, 59] on span "Close PO" at bounding box center [780, 58] width 30 height 9
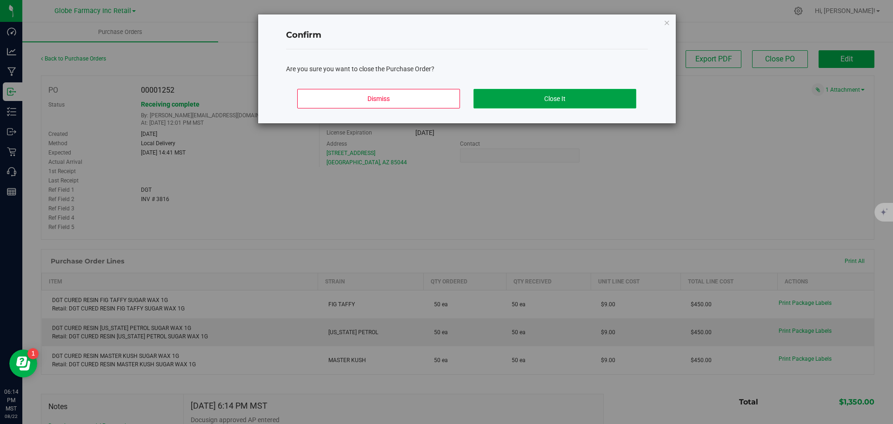
click at [567, 94] on button "Close It" at bounding box center [554, 99] width 163 height 20
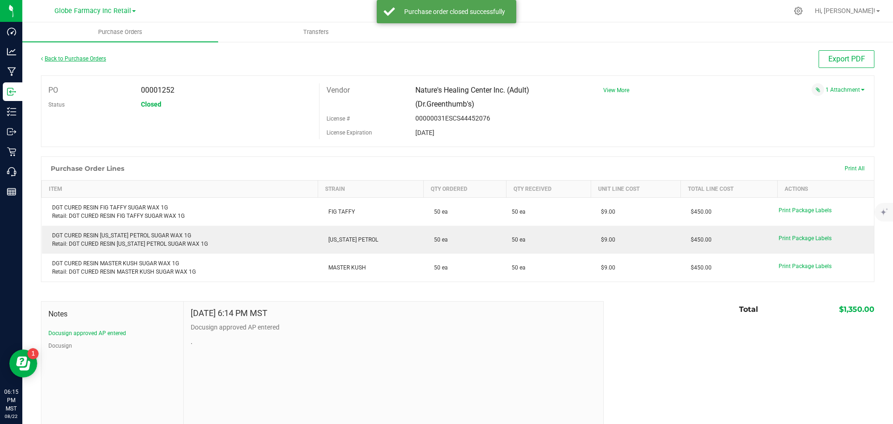
click at [74, 59] on link "Back to Purchase Orders" at bounding box center [73, 58] width 65 height 7
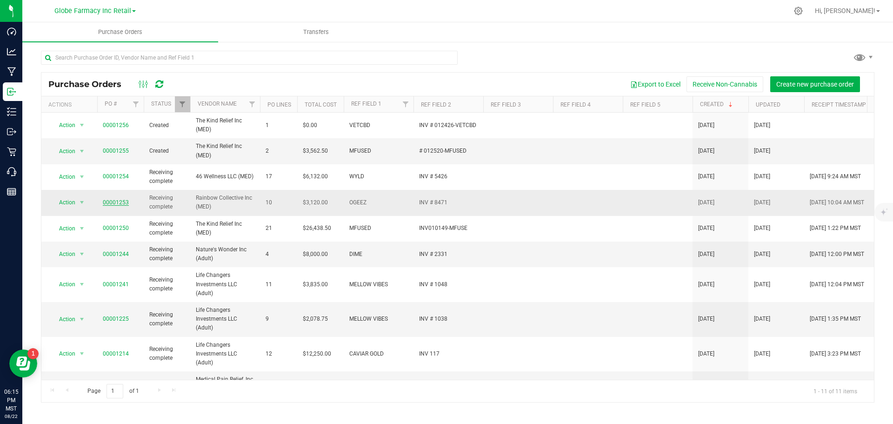
click at [118, 203] on link "00001253" at bounding box center [116, 202] width 26 height 7
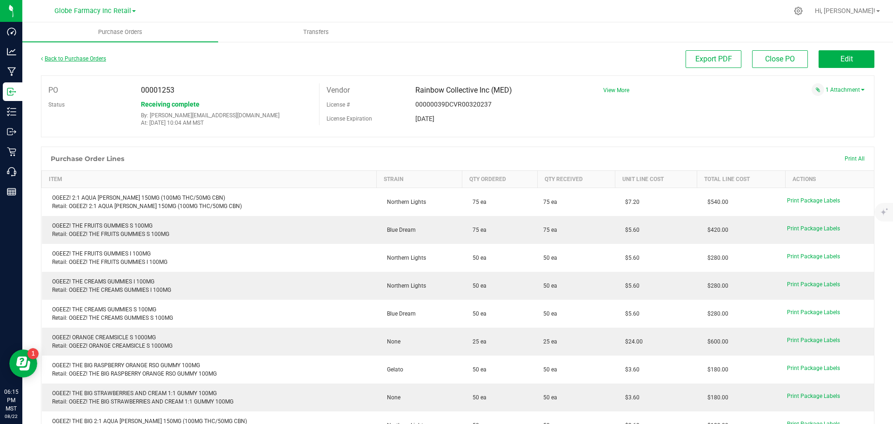
click at [91, 57] on link "Back to Purchase Orders" at bounding box center [73, 58] width 65 height 7
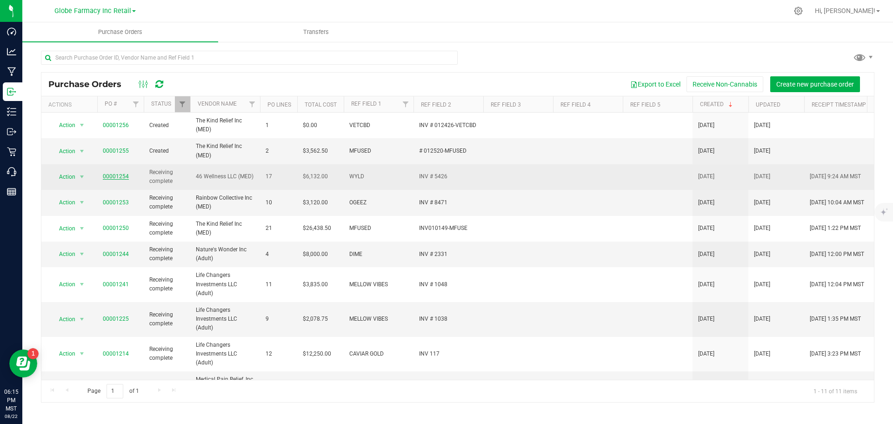
click at [114, 178] on link "00001254" at bounding box center [116, 176] width 26 height 7
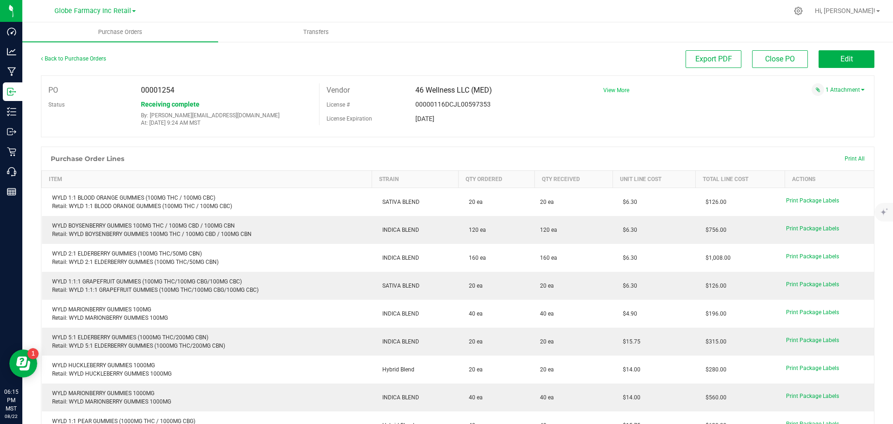
click at [606, 88] on span "View More" at bounding box center [616, 90] width 26 height 7
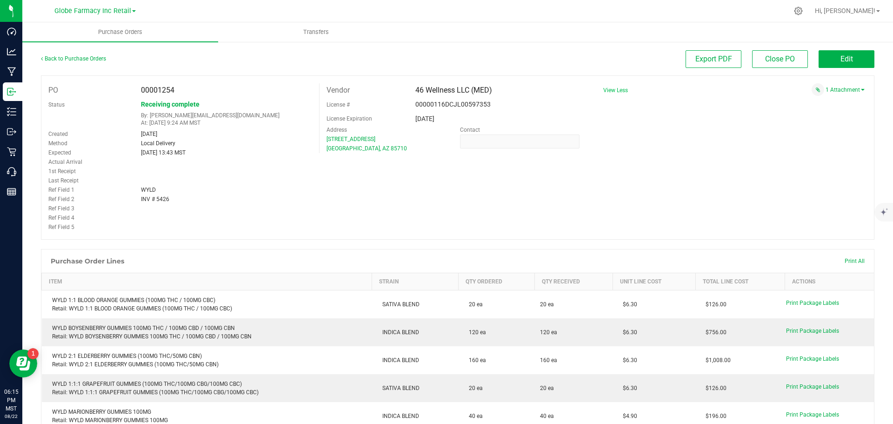
click at [605, 88] on span "View Less" at bounding box center [615, 90] width 25 height 7
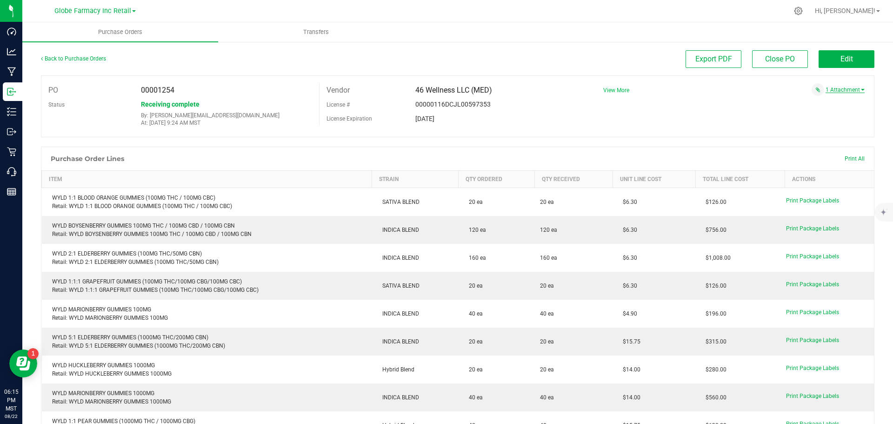
click at [714, 88] on link "1 Attachment" at bounding box center [844, 89] width 39 height 7
click at [714, 103] on span "WYLD INV 5426 [DATE].pdf" at bounding box center [819, 102] width 60 height 6
click at [85, 57] on link "Back to Purchase Orders" at bounding box center [73, 58] width 65 height 7
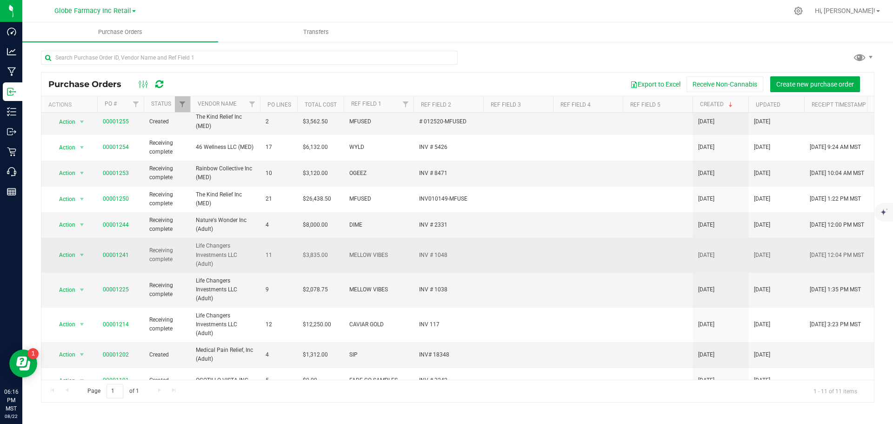
scroll to position [45, 0]
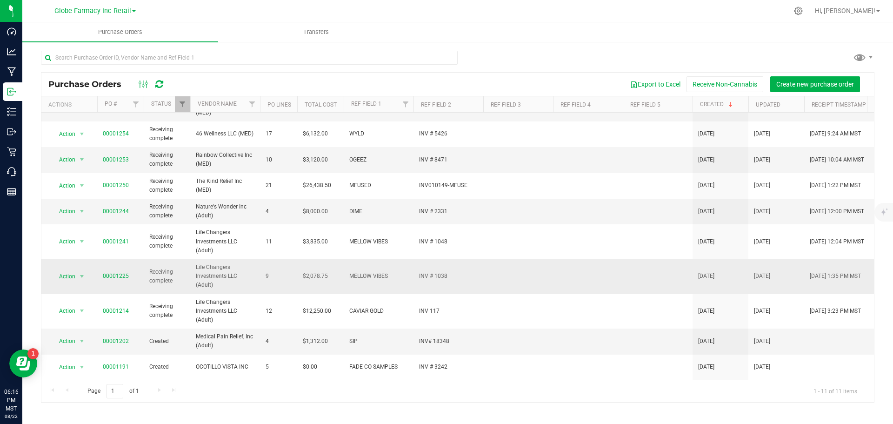
click at [114, 275] on link "00001225" at bounding box center [116, 275] width 26 height 7
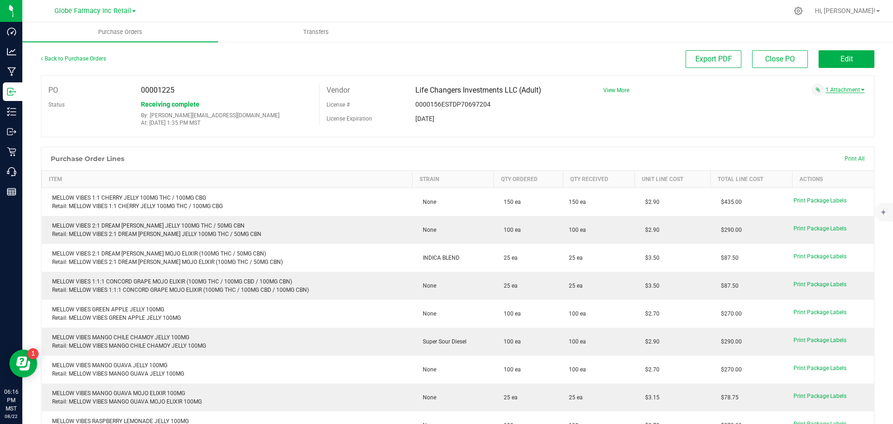
click at [714, 89] on link "1 Attachment" at bounding box center [844, 89] width 39 height 7
click at [714, 101] on span "MELLOW VIBES INV 1038 [DATE] UPDATED.pdf" at bounding box center [797, 102] width 105 height 6
click at [70, 61] on link "Back to Purchase Orders" at bounding box center [73, 58] width 65 height 7
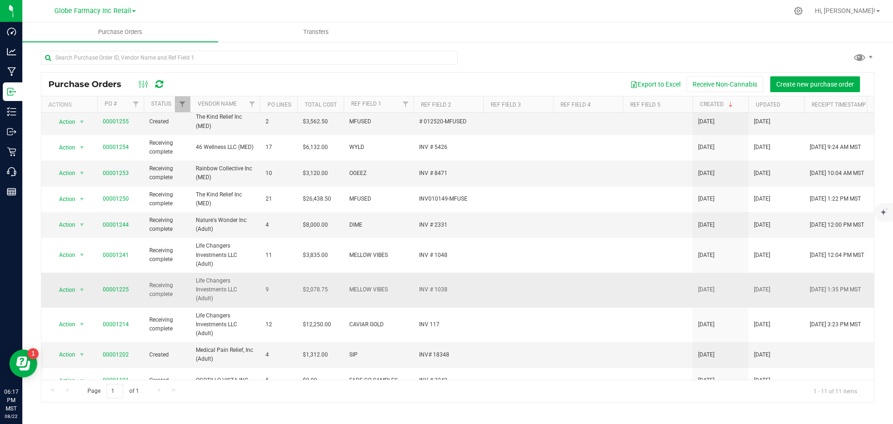
scroll to position [45, 0]
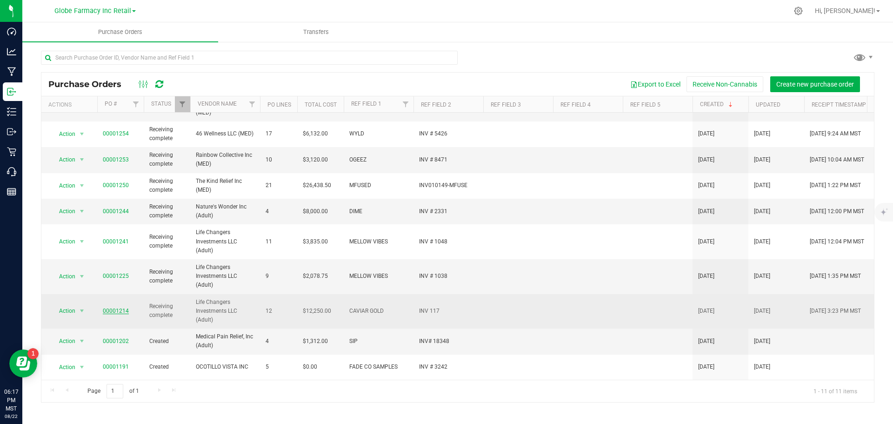
click at [116, 307] on link "00001214" at bounding box center [116, 310] width 26 height 7
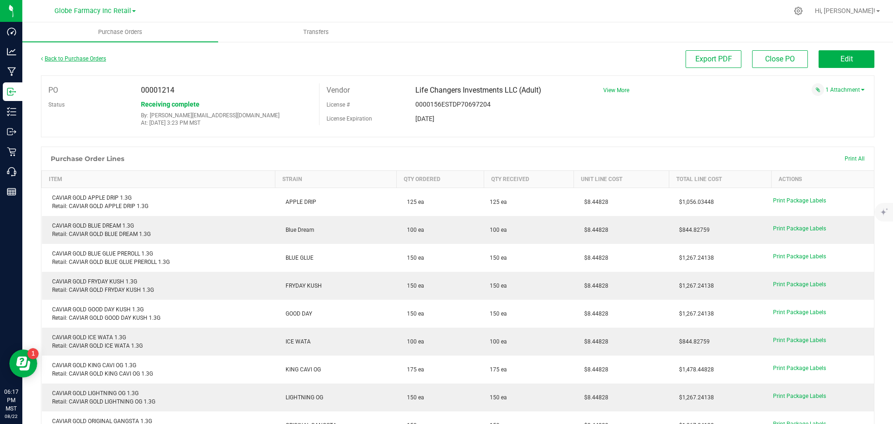
click at [81, 59] on link "Back to Purchase Orders" at bounding box center [73, 58] width 65 height 7
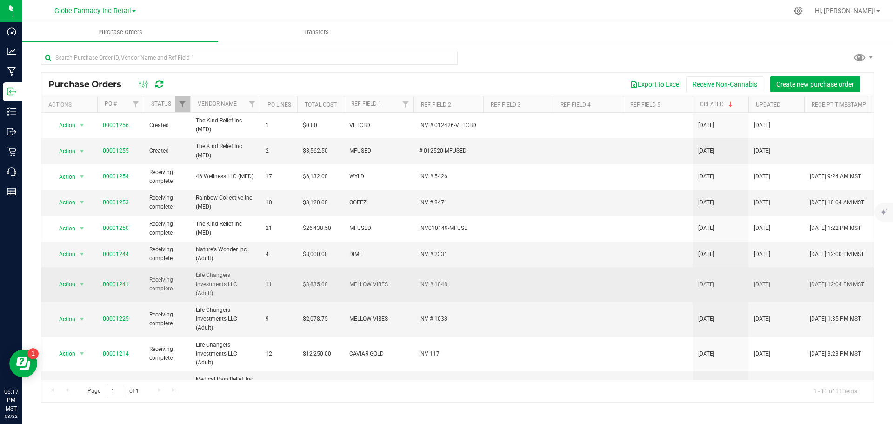
scroll to position [45, 0]
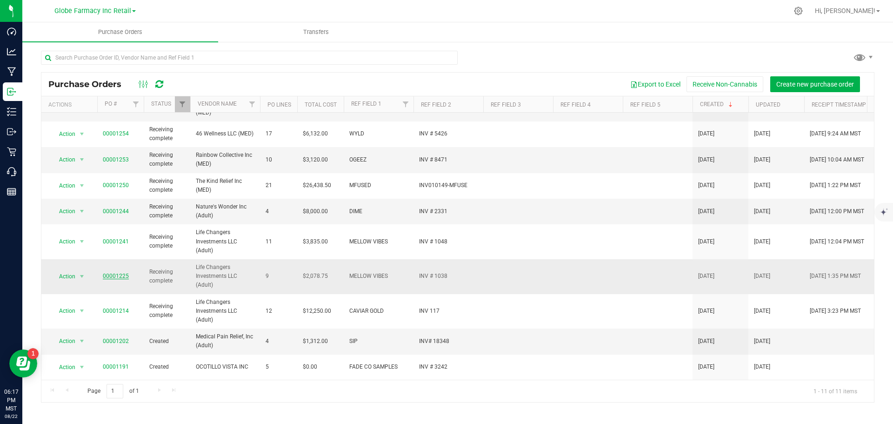
click at [104, 273] on link "00001225" at bounding box center [116, 275] width 26 height 7
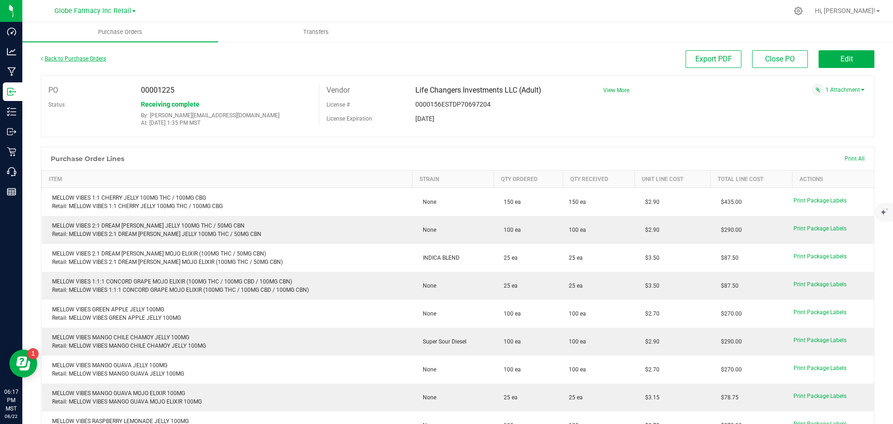
click at [91, 57] on link "Back to Purchase Orders" at bounding box center [73, 58] width 65 height 7
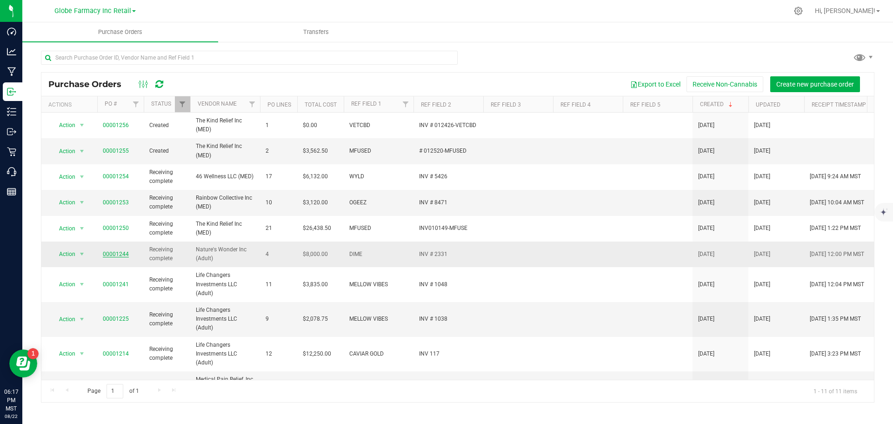
click at [126, 254] on link "00001244" at bounding box center [116, 254] width 26 height 7
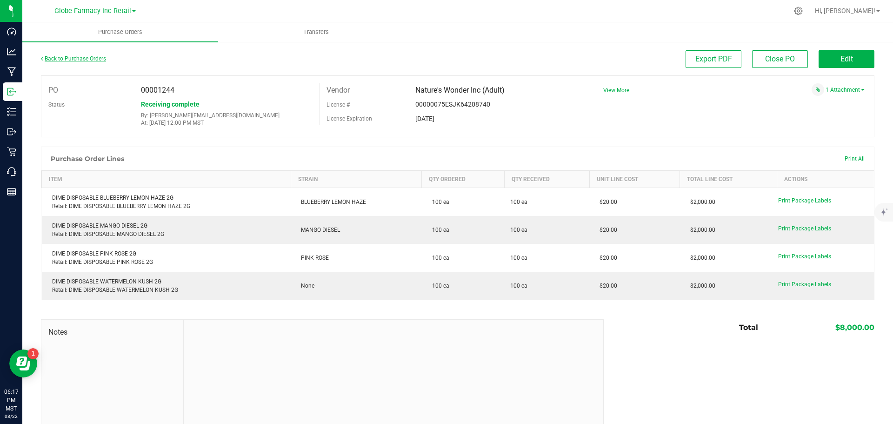
click at [91, 57] on link "Back to Purchase Orders" at bounding box center [73, 58] width 65 height 7
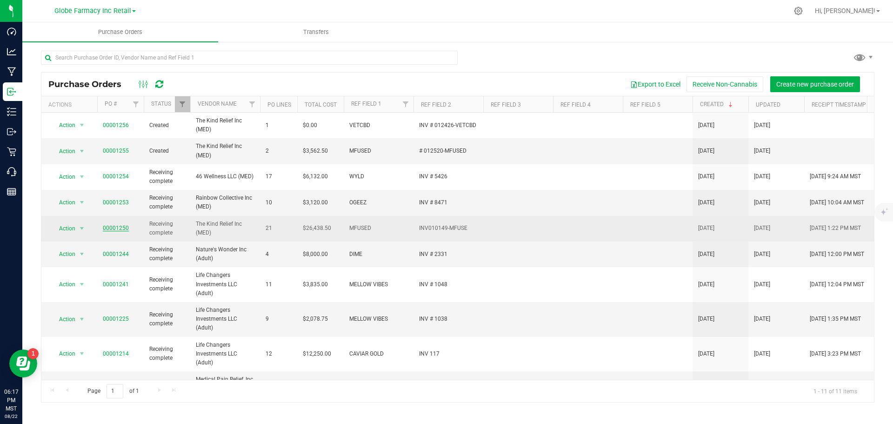
click at [126, 228] on link "00001250" at bounding box center [116, 228] width 26 height 7
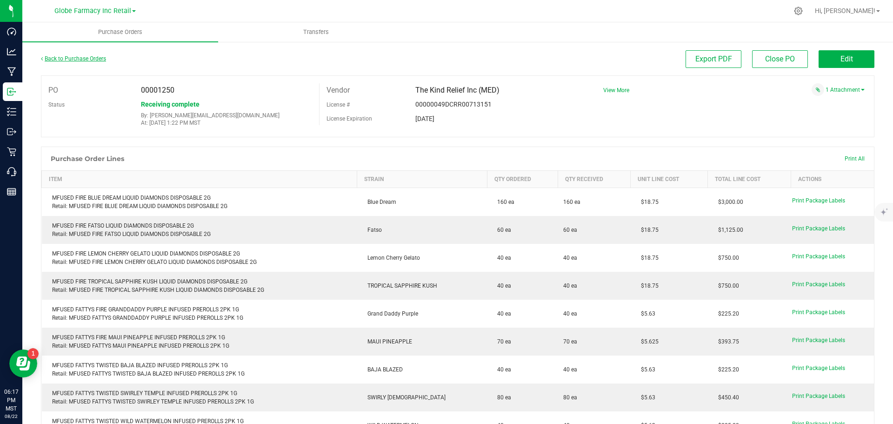
click at [71, 60] on link "Back to Purchase Orders" at bounding box center [73, 58] width 65 height 7
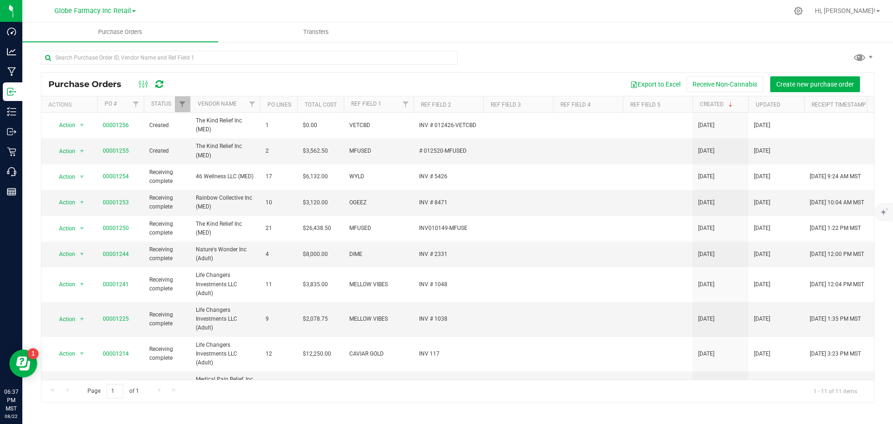
drag, startPoint x: 726, startPoint y: 33, endPoint x: 709, endPoint y: 33, distance: 17.2
click at [714, 33] on ul "Purchase Orders Transfers" at bounding box center [468, 32] width 893 height 20
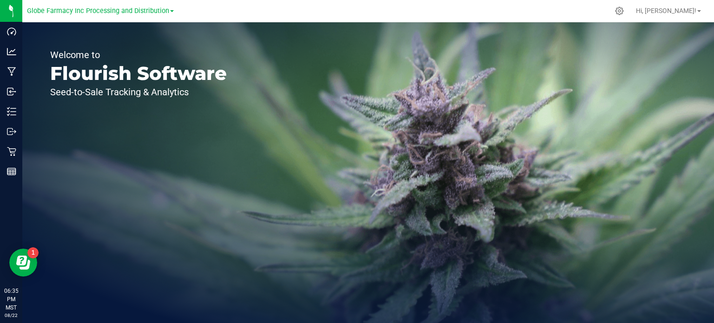
drag, startPoint x: 115, startPoint y: 13, endPoint x: 106, endPoint y: 17, distance: 9.8
click at [114, 13] on span "Globe Farmacy Inc Processing and Distribution" at bounding box center [98, 11] width 142 height 8
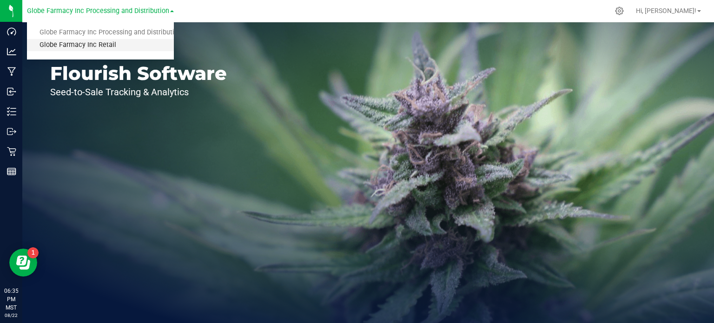
click at [69, 44] on link "Globe Farmacy Inc Retail" at bounding box center [100, 45] width 147 height 13
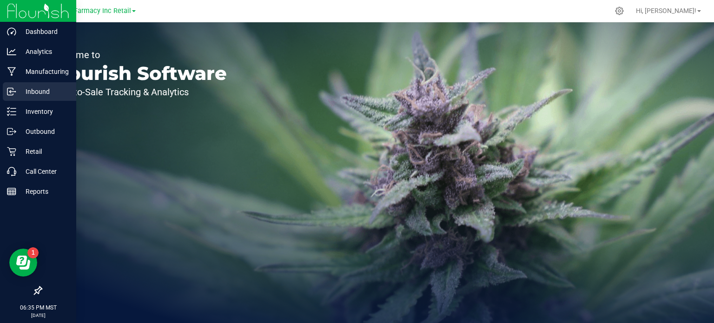
click at [40, 89] on p "Inbound" at bounding box center [44, 91] width 56 height 11
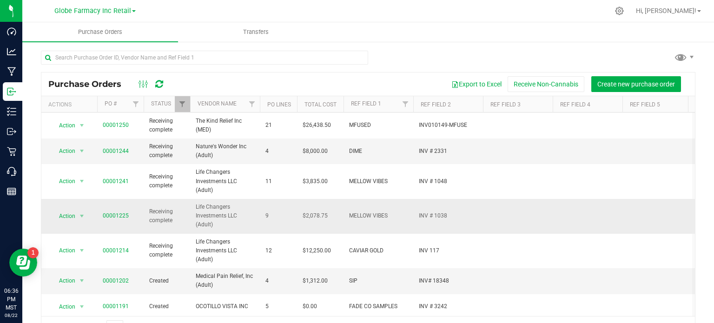
scroll to position [107, 0]
